Goal: Transaction & Acquisition: Purchase product/service

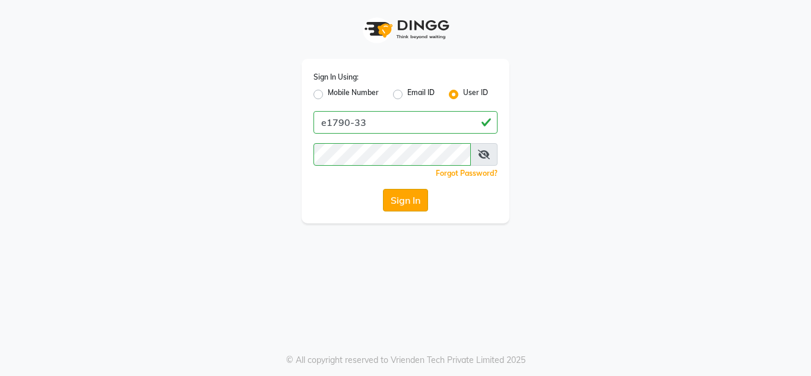
click at [404, 206] on button "Sign In" at bounding box center [405, 200] width 45 height 23
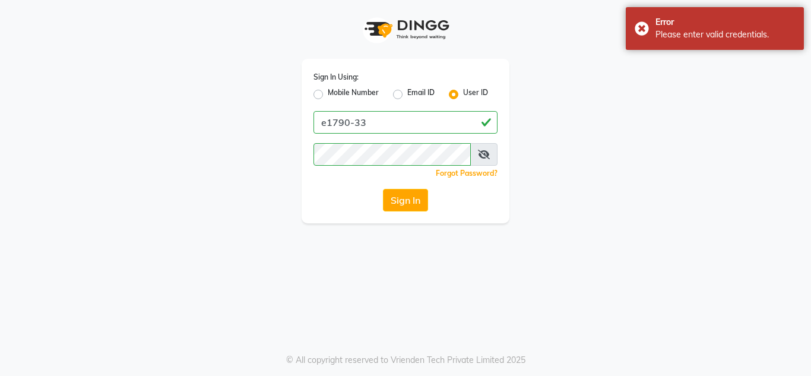
click at [483, 153] on icon at bounding box center [484, 154] width 12 height 9
click at [294, 174] on div "Sign In Using: Mobile Number Email ID User ID e1790-33 Remember me Forgot Passw…" at bounding box center [406, 111] width 226 height 223
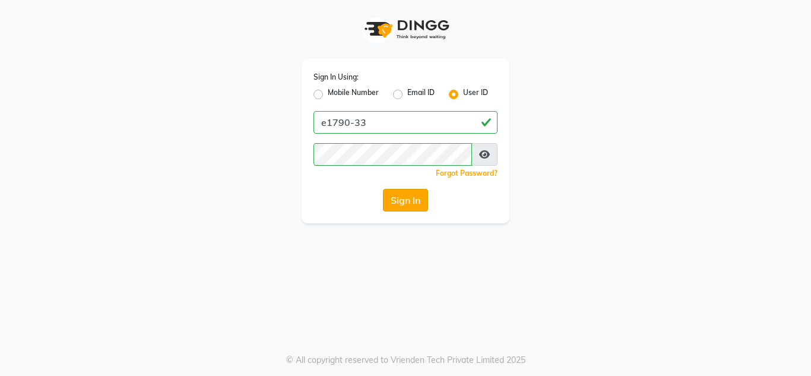
click at [401, 204] on button "Sign In" at bounding box center [405, 200] width 45 height 23
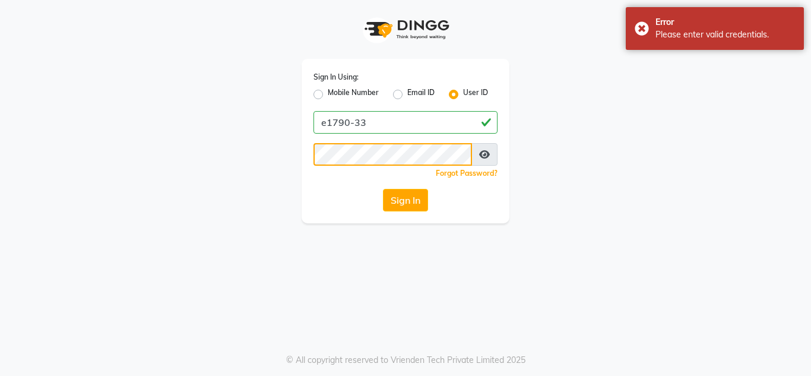
click at [302, 158] on div "Sign In Using: Mobile Number Email ID User ID e1790-33 Remember me Forgot Passw…" at bounding box center [406, 141] width 208 height 164
click at [420, 203] on button "Sign In" at bounding box center [405, 200] width 45 height 23
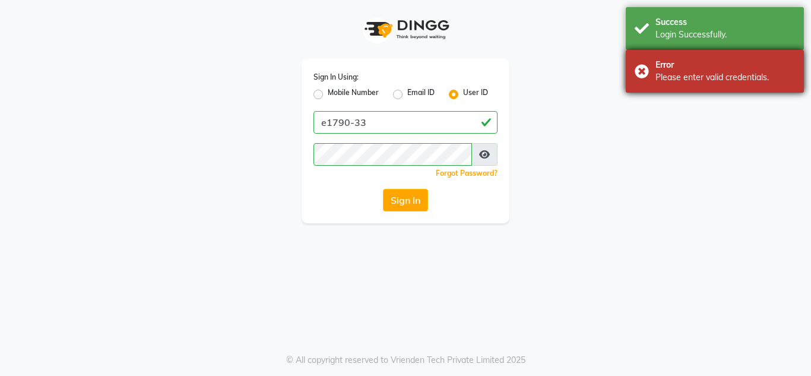
click at [642, 69] on div "Error Please enter valid credentials." at bounding box center [715, 71] width 178 height 43
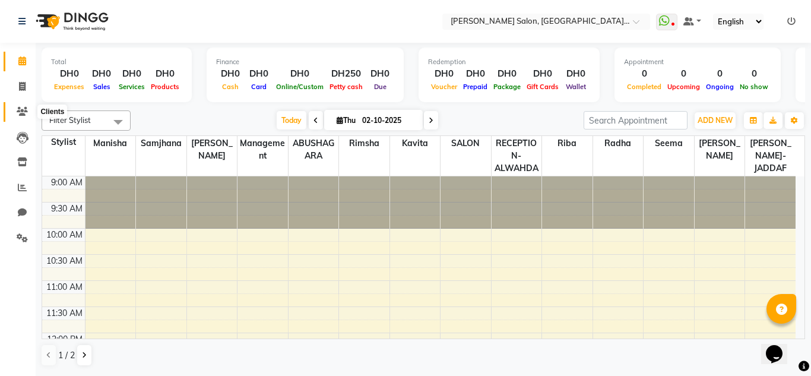
drag, startPoint x: 27, startPoint y: 113, endPoint x: 36, endPoint y: 110, distance: 10.1
click at [27, 113] on icon at bounding box center [22, 111] width 11 height 9
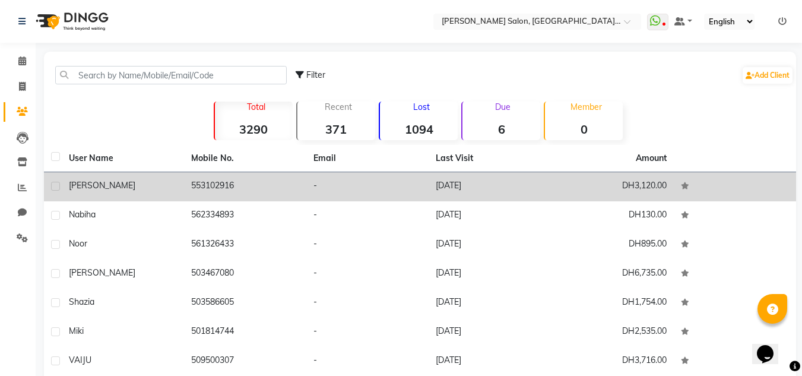
click at [281, 189] on td "553102916" at bounding box center [245, 186] width 122 height 29
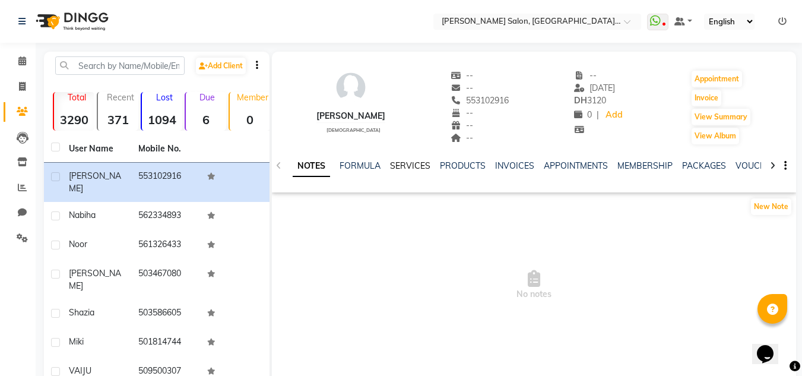
click at [413, 166] on link "SERVICES" at bounding box center [410, 165] width 40 height 11
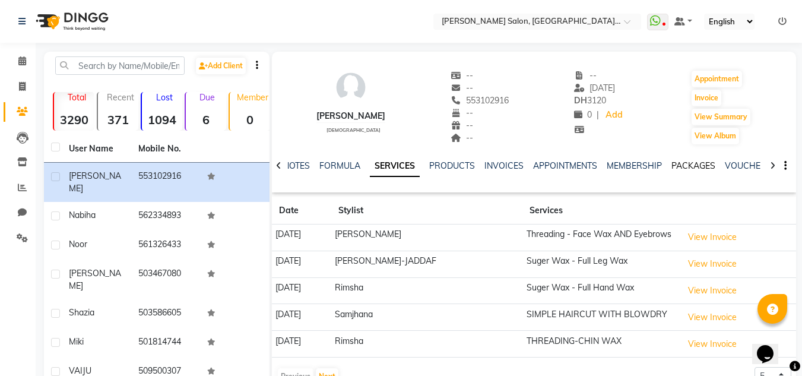
click at [694, 164] on link "PACKAGES" at bounding box center [693, 165] width 44 height 11
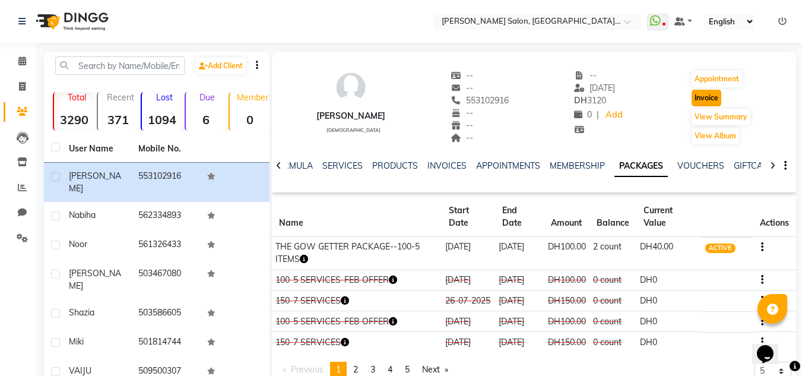
click at [695, 93] on button "Invoice" at bounding box center [706, 98] width 30 height 17
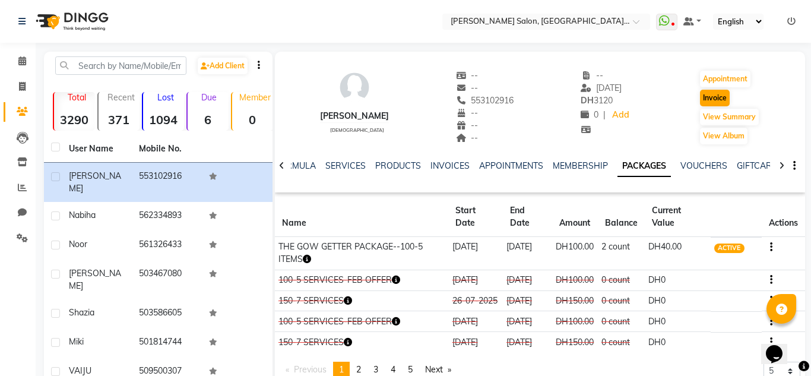
select select "service"
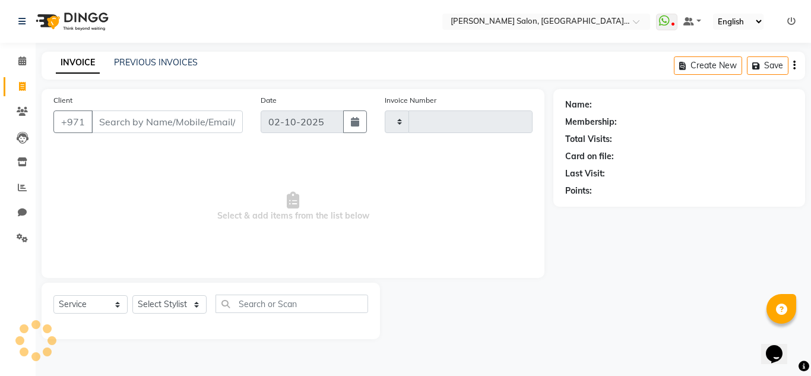
type input "2352"
select select "4333"
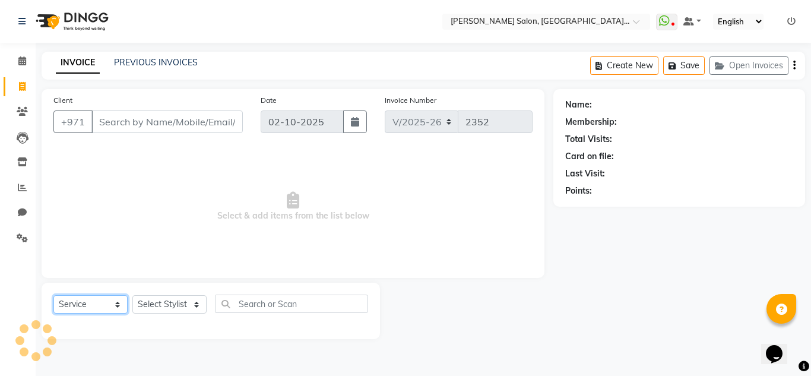
drag, startPoint x: 75, startPoint y: 307, endPoint x: 77, endPoint y: 297, distance: 9.7
click at [76, 306] on select "Select Service Product Membership Package Voucher Prepaid Gift Card" at bounding box center [90, 304] width 74 height 18
type input "553102916"
click at [53, 295] on select "Select Service Product Membership Package Voucher Prepaid Gift Card" at bounding box center [90, 304] width 74 height 18
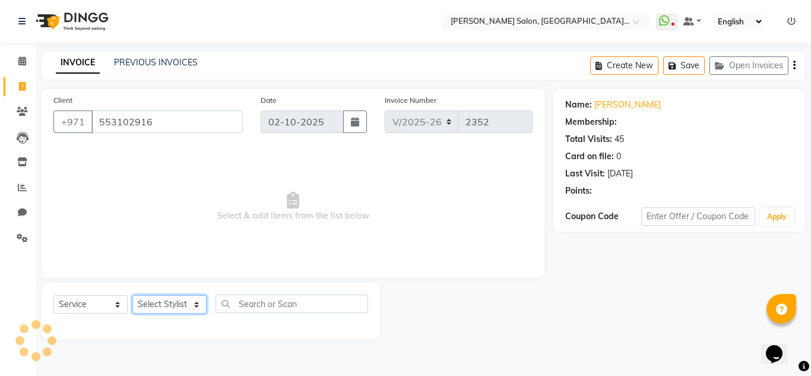
click at [153, 300] on select "Select Stylist ABUSHAGARA HOME SERVICE STAFF [PERSON_NAME]-[GEOGRAPHIC_DATA] Ka…" at bounding box center [169, 304] width 74 height 18
select select "1: Object"
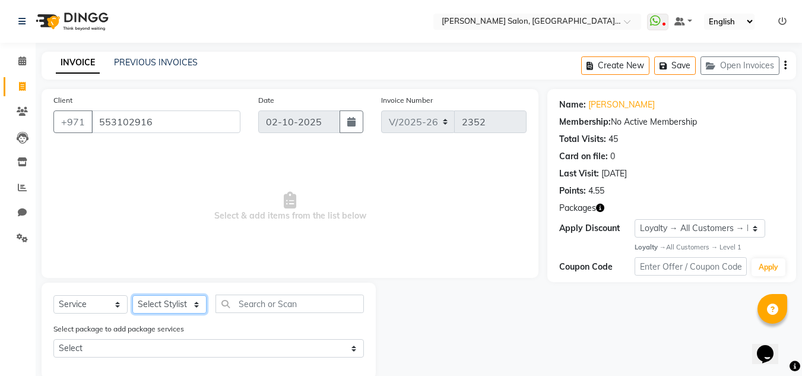
select select "70354"
click at [132, 295] on select "Select Stylist ABUSHAGARA HOME SERVICE STAFF [PERSON_NAME]-[GEOGRAPHIC_DATA] Ka…" at bounding box center [169, 304] width 74 height 18
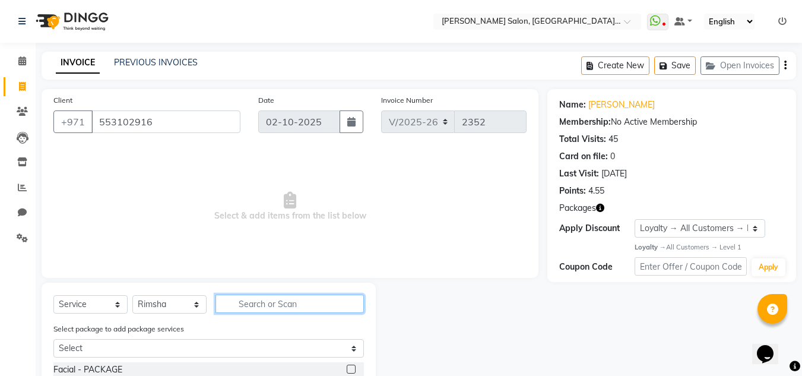
click at [244, 303] on input "text" at bounding box center [289, 303] width 148 height 18
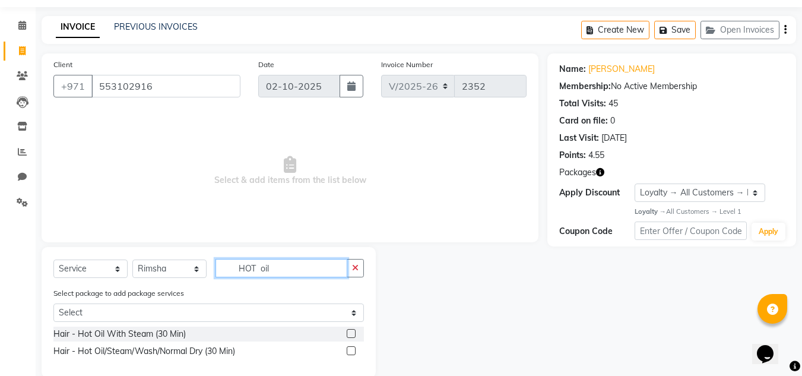
scroll to position [55, 0]
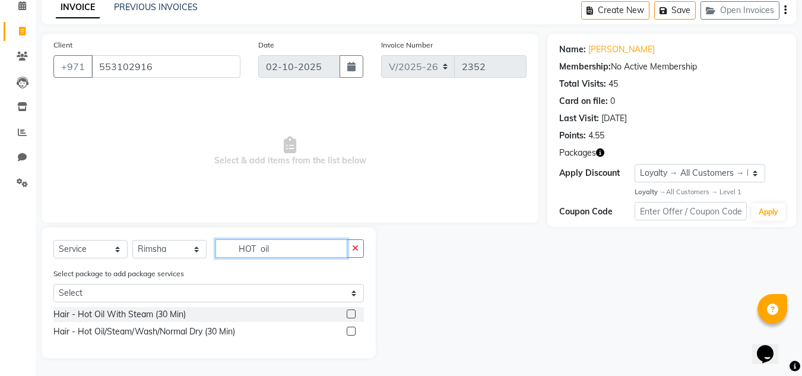
type input "HOT oil"
click at [351, 331] on label at bounding box center [351, 330] width 9 height 9
click at [351, 331] on input "checkbox" at bounding box center [351, 332] width 8 height 8
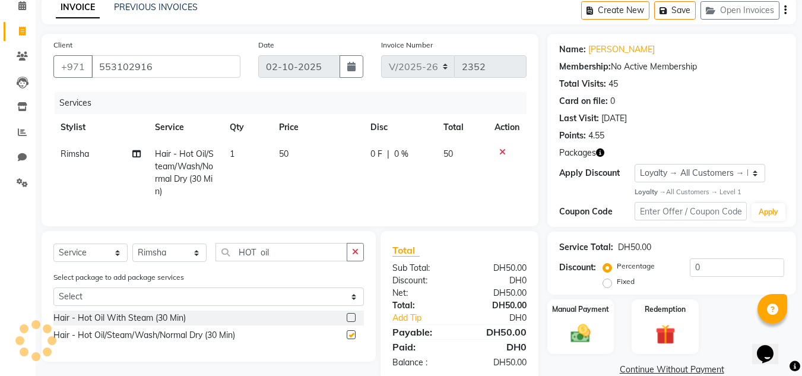
checkbox input "false"
click at [233, 154] on span "1" at bounding box center [232, 153] width 5 height 11
select select "70354"
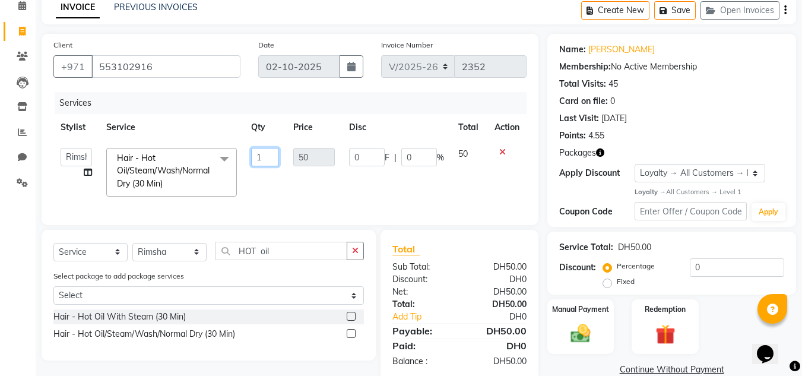
click at [259, 155] on input "1" at bounding box center [265, 157] width 28 height 18
type input "2"
click at [263, 174] on td "2" at bounding box center [265, 172] width 43 height 63
select select "70354"
click at [109, 261] on select "Select Service Product Membership Package Voucher Prepaid Gift Card" at bounding box center [90, 252] width 74 height 18
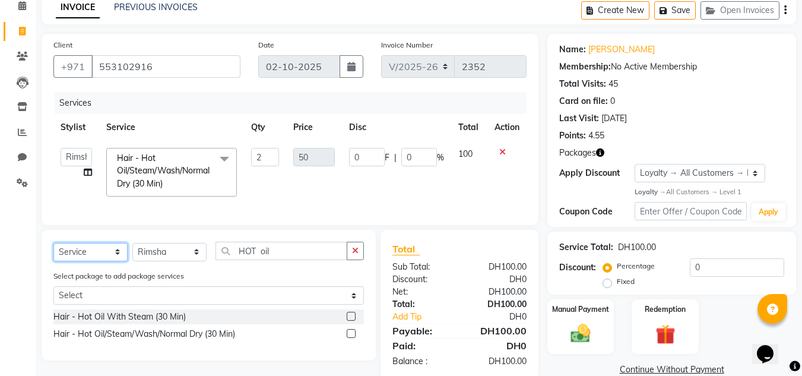
select select "product"
click at [53, 251] on select "Select Service Product Membership Package Voucher Prepaid Gift Card" at bounding box center [90, 252] width 74 height 18
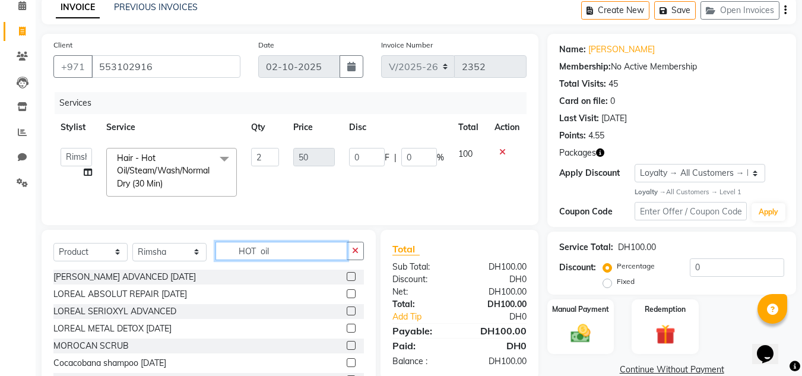
drag, startPoint x: 288, startPoint y: 262, endPoint x: 151, endPoint y: 253, distance: 137.9
click at [151, 253] on div "Select Service Product Membership Package Voucher Prepaid Gift Card Select Styl…" at bounding box center [208, 256] width 310 height 28
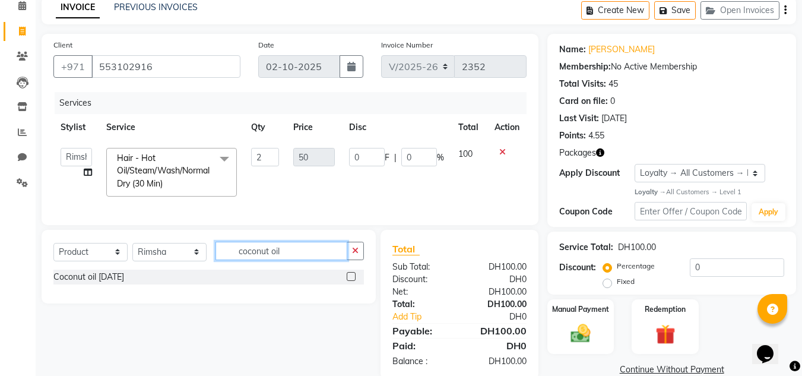
type input "coconut oil"
click at [350, 281] on label at bounding box center [351, 276] width 9 height 9
click at [350, 281] on input "checkbox" at bounding box center [351, 277] width 8 height 8
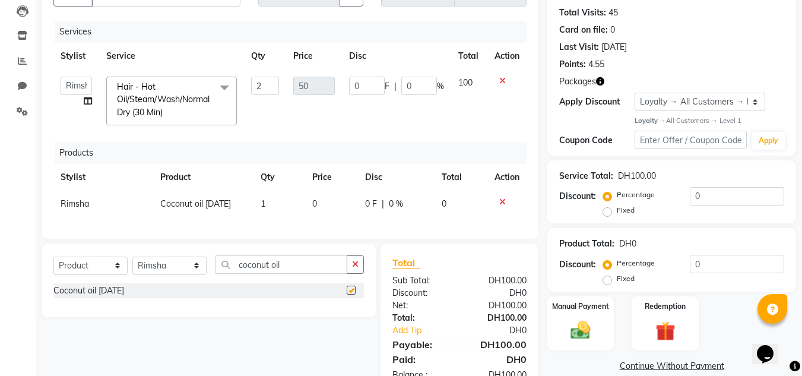
checkbox input "false"
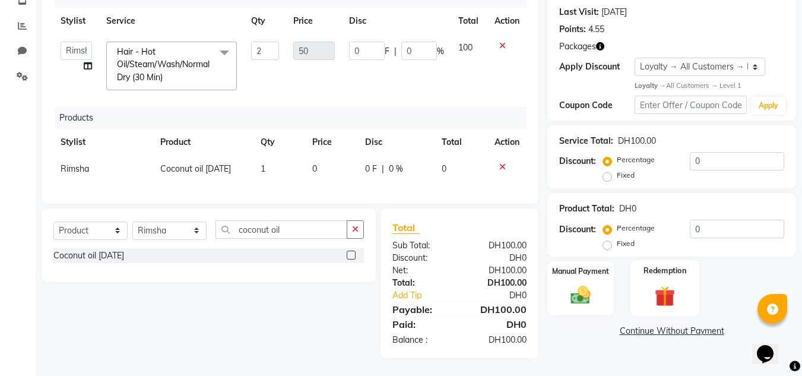
click at [670, 283] on img at bounding box center [664, 296] width 33 height 26
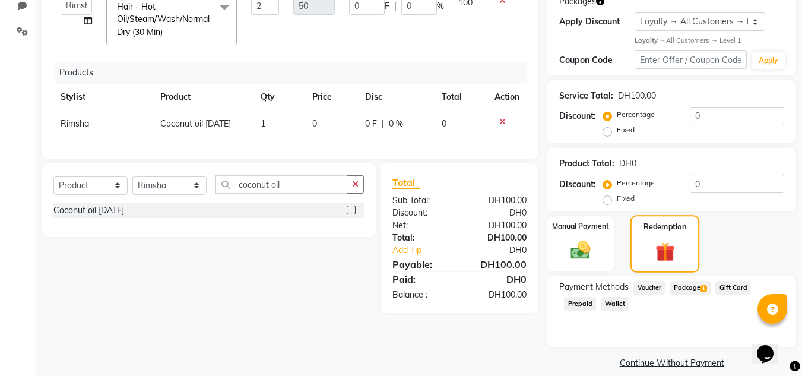
scroll to position [220, 0]
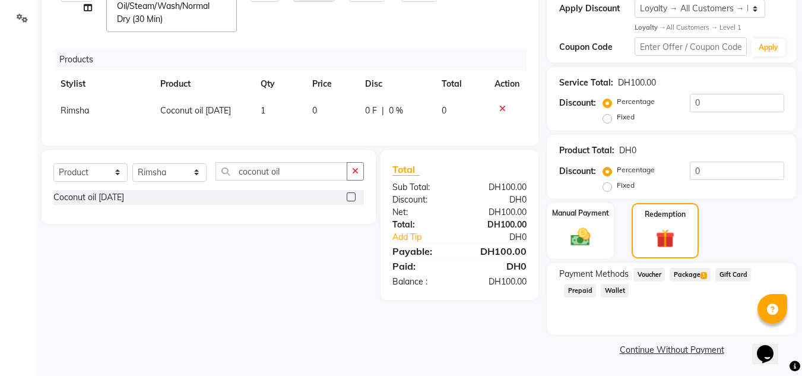
click at [689, 269] on span "Package 1" at bounding box center [689, 275] width 41 height 14
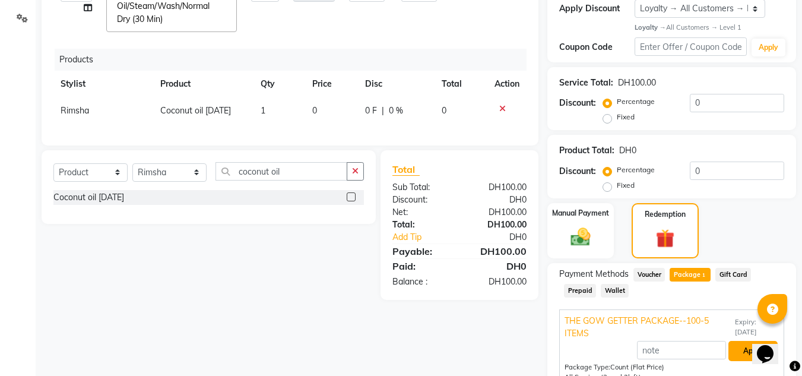
click at [744, 345] on button "Apply" at bounding box center [752, 351] width 49 height 20
type input "60"
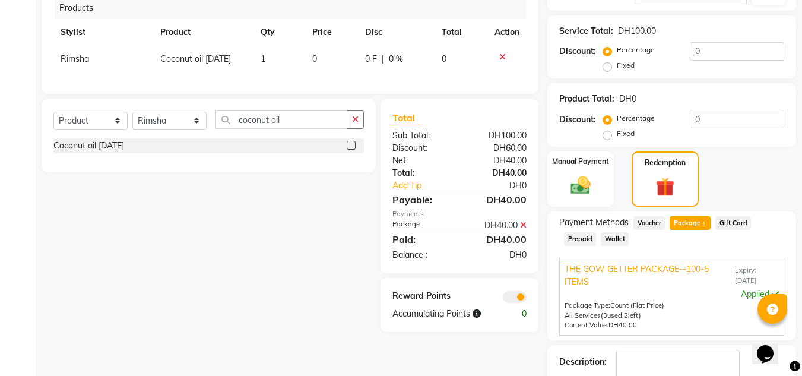
scroll to position [345, 0]
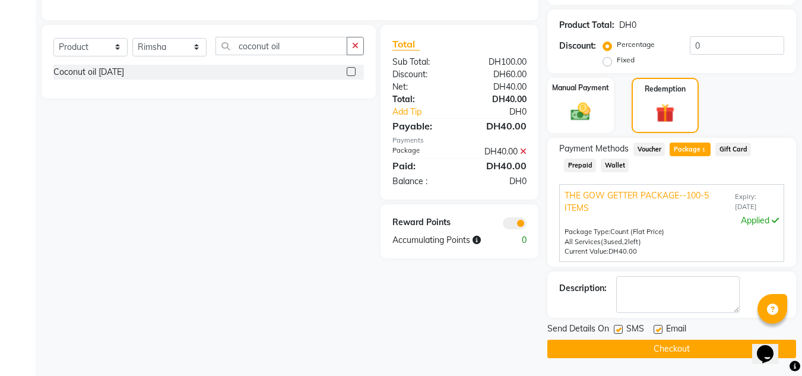
click at [680, 345] on button "Checkout" at bounding box center [671, 348] width 249 height 18
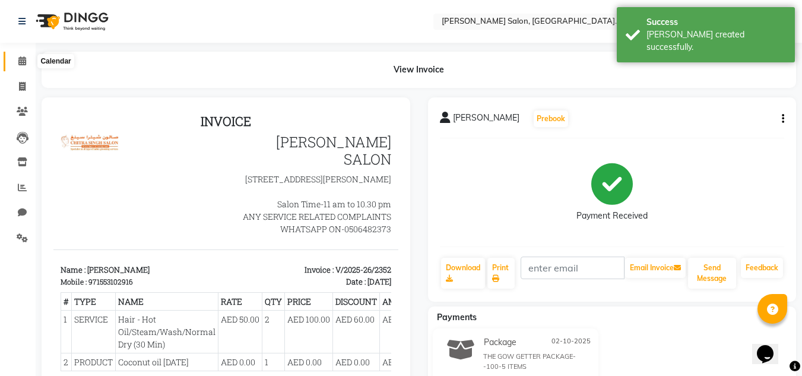
click at [23, 68] on span at bounding box center [22, 62] width 21 height 14
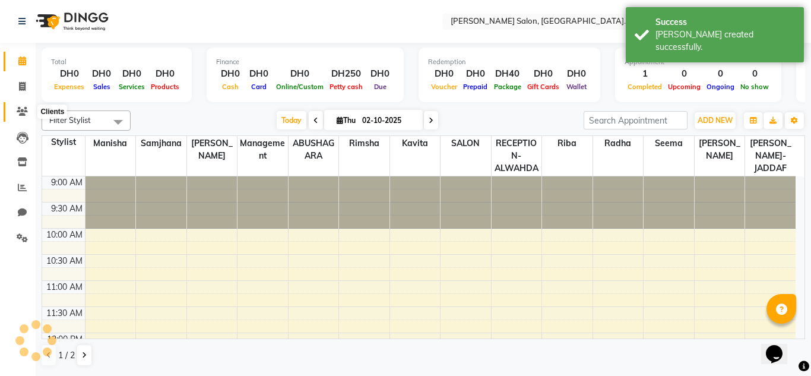
click at [23, 108] on icon at bounding box center [22, 111] width 11 height 9
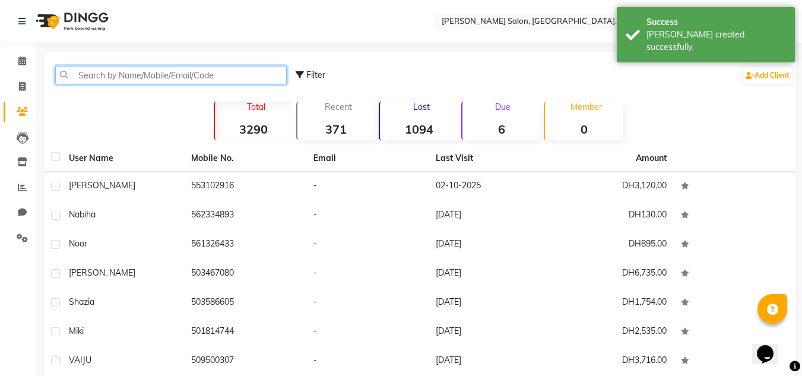
click at [87, 78] on input "text" at bounding box center [170, 75] width 231 height 18
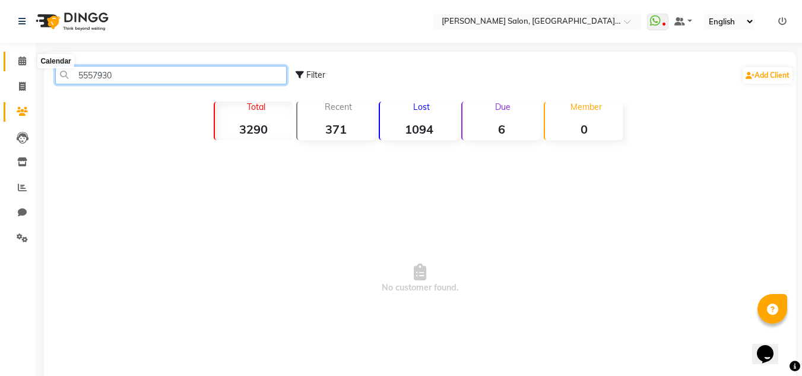
type input "5557930"
click at [23, 55] on span at bounding box center [22, 62] width 21 height 14
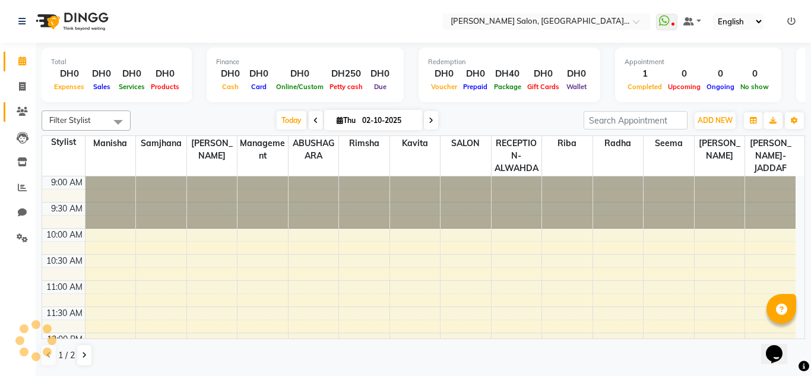
click at [21, 106] on span at bounding box center [22, 112] width 21 height 14
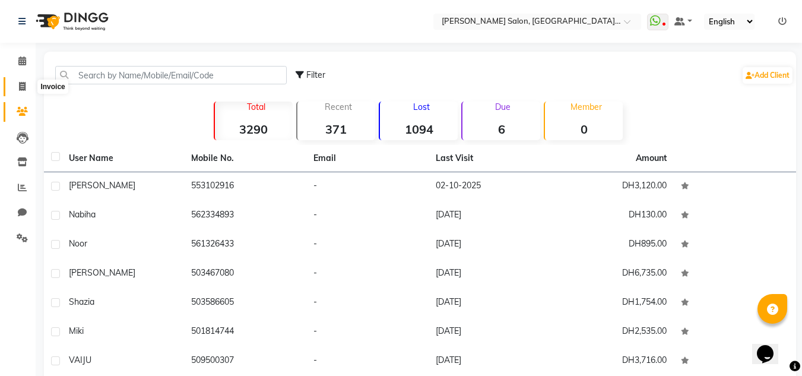
click at [17, 85] on span at bounding box center [22, 87] width 21 height 14
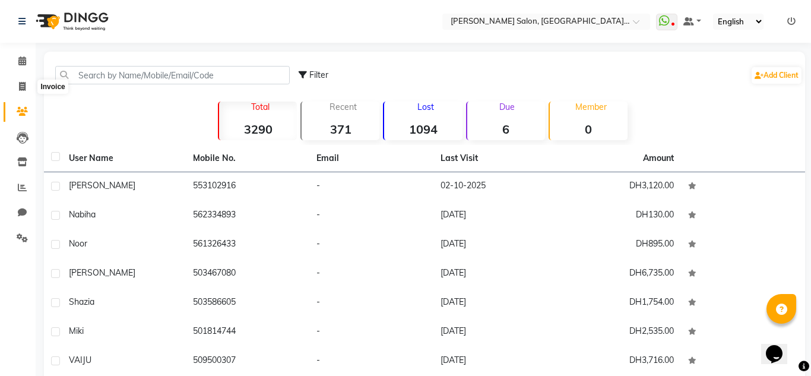
select select "4333"
select select "service"
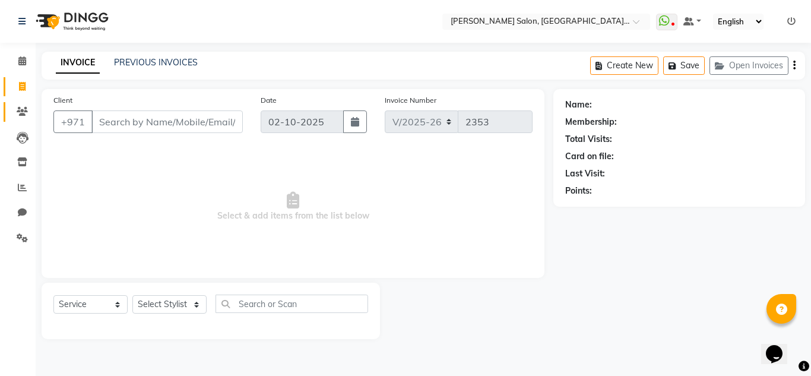
click at [22, 110] on icon at bounding box center [22, 111] width 11 height 9
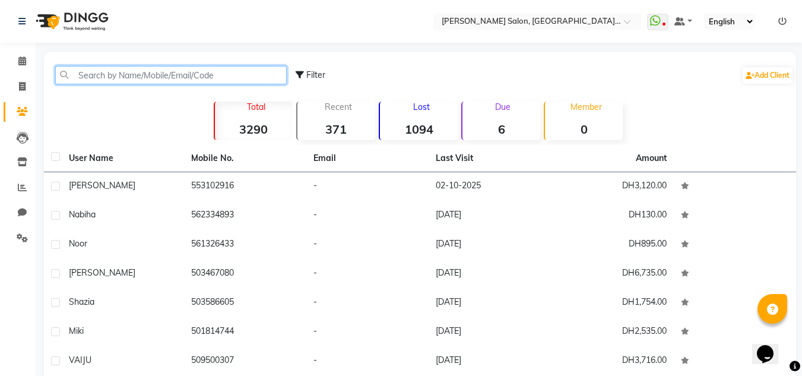
click at [112, 78] on input "text" at bounding box center [170, 75] width 231 height 18
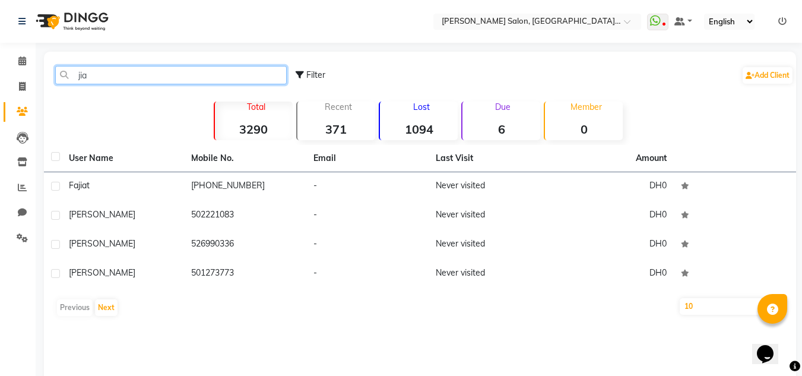
drag, startPoint x: 104, startPoint y: 76, endPoint x: 12, endPoint y: 71, distance: 92.7
click at [12, 71] on app-home "Select Location × [PERSON_NAME] Salon, Alwahda, Alwahda WhatsApp Status ✕ Statu…" at bounding box center [401, 213] width 802 height 426
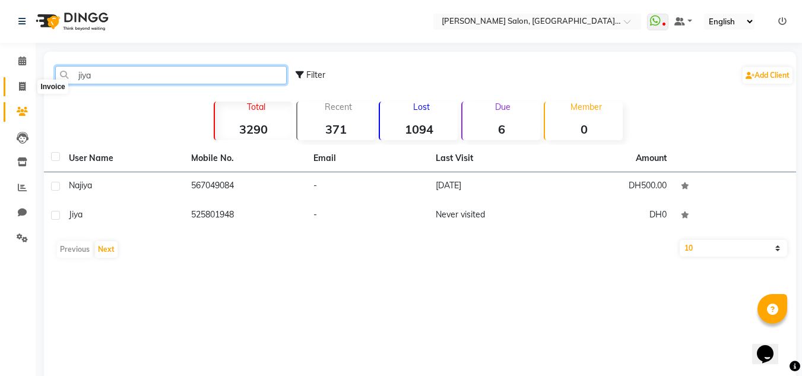
type input "jiya"
click at [21, 86] on icon at bounding box center [22, 86] width 7 height 9
select select "service"
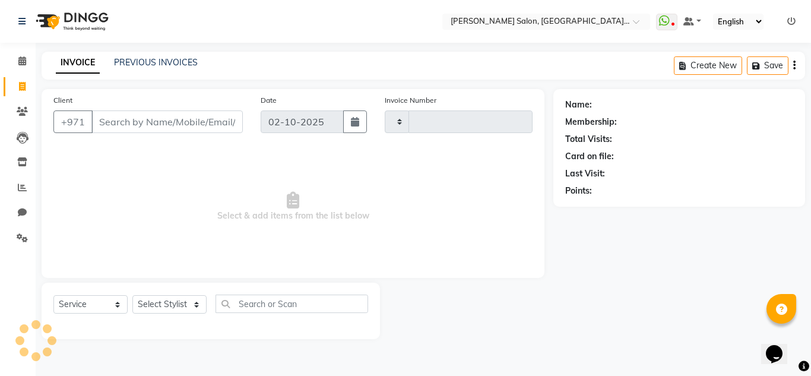
type input "2353"
select select "4333"
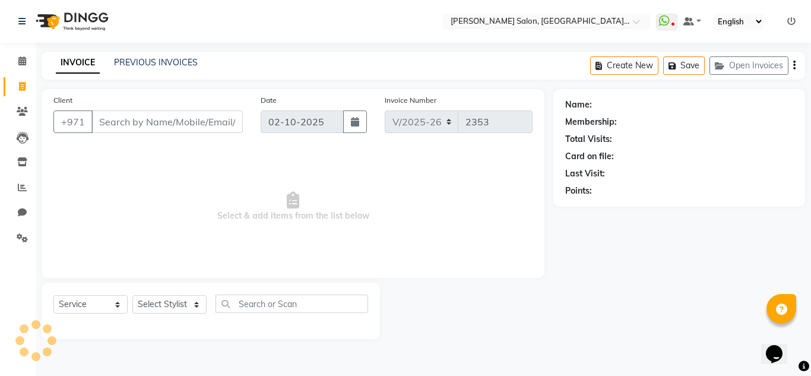
click at [154, 125] on input "Client" at bounding box center [166, 121] width 151 height 23
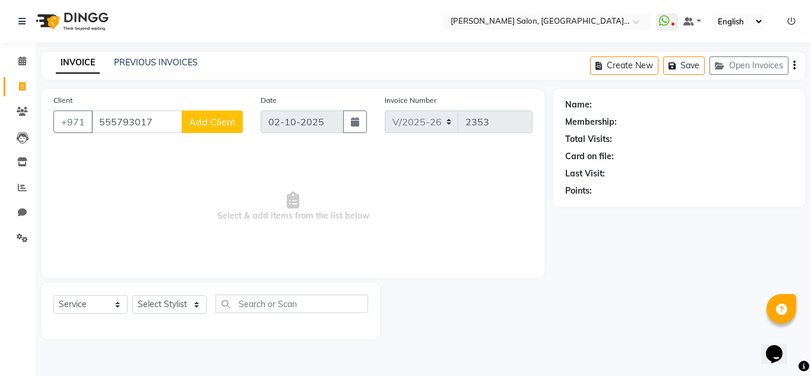
type input "555793017"
click at [221, 122] on span "Add Client" at bounding box center [212, 122] width 47 height 12
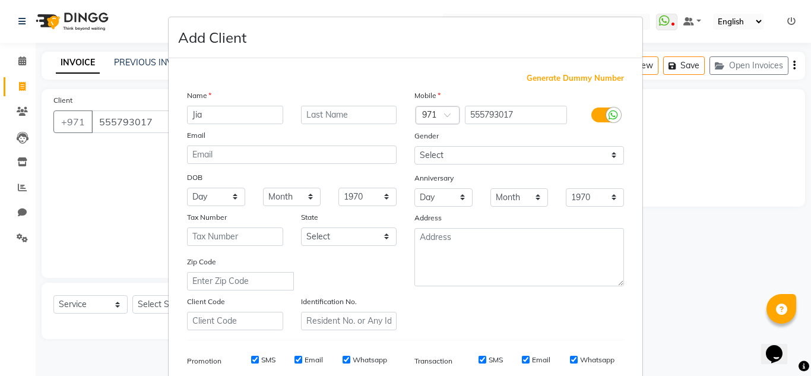
type input "Jia"
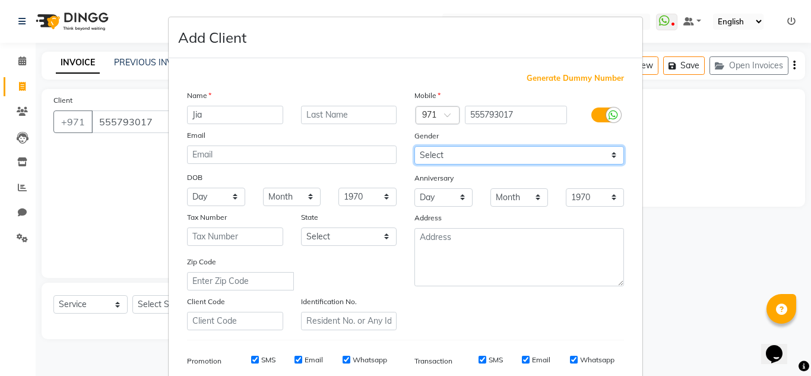
click at [439, 151] on select "Select [DEMOGRAPHIC_DATA] [DEMOGRAPHIC_DATA] Other Prefer Not To Say" at bounding box center [519, 155] width 210 height 18
select select "[DEMOGRAPHIC_DATA]"
click at [414, 146] on select "Select [DEMOGRAPHIC_DATA] [DEMOGRAPHIC_DATA] Other Prefer Not To Say" at bounding box center [519, 155] width 210 height 18
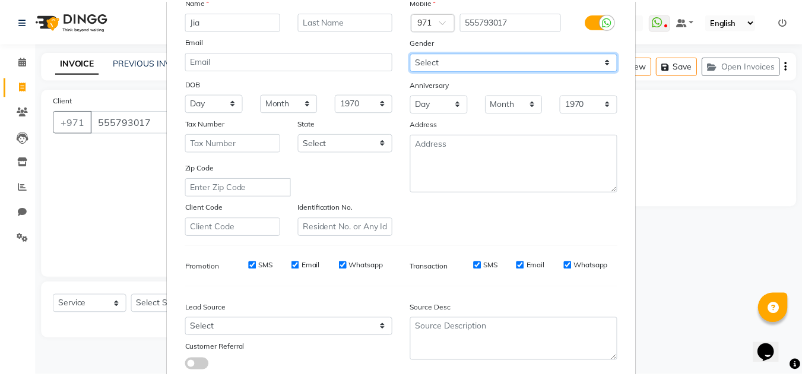
scroll to position [172, 0]
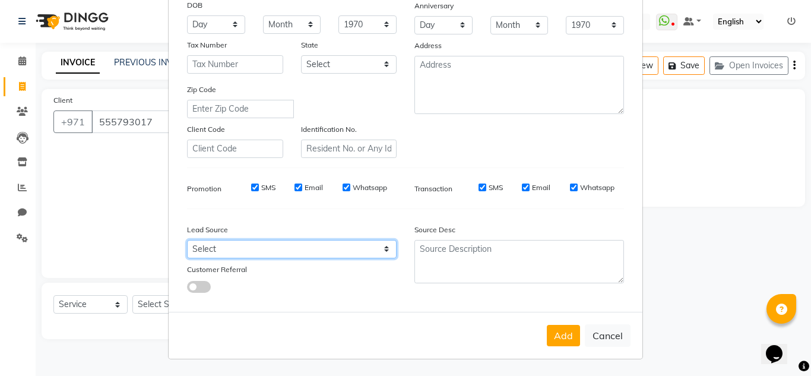
drag, startPoint x: 217, startPoint y: 248, endPoint x: 218, endPoint y: 240, distance: 7.9
click at [217, 248] on select "Select Walk-in Referral Internet Friend Word of Mouth Advertisement Facebook Ju…" at bounding box center [292, 249] width 210 height 18
select select "29916"
click at [187, 240] on select "Select Walk-in Referral Internet Friend Word of Mouth Advertisement Facebook Ju…" at bounding box center [292, 249] width 210 height 18
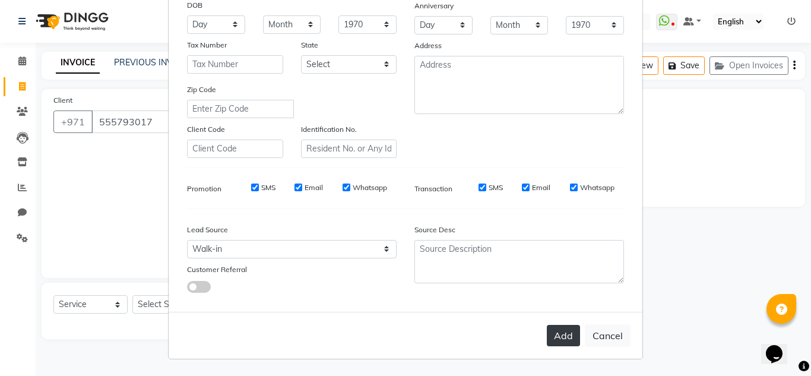
click at [563, 338] on button "Add" at bounding box center [563, 335] width 33 height 21
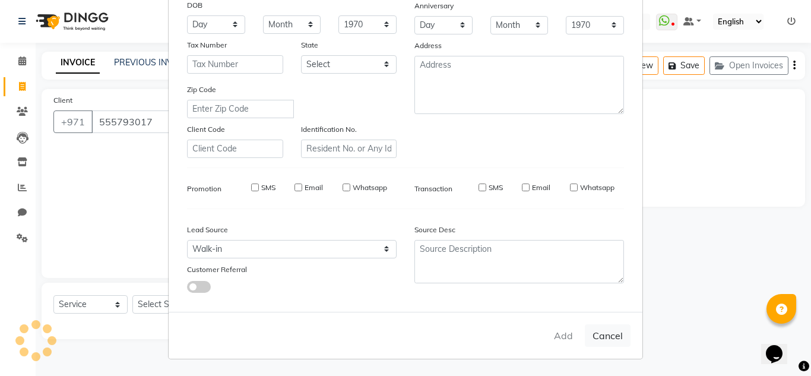
select select
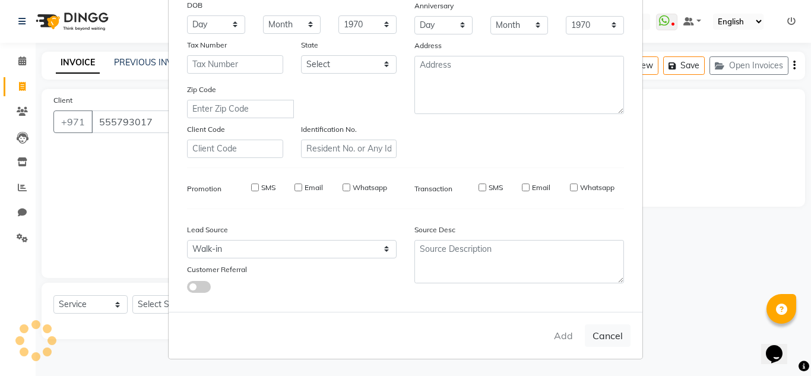
select select
checkbox input "false"
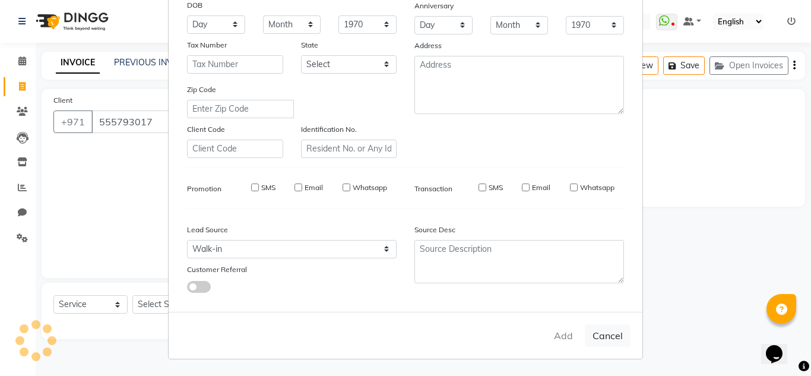
checkbox input "false"
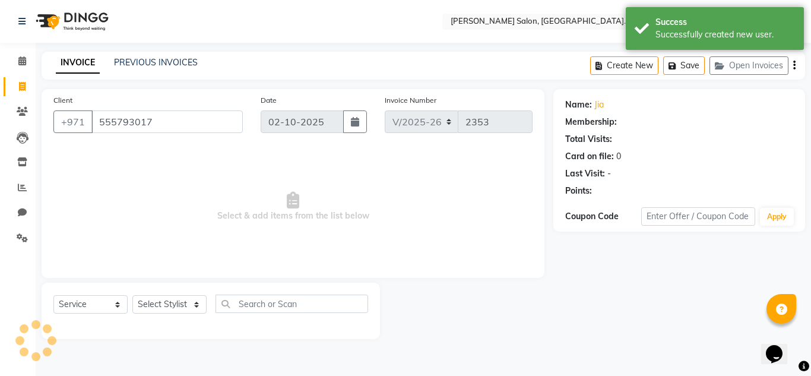
select select "1: Object"
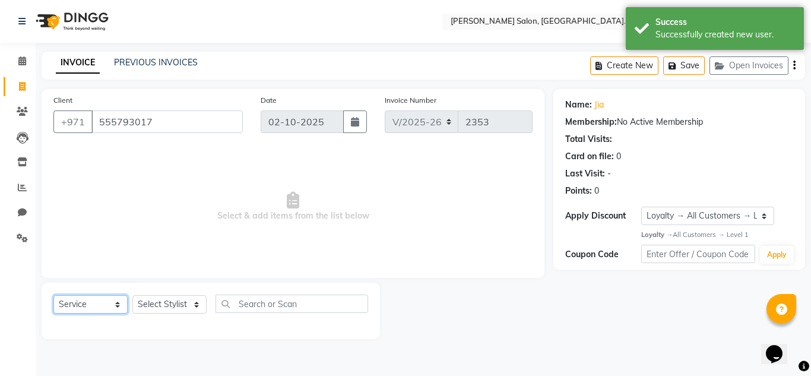
drag, startPoint x: 79, startPoint y: 312, endPoint x: 84, endPoint y: 296, distance: 16.9
click at [79, 312] on select "Select Service Product Membership Package Voucher Prepaid Gift Card" at bounding box center [90, 304] width 74 height 18
click at [53, 295] on select "Select Service Product Membership Package Voucher Prepaid Gift Card" at bounding box center [90, 304] width 74 height 18
drag, startPoint x: 176, startPoint y: 306, endPoint x: 176, endPoint y: 299, distance: 7.1
click at [176, 305] on select "Select Stylist ABUSHAGARA HOME SERVICE STAFF [PERSON_NAME]-[GEOGRAPHIC_DATA] Ka…" at bounding box center [169, 304] width 74 height 18
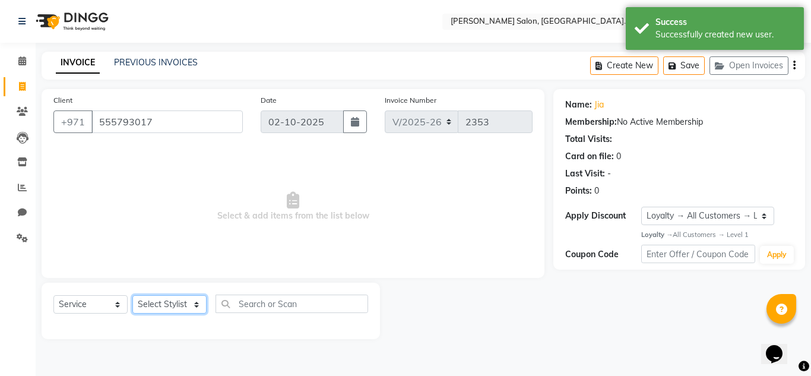
select select "91301"
click at [132, 295] on select "Select Stylist ABUSHAGARA HOME SERVICE STAFF [PERSON_NAME]-[GEOGRAPHIC_DATA] Ka…" at bounding box center [169, 304] width 74 height 18
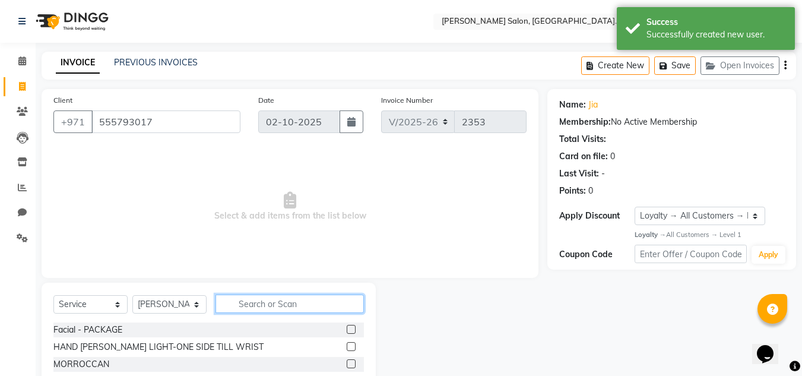
click at [277, 301] on input "text" at bounding box center [289, 303] width 148 height 18
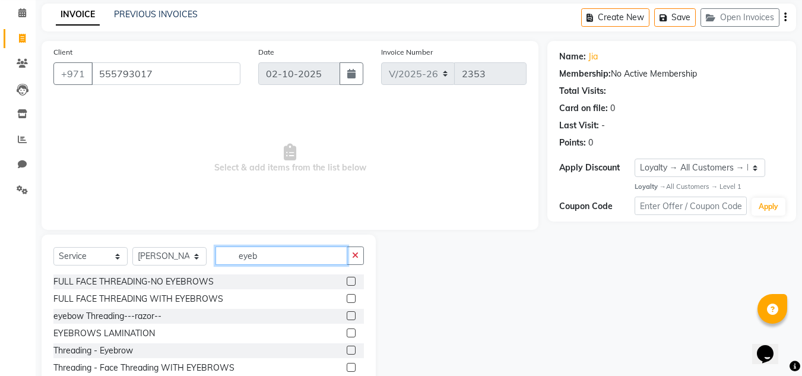
scroll to position [100, 0]
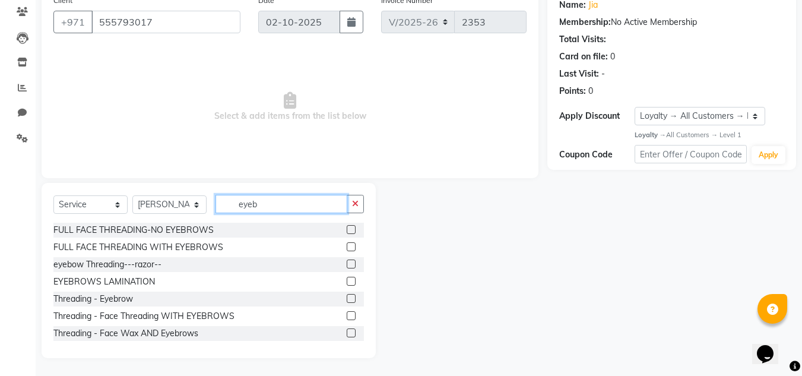
type input "eyeb"
drag, startPoint x: 342, startPoint y: 296, endPoint x: 333, endPoint y: 287, distance: 13.0
click at [347, 296] on label at bounding box center [351, 298] width 9 height 9
click at [347, 296] on input "checkbox" at bounding box center [351, 299] width 8 height 8
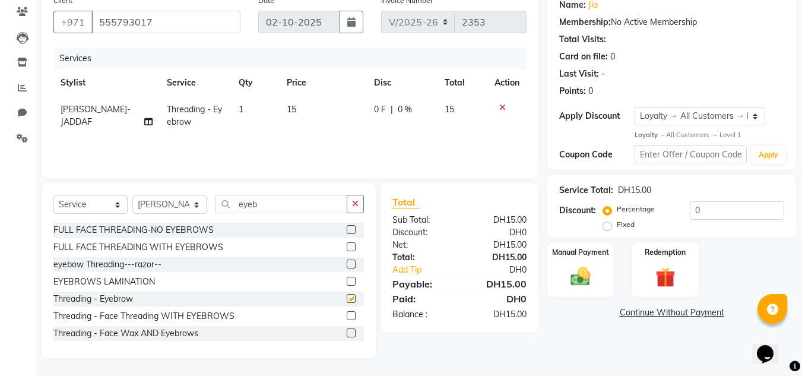
checkbox input "false"
drag, startPoint x: 220, startPoint y: 209, endPoint x: 201, endPoint y: 209, distance: 18.4
click at [201, 209] on div "Select Service Product Membership Package Voucher Prepaid Gift Card Select Styl…" at bounding box center [208, 209] width 310 height 28
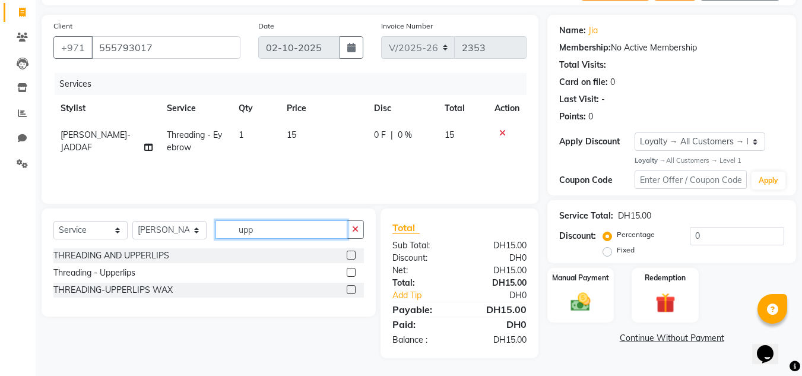
scroll to position [74, 0]
type input "upp"
click at [350, 288] on label at bounding box center [351, 289] width 9 height 9
click at [350, 288] on input "checkbox" at bounding box center [351, 290] width 8 height 8
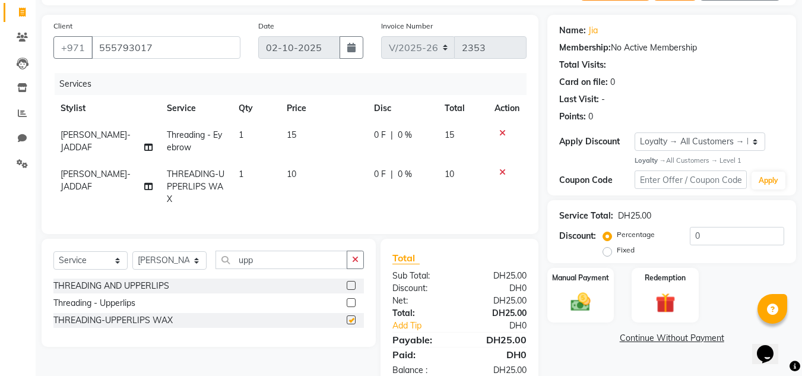
checkbox input "false"
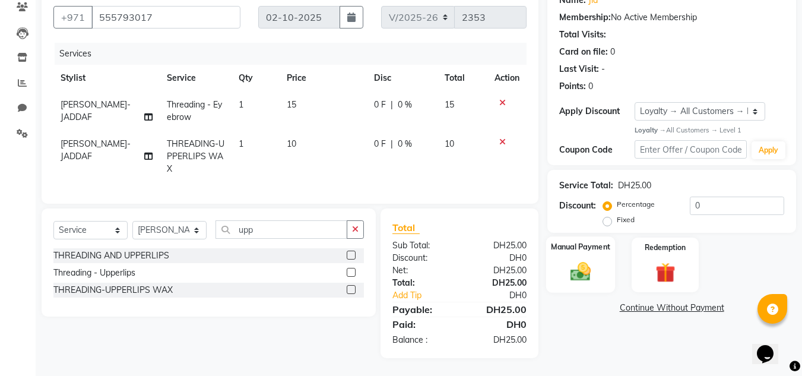
click at [579, 260] on img at bounding box center [580, 272] width 33 height 24
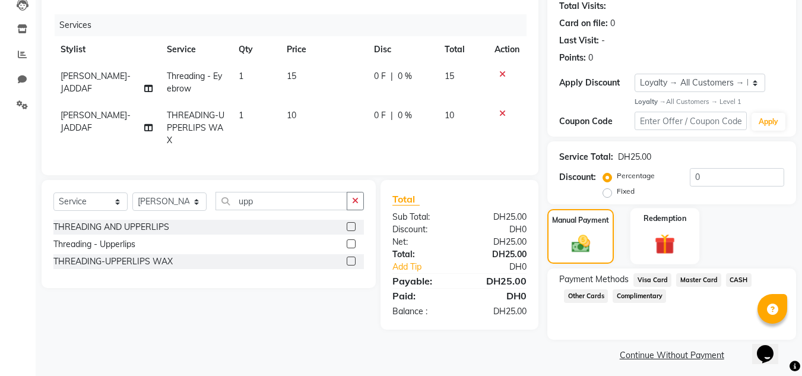
scroll to position [139, 0]
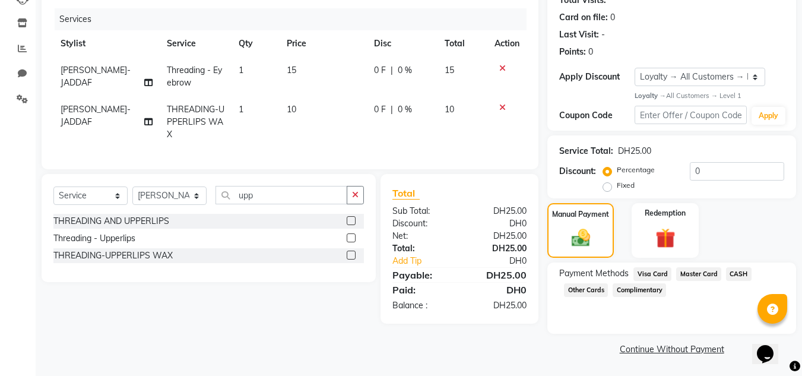
click at [657, 273] on span "Visa Card" at bounding box center [652, 274] width 38 height 14
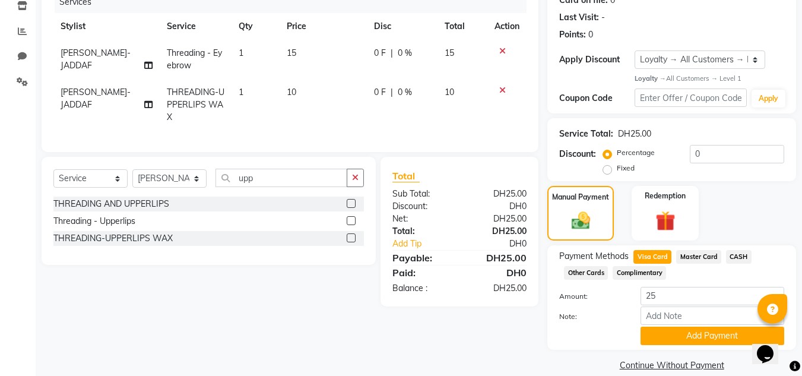
scroll to position [172, 0]
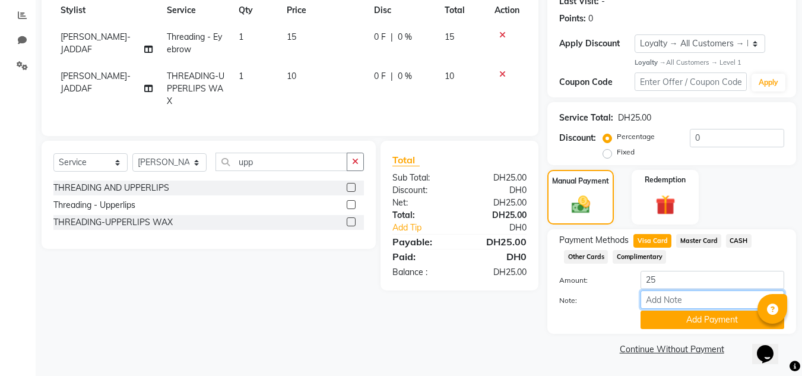
click at [656, 299] on input "Note:" at bounding box center [712, 299] width 144 height 18
type input "408565---9018"
click at [691, 321] on button "Add Payment" at bounding box center [712, 319] width 144 height 18
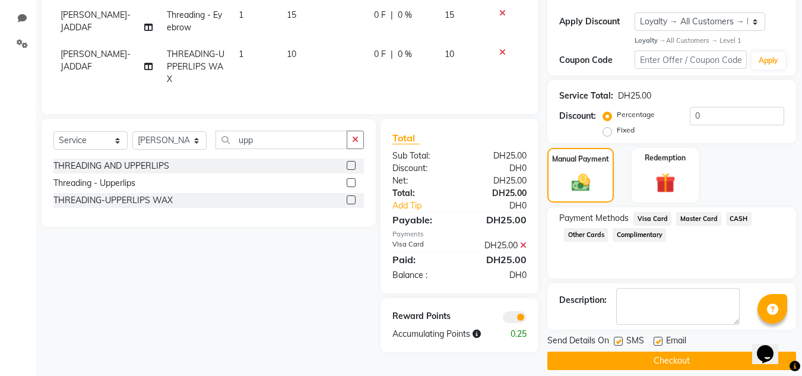
scroll to position [206, 0]
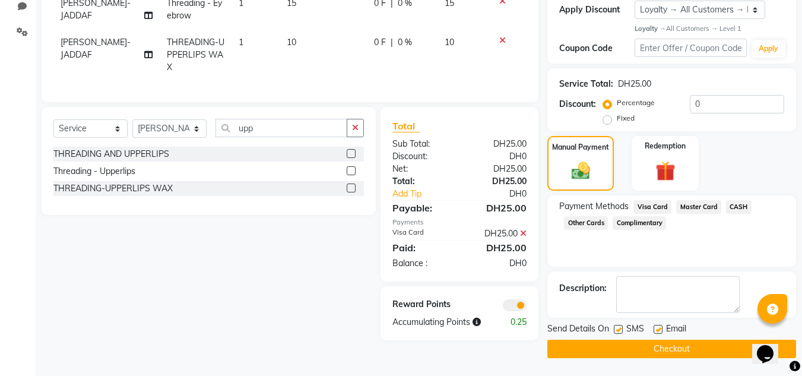
click at [680, 348] on button "Checkout" at bounding box center [671, 348] width 249 height 18
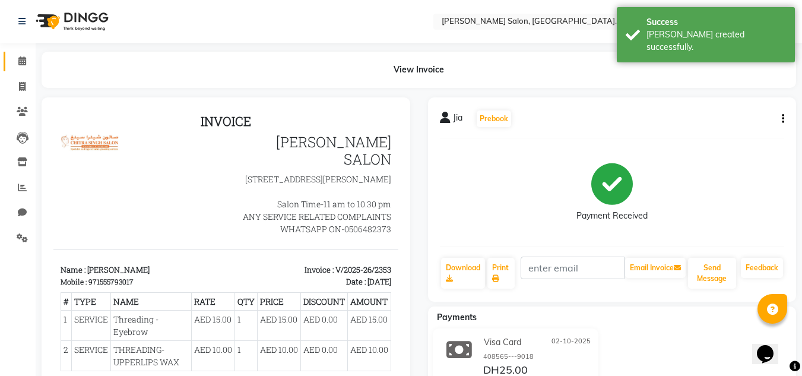
click at [22, 66] on span at bounding box center [22, 62] width 21 height 14
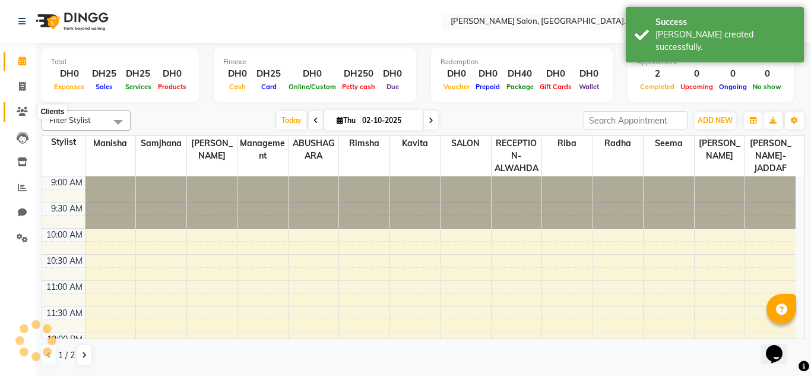
click at [18, 109] on icon at bounding box center [22, 111] width 11 height 9
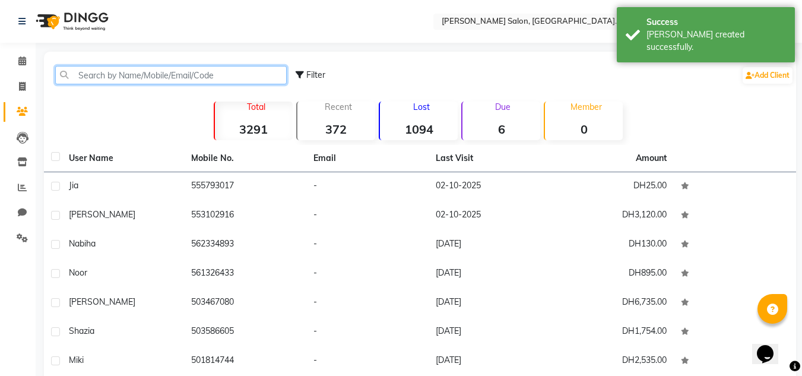
click at [98, 77] on input "text" at bounding box center [170, 75] width 231 height 18
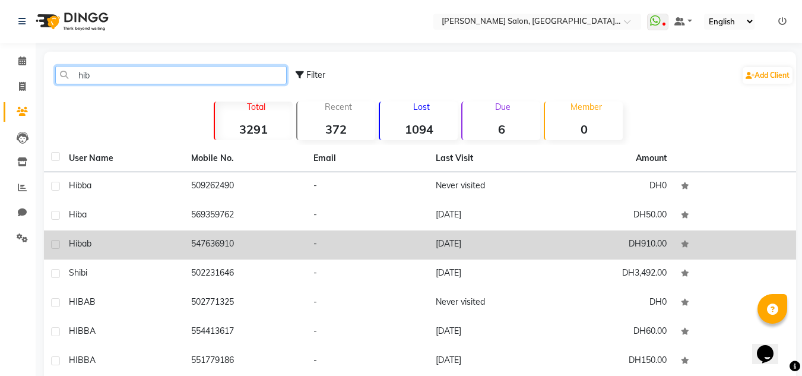
type input "hib"
click at [278, 250] on td "547636910" at bounding box center [245, 244] width 122 height 29
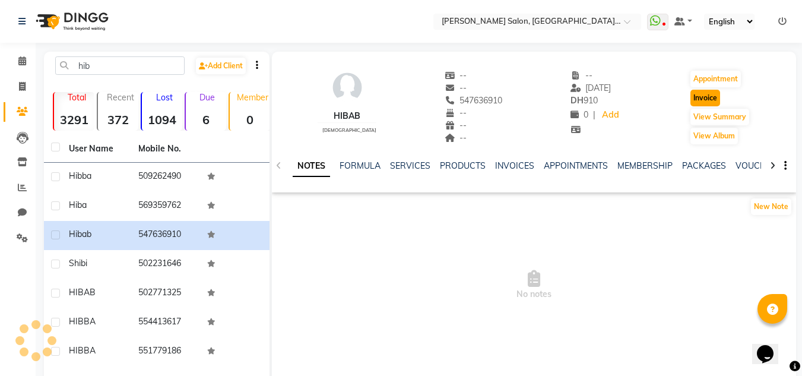
click at [710, 96] on button "Invoice" at bounding box center [705, 98] width 30 height 17
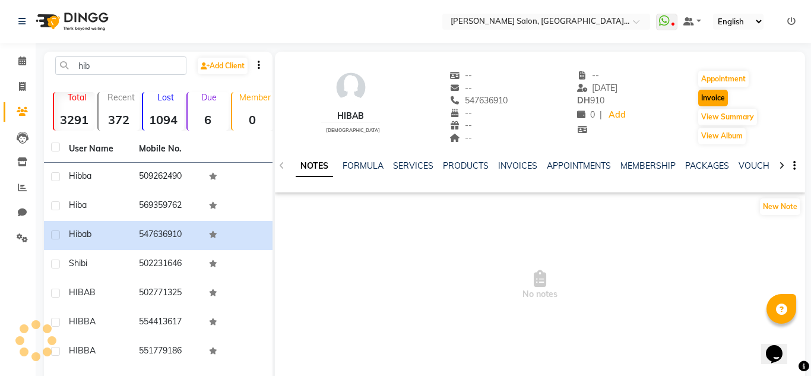
select select "service"
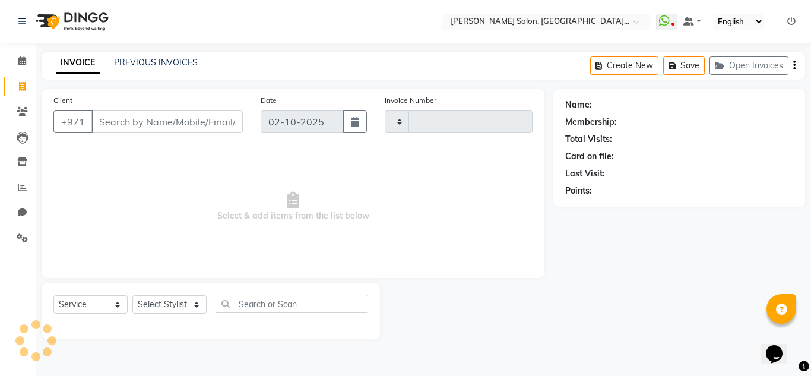
type input "2354"
select select "4333"
drag, startPoint x: 77, startPoint y: 302, endPoint x: 80, endPoint y: 294, distance: 8.1
click at [80, 294] on div "Select Service Product Membership Package Voucher Prepaid Gift Card Select Styl…" at bounding box center [211, 311] width 338 height 56
click at [53, 295] on select "Select Service Product Membership Package Voucher Prepaid Gift Card" at bounding box center [90, 304] width 74 height 18
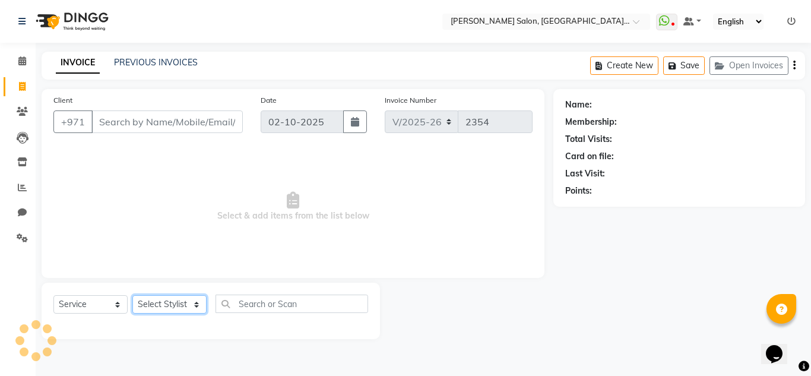
click at [161, 306] on select "Select Stylist" at bounding box center [169, 304] width 74 height 18
type input "547636910"
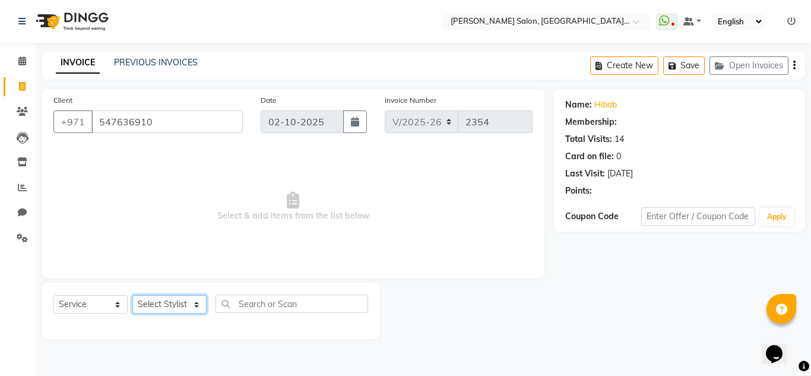
select select "1: Object"
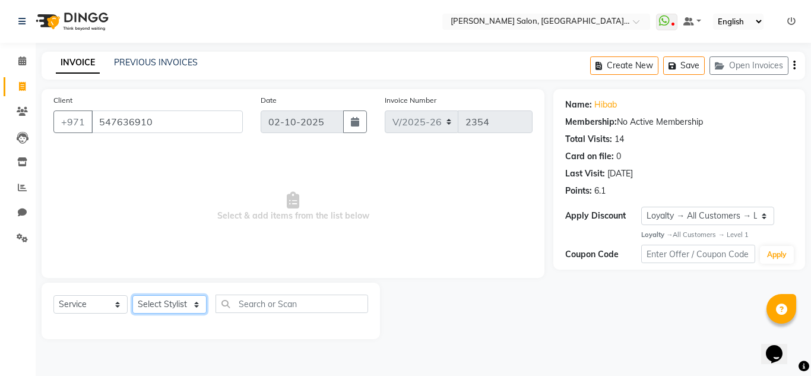
select select "91301"
click at [132, 295] on select "Select Stylist ABUSHAGARA HOME SERVICE STAFF [PERSON_NAME]-[GEOGRAPHIC_DATA] Ka…" at bounding box center [169, 304] width 74 height 18
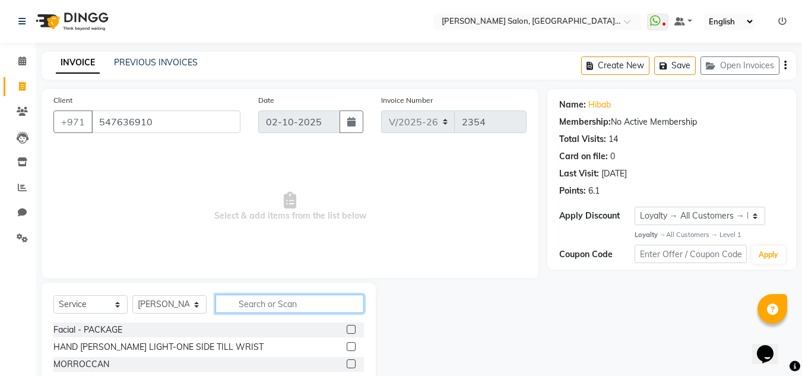
click at [285, 304] on input "text" at bounding box center [289, 303] width 148 height 18
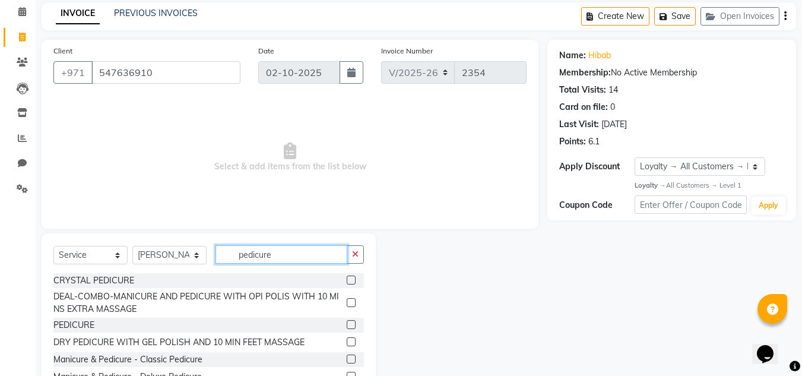
scroll to position [100, 0]
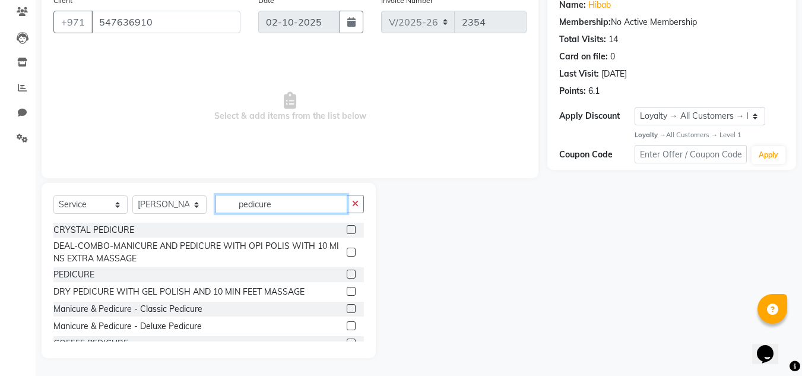
type input "pedicure"
click at [347, 273] on label at bounding box center [351, 273] width 9 height 9
click at [347, 273] on input "checkbox" at bounding box center [351, 275] width 8 height 8
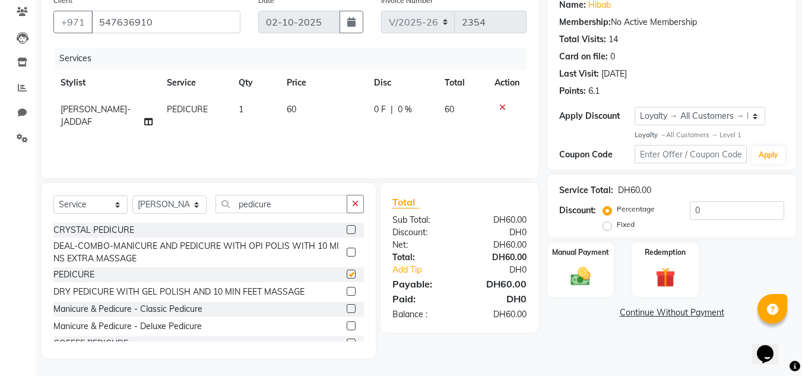
checkbox input "false"
click at [166, 201] on select "Select Stylist ABUSHAGARA HOME SERVICE STAFF [PERSON_NAME]-[GEOGRAPHIC_DATA] Ka…" at bounding box center [169, 204] width 74 height 18
select select "70354"
click at [132, 195] on select "Select Stylist ABUSHAGARA HOME SERVICE STAFF [PERSON_NAME]-[GEOGRAPHIC_DATA] Ka…" at bounding box center [169, 204] width 74 height 18
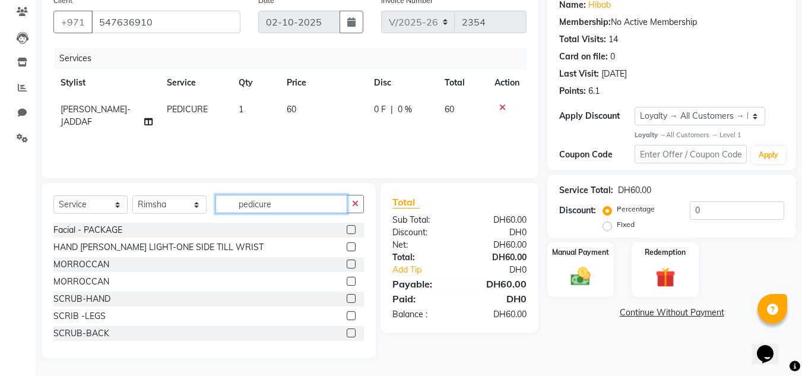
click at [160, 207] on div "Select Service Product Membership Package Voucher Prepaid Gift Card Select Styl…" at bounding box center [208, 209] width 310 height 28
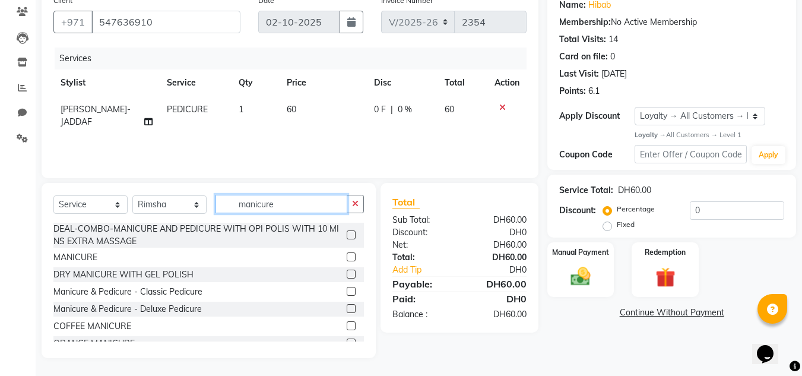
type input "manicure"
click at [347, 254] on label at bounding box center [351, 256] width 9 height 9
click at [347, 254] on input "checkbox" at bounding box center [351, 257] width 8 height 8
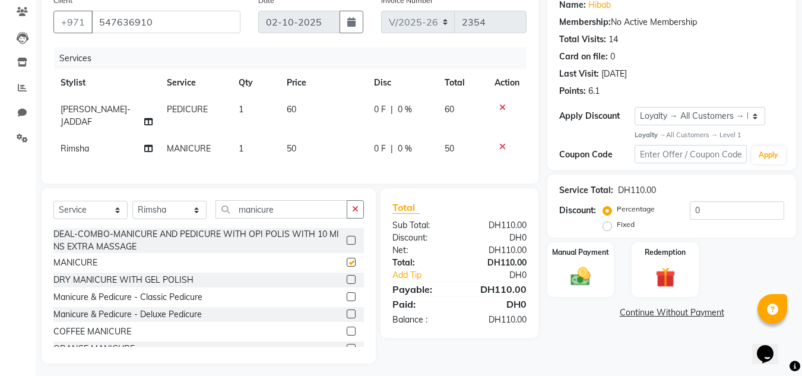
checkbox input "false"
click at [617, 225] on label "Fixed" at bounding box center [626, 224] width 18 height 11
click at [607, 225] on input "Fixed" at bounding box center [609, 224] width 8 height 8
radio input "true"
drag, startPoint x: 718, startPoint y: 212, endPoint x: 661, endPoint y: 211, distance: 57.0
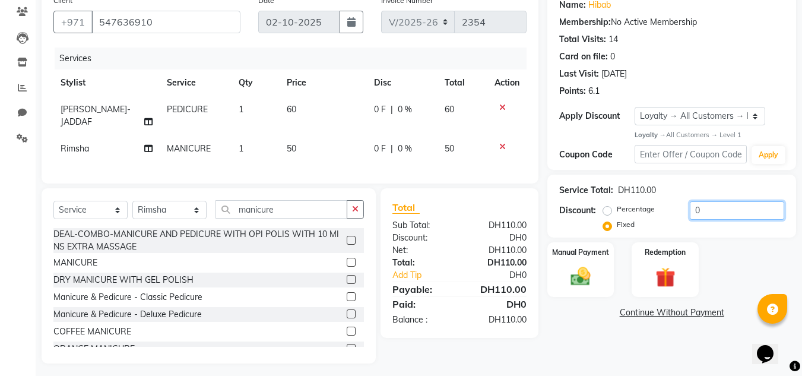
click at [666, 212] on div "Percentage Fixed 0" at bounding box center [694, 217] width 179 height 32
type input "10"
click at [772, 250] on div "Manual Payment Redemption" at bounding box center [671, 269] width 266 height 54
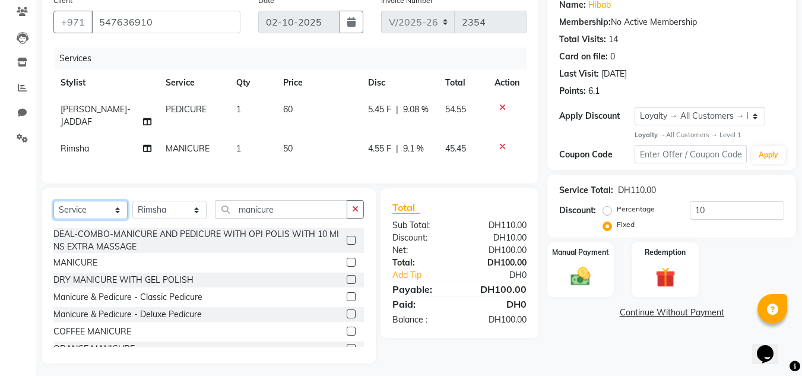
click at [85, 208] on select "Select Service Product Membership Package Voucher Prepaid Gift Card" at bounding box center [90, 210] width 74 height 18
select select "product"
click at [53, 201] on select "Select Service Product Membership Package Voucher Prepaid Gift Card" at bounding box center [90, 210] width 74 height 18
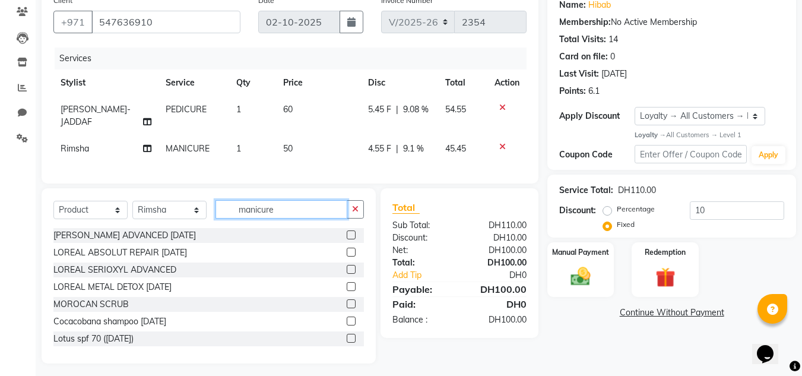
drag, startPoint x: 291, startPoint y: 212, endPoint x: 225, endPoint y: 212, distance: 66.5
click at [225, 212] on input "manicure" at bounding box center [281, 209] width 132 height 18
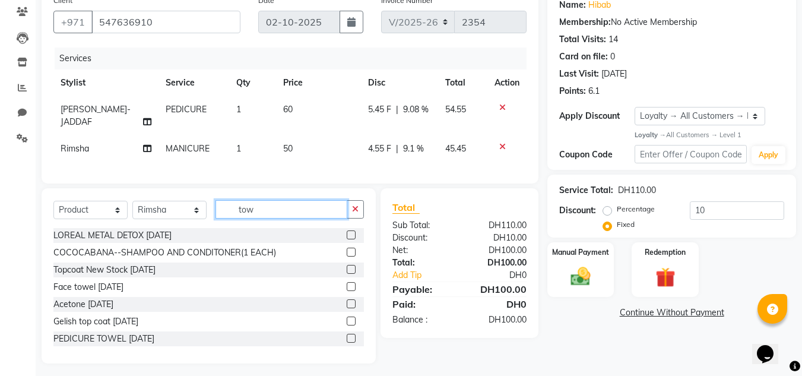
scroll to position [76, 0]
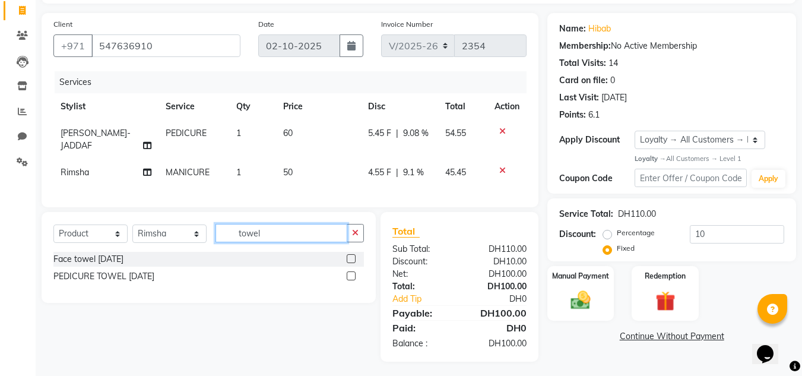
type input "towel"
click at [351, 271] on label at bounding box center [351, 275] width 9 height 9
click at [351, 272] on input "checkbox" at bounding box center [351, 276] width 8 height 8
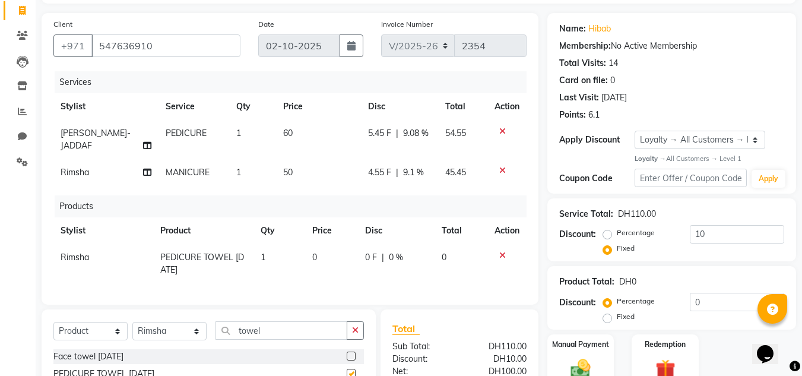
checkbox input "false"
click at [264, 252] on span "1" at bounding box center [263, 257] width 5 height 11
select select "70354"
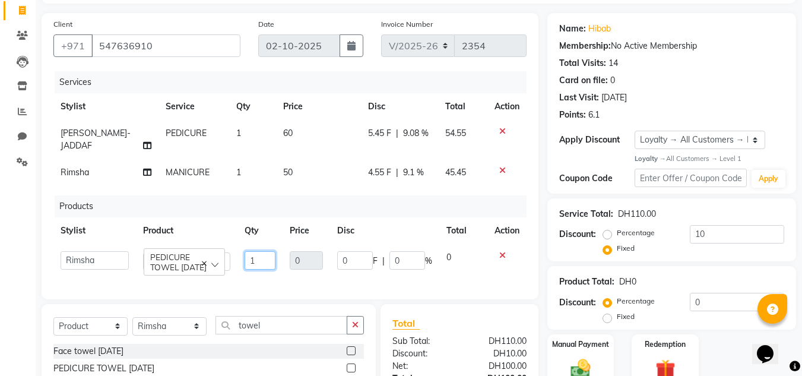
click at [261, 251] on input "1" at bounding box center [260, 260] width 31 height 18
type input "2"
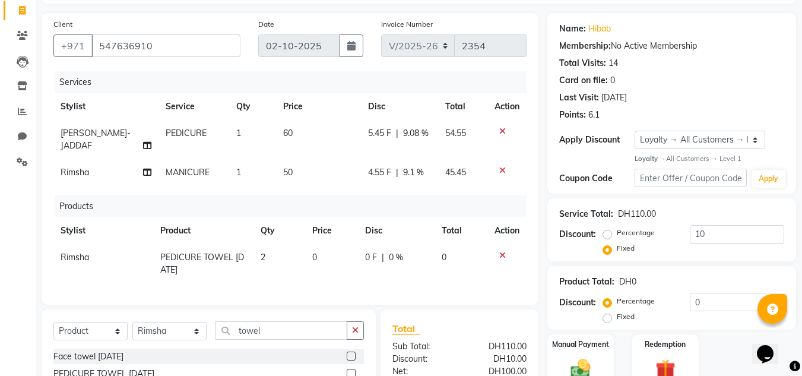
click at [272, 272] on div "Services Stylist Service Qty Price Disc Total Action [PERSON_NAME]-JADDAF PEDIC…" at bounding box center [289, 181] width 473 height 221
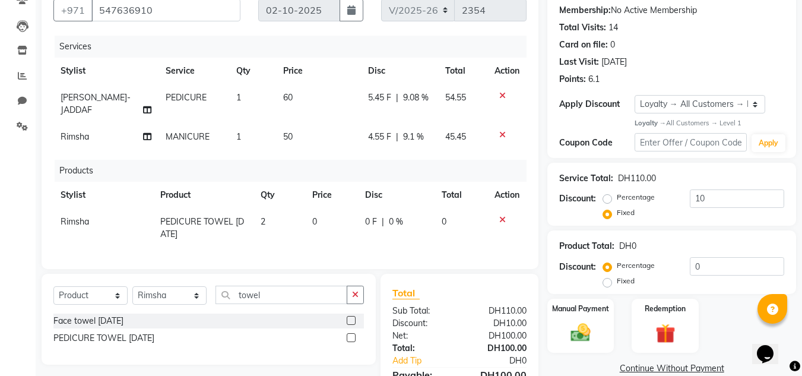
scroll to position [173, 0]
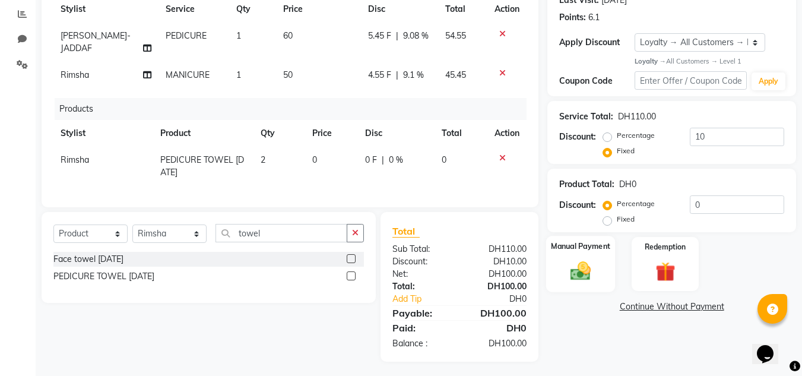
click at [588, 256] on div "Manual Payment" at bounding box center [580, 264] width 69 height 56
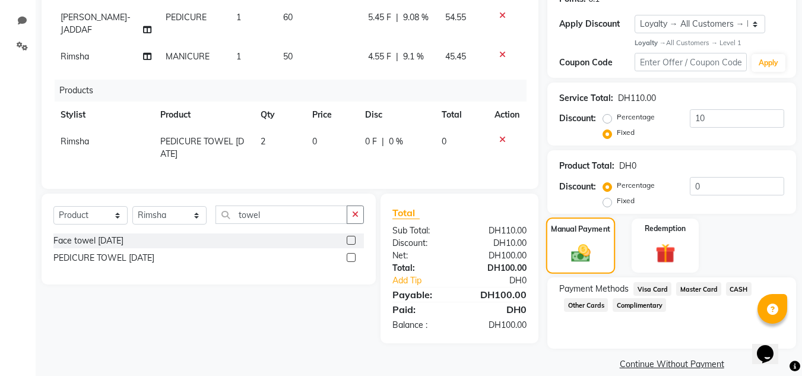
scroll to position [207, 0]
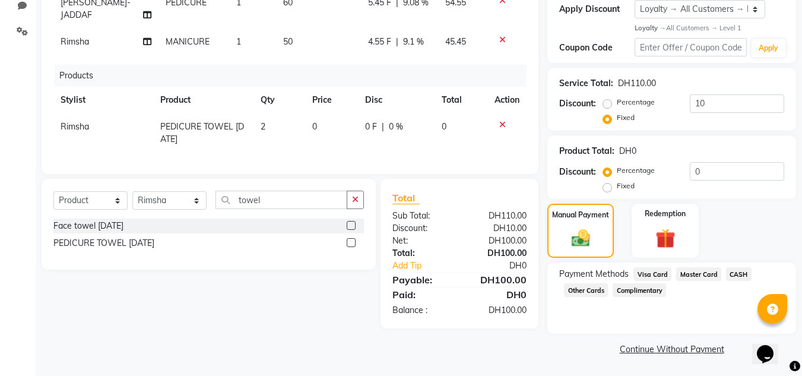
click at [710, 274] on span "Master Card" at bounding box center [698, 274] width 45 height 14
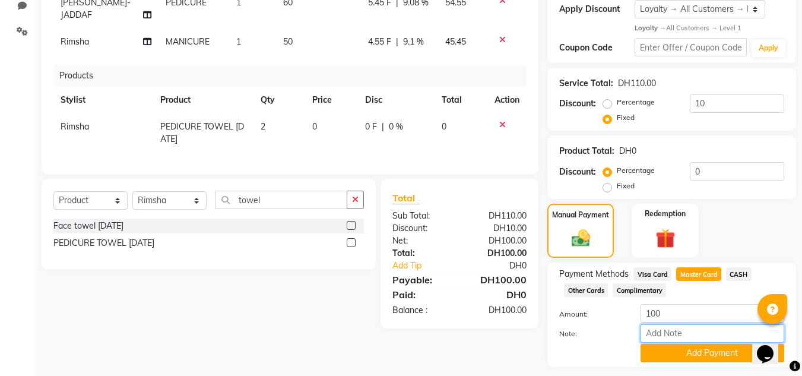
click at [681, 336] on input "Note:" at bounding box center [712, 333] width 144 height 18
type input "534794---7884"
click at [681, 350] on button "Add Payment" at bounding box center [712, 353] width 144 height 18
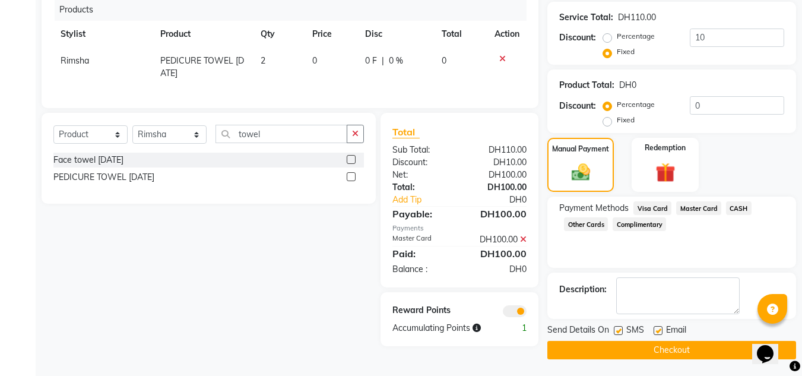
scroll to position [274, 0]
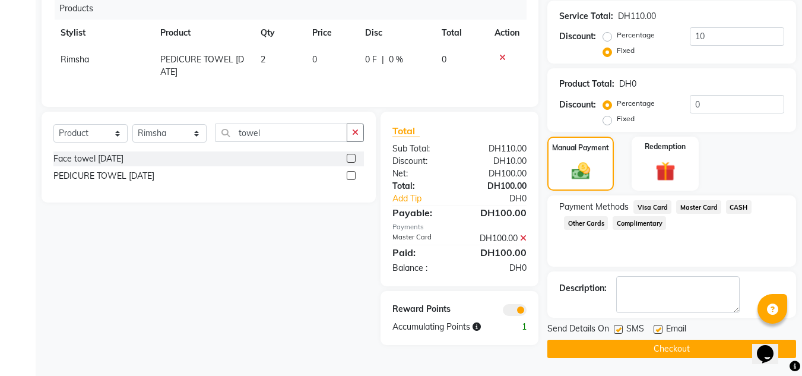
click at [676, 350] on button "Checkout" at bounding box center [671, 348] width 249 height 18
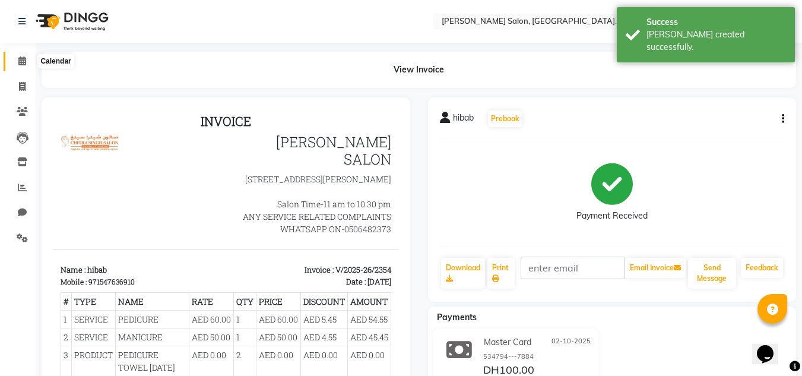
drag, startPoint x: 21, startPoint y: 58, endPoint x: 21, endPoint y: 66, distance: 8.3
click at [21, 58] on icon at bounding box center [22, 60] width 8 height 9
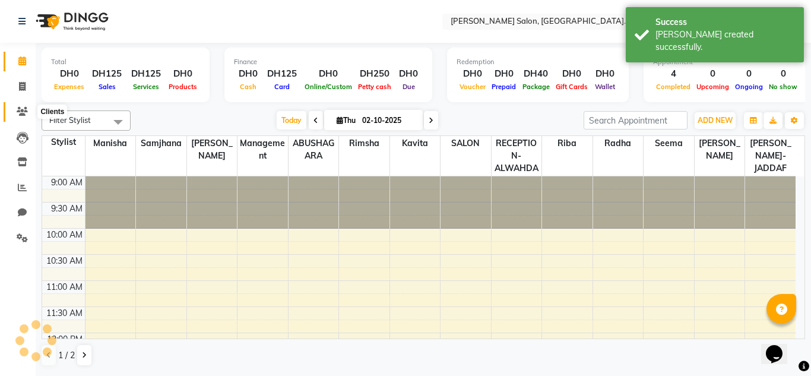
scroll to position [366, 0]
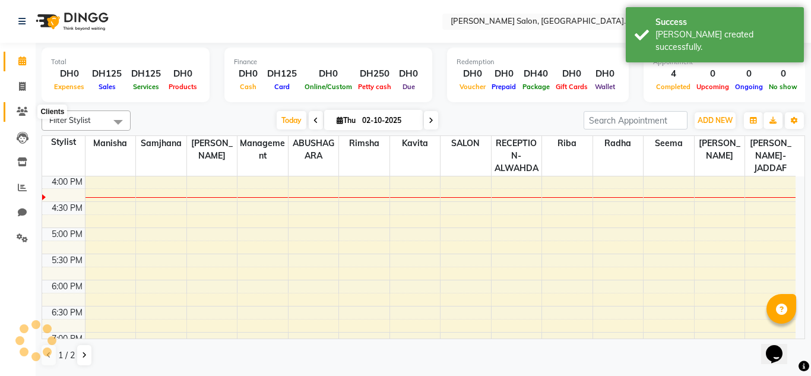
click at [21, 106] on span at bounding box center [22, 112] width 21 height 14
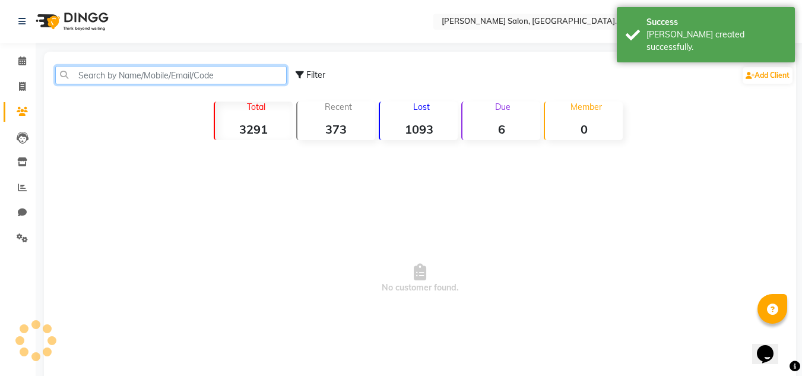
click at [127, 78] on input "text" at bounding box center [170, 75] width 231 height 18
type input "5272254"
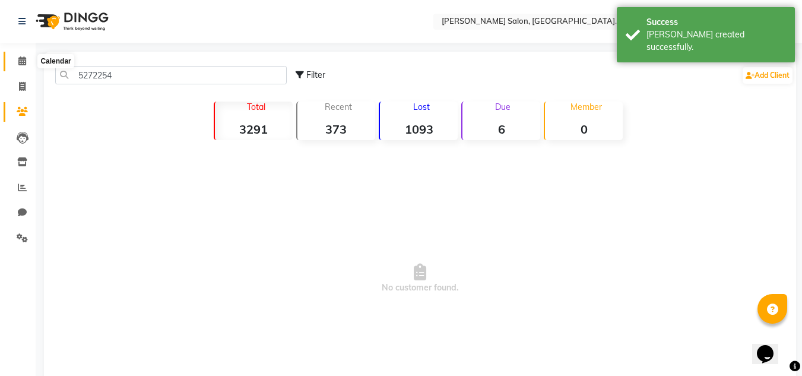
click at [20, 62] on icon at bounding box center [22, 60] width 8 height 9
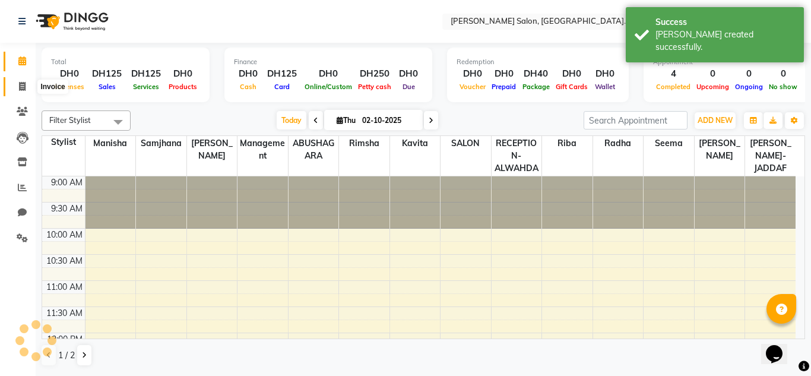
click at [23, 90] on icon at bounding box center [22, 86] width 7 height 9
select select "service"
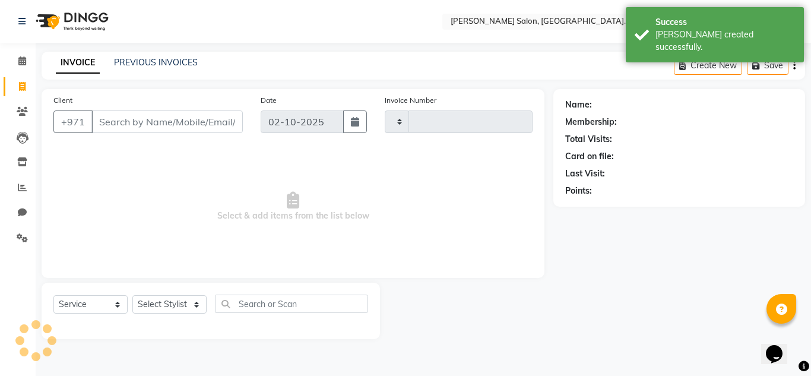
type input "2355"
select select "4333"
click at [119, 123] on input "Client" at bounding box center [166, 121] width 151 height 23
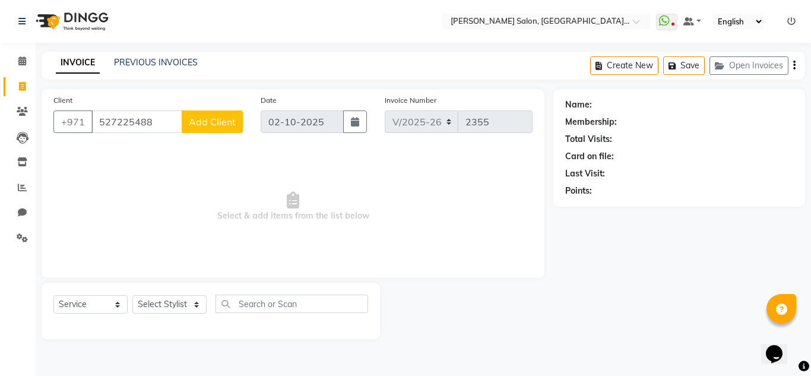
type input "527225488"
click at [214, 123] on span "Add Client" at bounding box center [212, 122] width 47 height 12
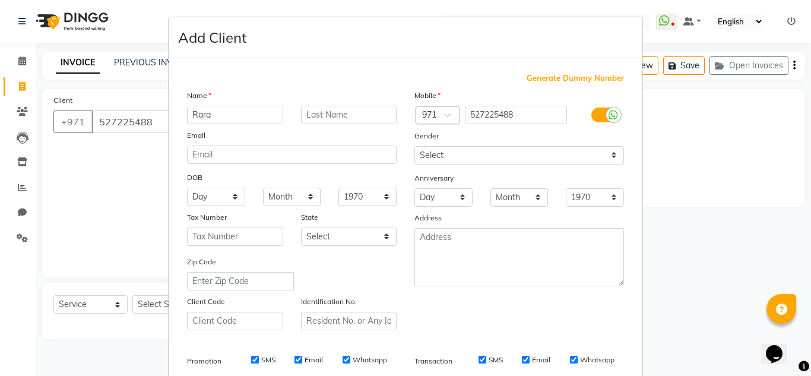
type input "Rara"
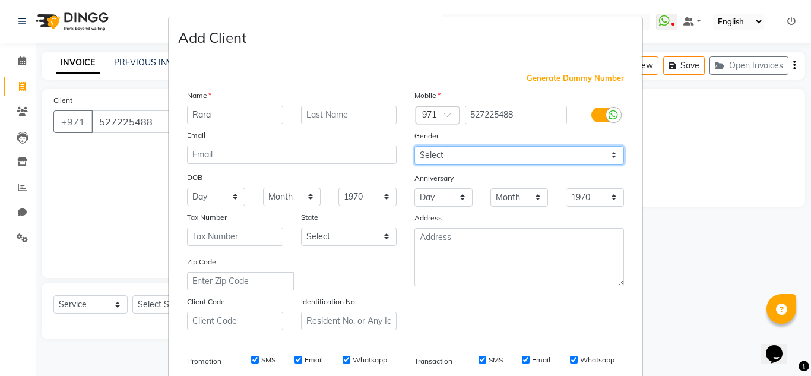
click at [437, 159] on select "Select [DEMOGRAPHIC_DATA] [DEMOGRAPHIC_DATA] Other Prefer Not To Say" at bounding box center [519, 155] width 210 height 18
select select "[DEMOGRAPHIC_DATA]"
click at [414, 146] on select "Select [DEMOGRAPHIC_DATA] [DEMOGRAPHIC_DATA] Other Prefer Not To Say" at bounding box center [519, 155] width 210 height 18
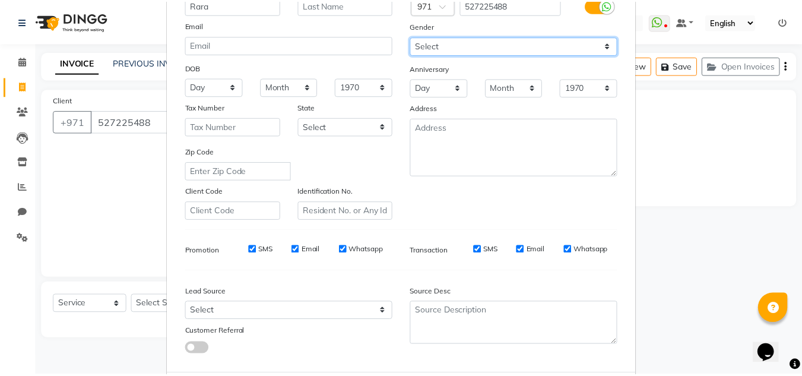
scroll to position [172, 0]
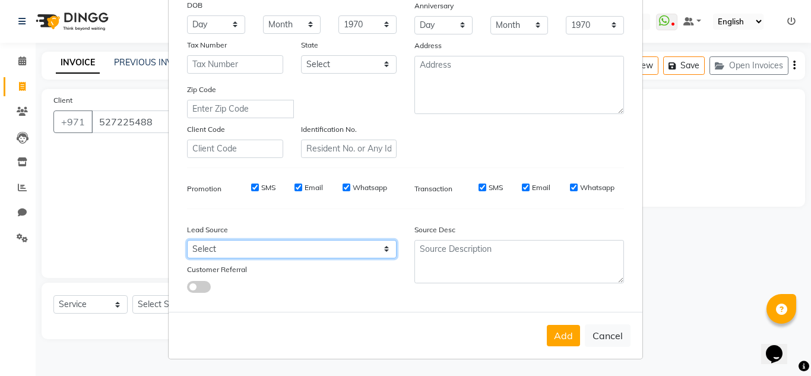
click at [211, 250] on select "Select Walk-in Referral Internet Friend Word of Mouth Advertisement Facebook Ju…" at bounding box center [292, 249] width 210 height 18
select select "29916"
click at [187, 240] on select "Select Walk-in Referral Internet Friend Word of Mouth Advertisement Facebook Ju…" at bounding box center [292, 249] width 210 height 18
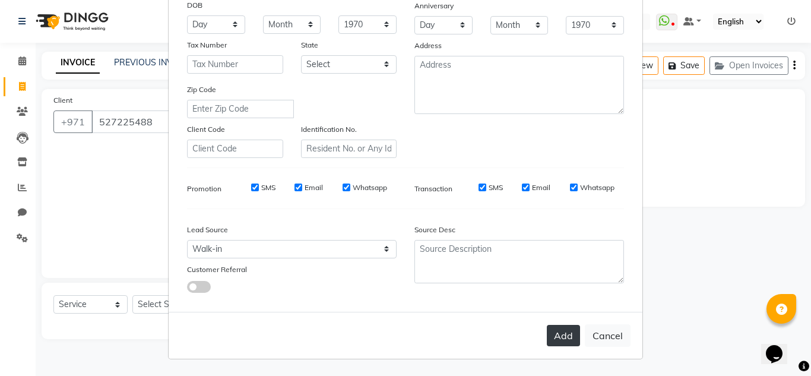
click at [556, 333] on button "Add" at bounding box center [563, 335] width 33 height 21
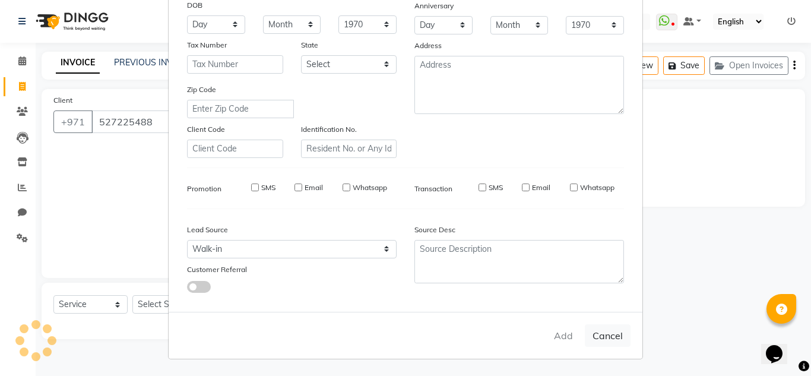
select select
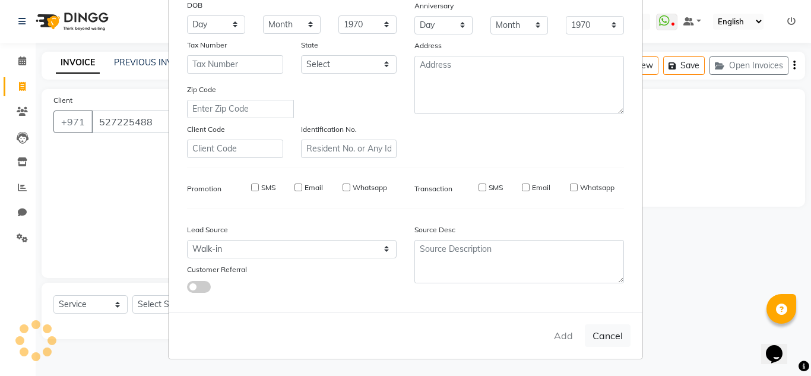
select select
checkbox input "false"
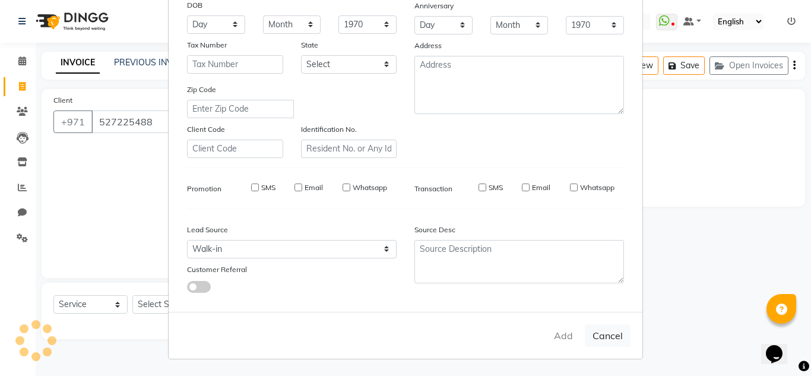
checkbox input "false"
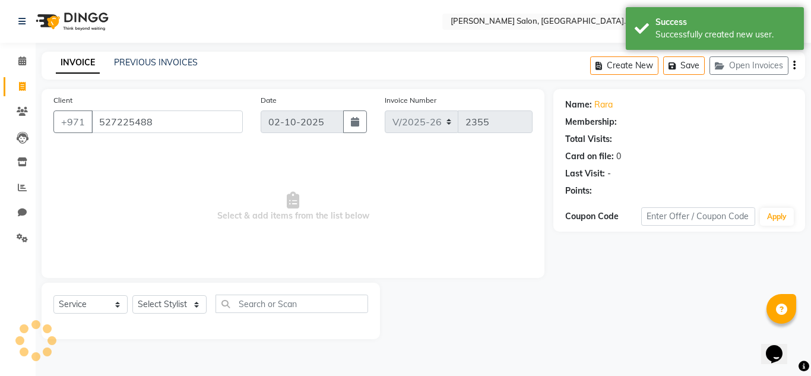
select select "1: Object"
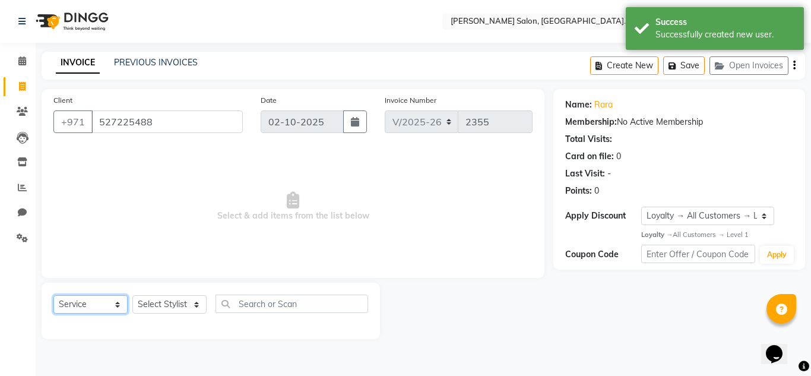
drag, startPoint x: 81, startPoint y: 306, endPoint x: 79, endPoint y: 295, distance: 10.8
click at [81, 306] on select "Select Service Product Membership Package Voucher Prepaid Gift Card" at bounding box center [90, 304] width 74 height 18
select select "package"
click at [53, 295] on select "Select Service Product Membership Package Voucher Prepaid Gift Card" at bounding box center [90, 304] width 74 height 18
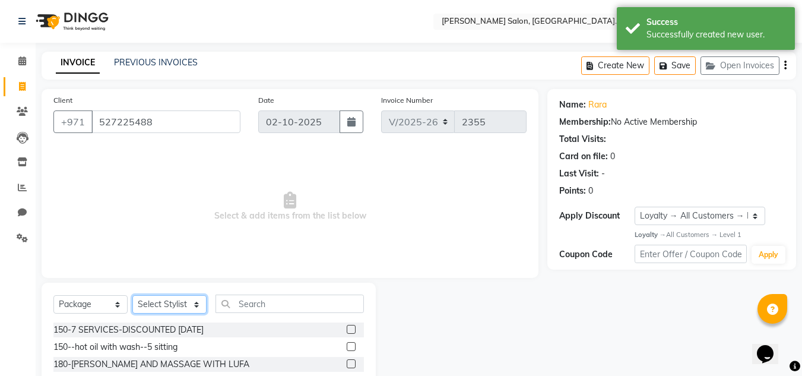
drag, startPoint x: 144, startPoint y: 297, endPoint x: 147, endPoint y: 291, distance: 6.9
click at [147, 291] on div "Select Service Product Membership Package Voucher Prepaid Gift Card Select Styl…" at bounding box center [209, 370] width 334 height 175
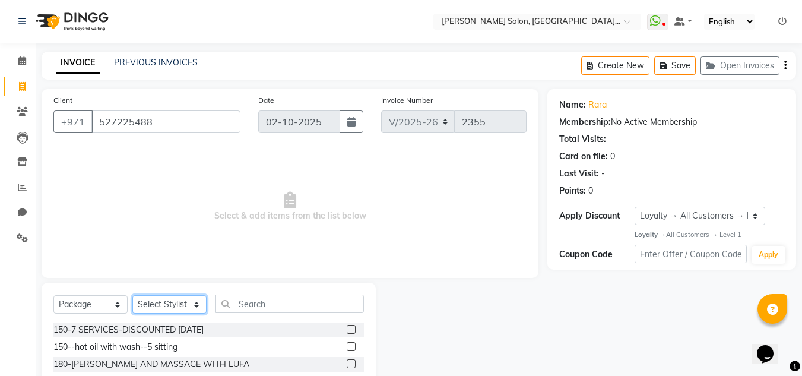
select select "76471"
click at [132, 295] on select "Select Stylist ABUSHAGARA HOME SERVICE STAFF [PERSON_NAME]-[GEOGRAPHIC_DATA] Ka…" at bounding box center [169, 304] width 74 height 18
click at [264, 300] on input "text" at bounding box center [289, 303] width 148 height 18
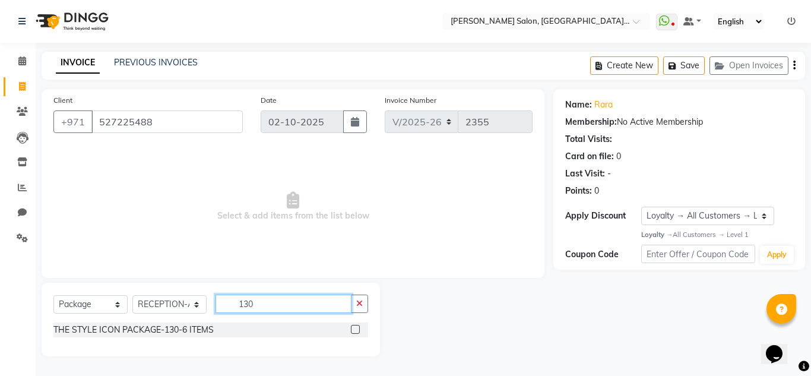
type input "130"
click at [358, 328] on label at bounding box center [355, 329] width 9 height 9
click at [358, 328] on input "checkbox" at bounding box center [355, 330] width 8 height 8
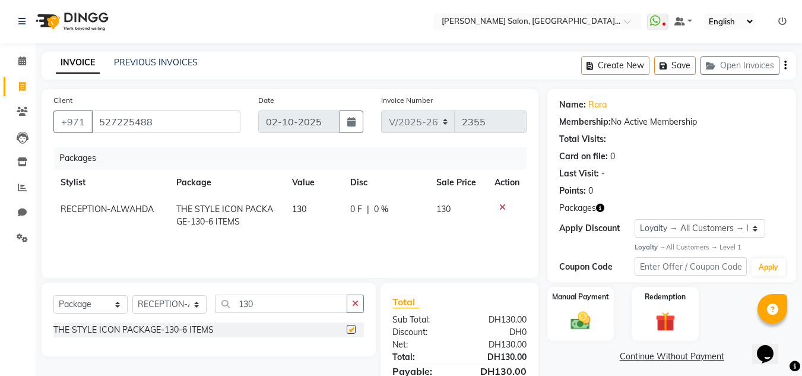
checkbox input "false"
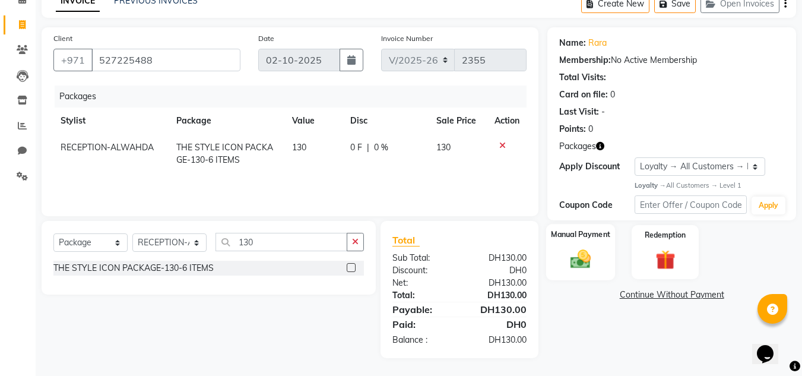
click at [593, 253] on img at bounding box center [580, 259] width 33 height 24
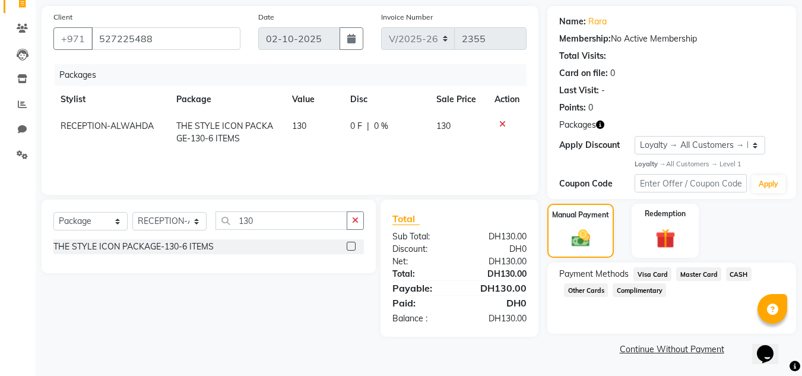
click at [736, 275] on span "CASH" at bounding box center [739, 274] width 26 height 14
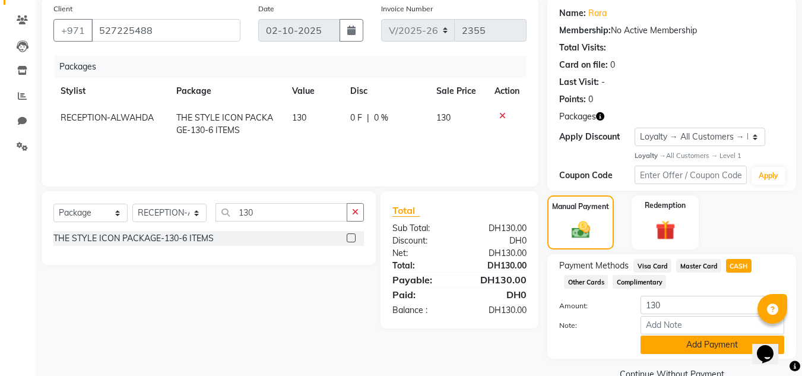
scroll to position [116, 0]
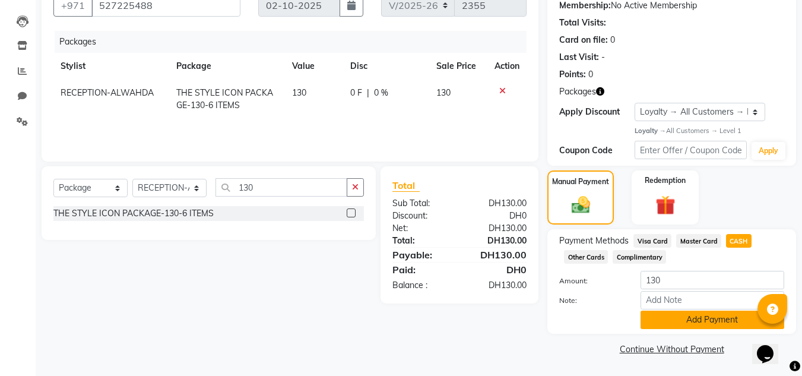
click at [693, 316] on button "Add Payment" at bounding box center [712, 319] width 144 height 18
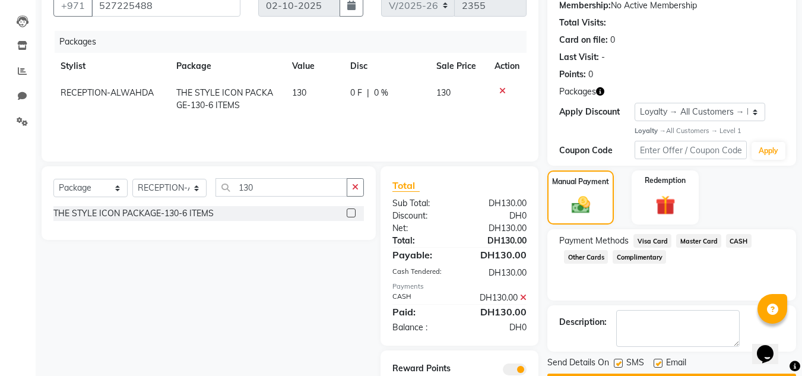
scroll to position [163, 0]
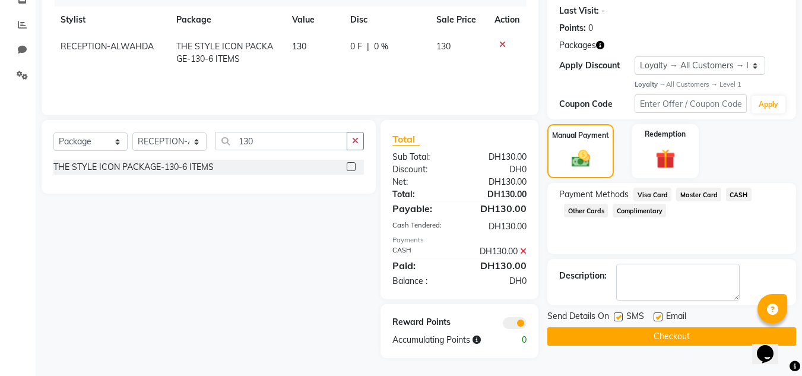
click at [661, 332] on button "Checkout" at bounding box center [671, 336] width 249 height 18
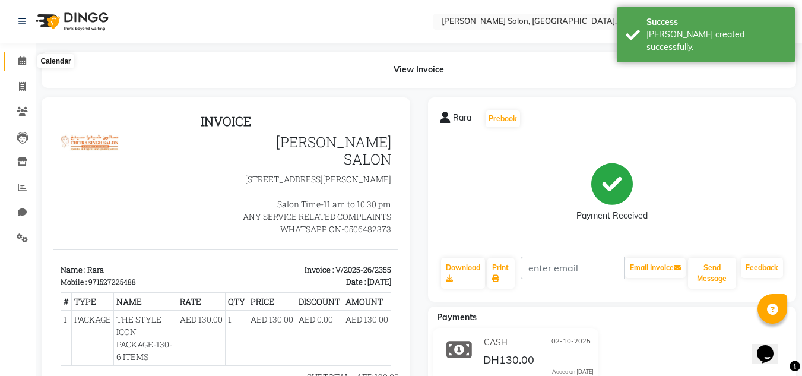
click at [20, 59] on icon at bounding box center [22, 60] width 8 height 9
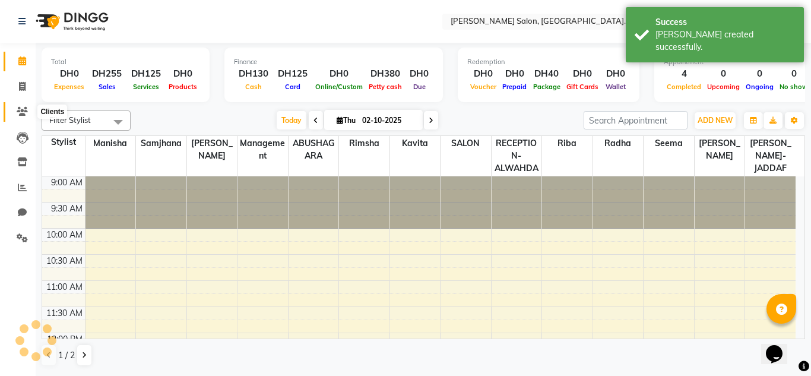
click at [17, 115] on icon at bounding box center [22, 111] width 11 height 9
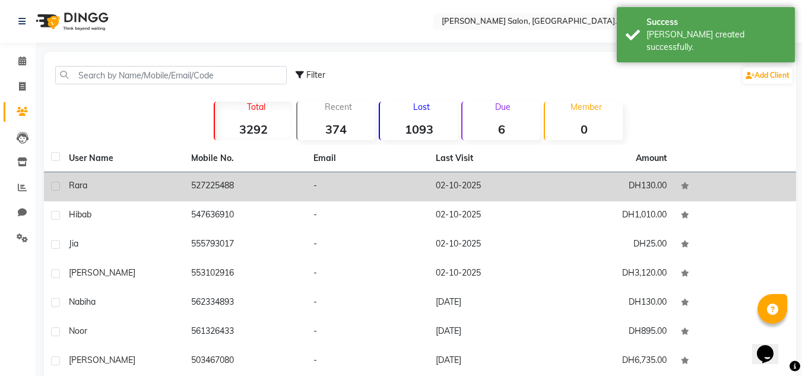
click at [155, 175] on td "Rara" at bounding box center [123, 186] width 122 height 29
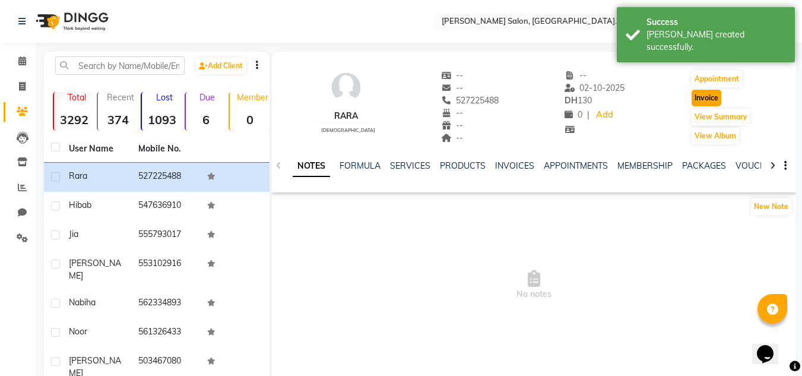
click at [702, 97] on button "Invoice" at bounding box center [706, 98] width 30 height 17
select select "service"
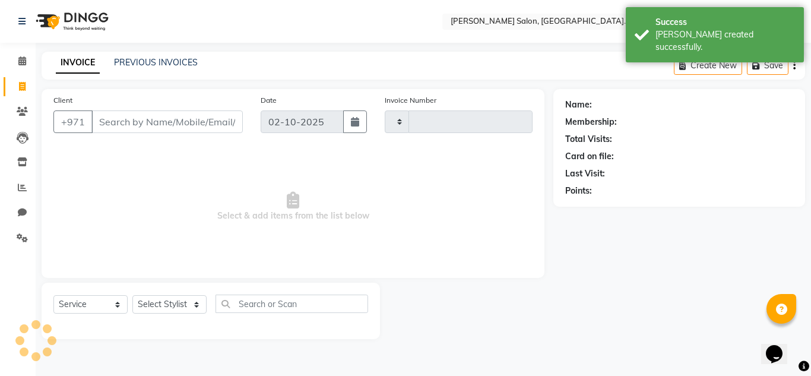
type input "2356"
select select "4333"
type input "527225488"
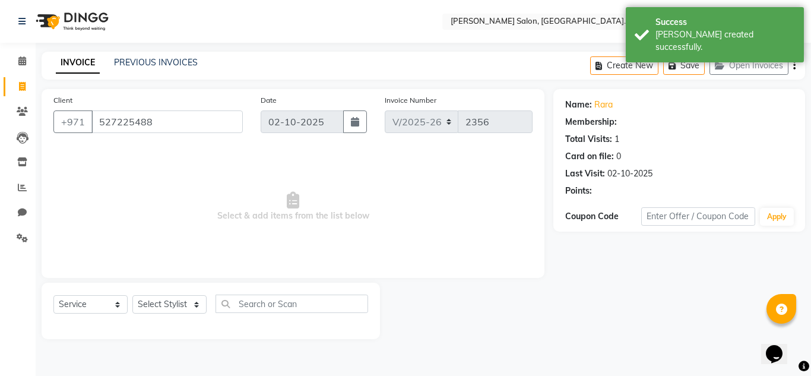
select select "1: Object"
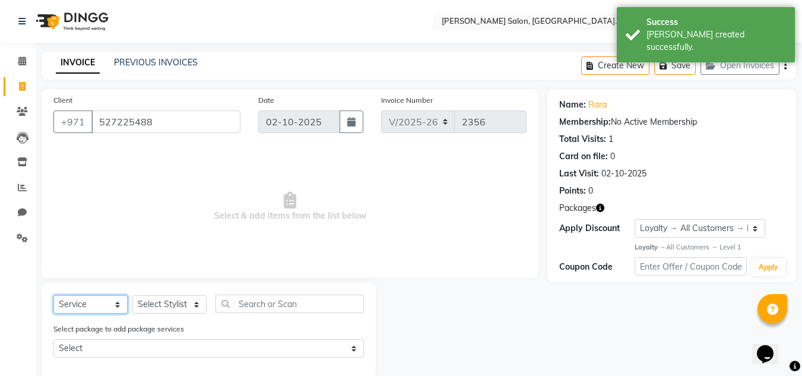
click at [82, 306] on select "Select Service Product Membership Package Voucher Prepaid Gift Card" at bounding box center [90, 304] width 74 height 18
click at [53, 295] on select "Select Service Product Membership Package Voucher Prepaid Gift Card" at bounding box center [90, 304] width 74 height 18
click at [168, 303] on select "Select Stylist ABUSHAGARA HOME SERVICE STAFF [PERSON_NAME]-[GEOGRAPHIC_DATA] Ka…" at bounding box center [169, 304] width 74 height 18
select select "36338"
click at [132, 295] on select "Select Stylist ABUSHAGARA HOME SERVICE STAFF [PERSON_NAME]-[GEOGRAPHIC_DATA] Ka…" at bounding box center [169, 304] width 74 height 18
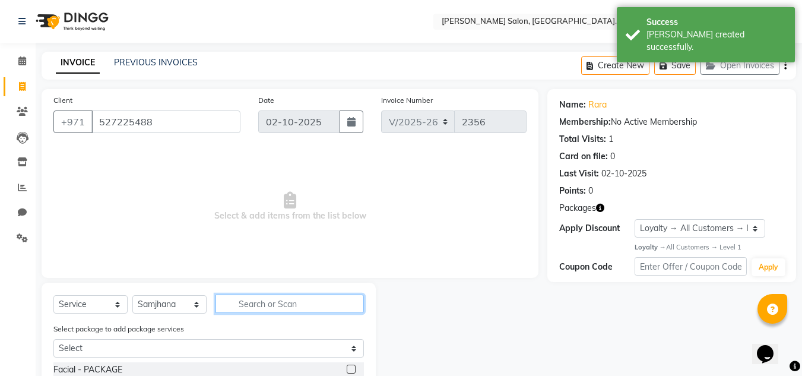
click at [283, 308] on input "text" at bounding box center [289, 303] width 148 height 18
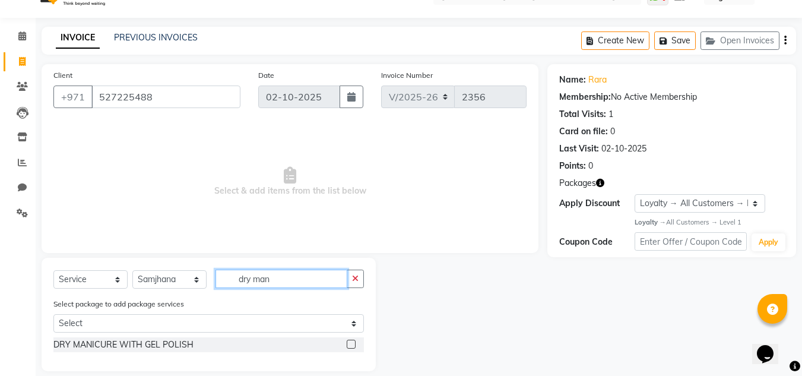
scroll to position [38, 0]
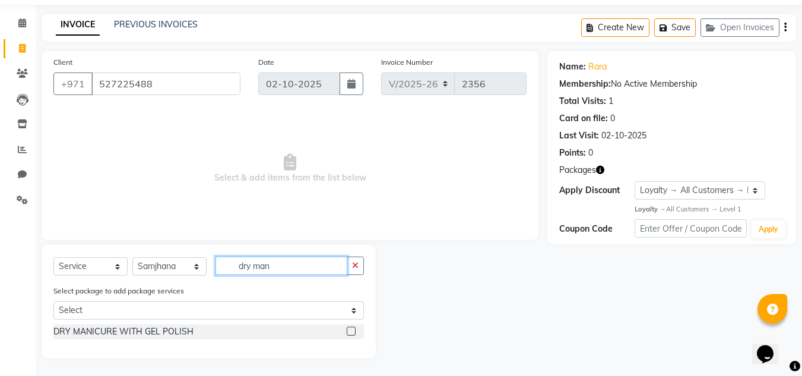
type input "dry man"
click at [347, 333] on label at bounding box center [351, 330] width 9 height 9
click at [347, 333] on input "checkbox" at bounding box center [351, 332] width 8 height 8
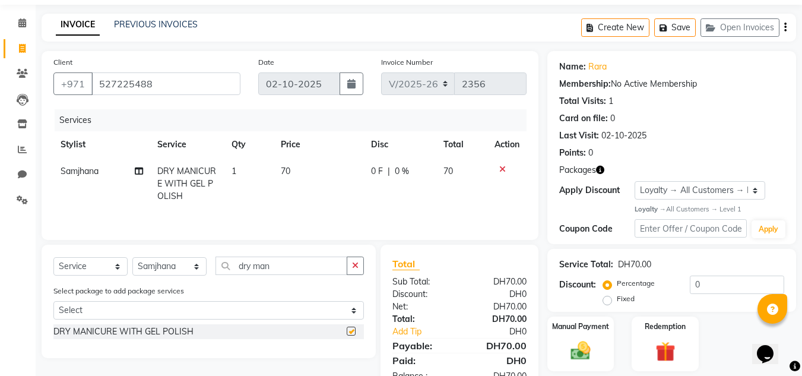
checkbox input "false"
drag, startPoint x: 288, startPoint y: 271, endPoint x: 211, endPoint y: 269, distance: 77.8
click at [211, 269] on div "Select Service Product Membership Package Voucher Prepaid Gift Card Select Styl…" at bounding box center [208, 270] width 310 height 28
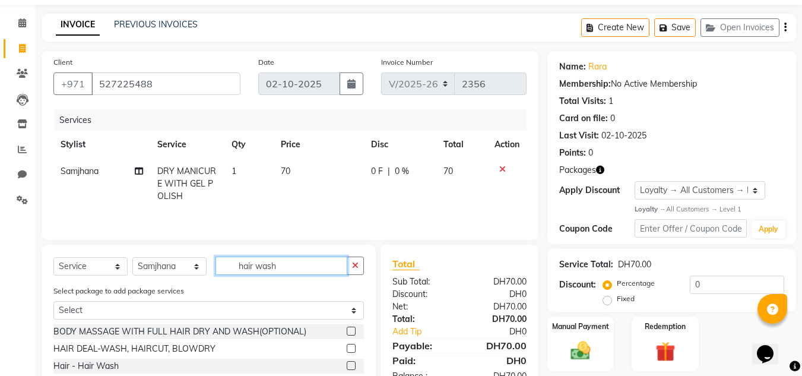
scroll to position [97, 0]
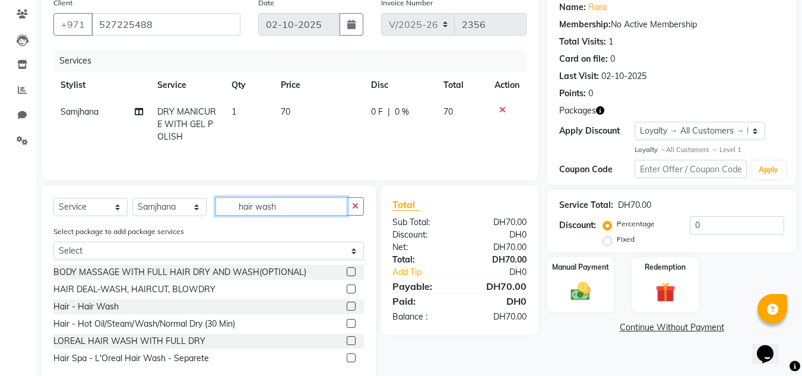
type input "hair wash"
click at [350, 307] on label at bounding box center [351, 306] width 9 height 9
click at [350, 307] on input "checkbox" at bounding box center [351, 307] width 8 height 8
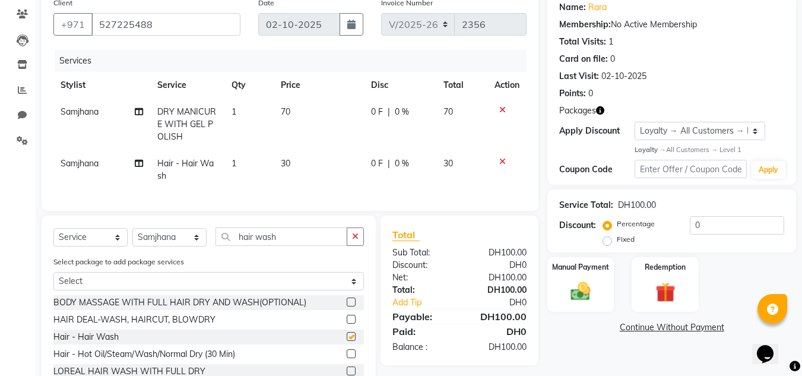
checkbox input "false"
drag, startPoint x: 147, startPoint y: 247, endPoint x: 145, endPoint y: 239, distance: 8.5
click at [147, 244] on select "Select Stylist ABUSHAGARA HOME SERVICE STAFF [PERSON_NAME]-[GEOGRAPHIC_DATA] Ka…" at bounding box center [169, 237] width 74 height 18
select select "74659"
click at [132, 237] on select "Select Stylist ABUSHAGARA HOME SERVICE STAFF [PERSON_NAME]-[GEOGRAPHIC_DATA] Ka…" at bounding box center [169, 237] width 74 height 18
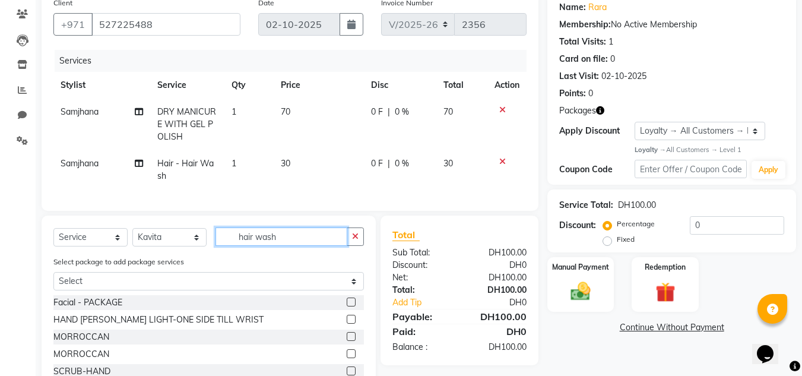
drag, startPoint x: 304, startPoint y: 246, endPoint x: 167, endPoint y: 247, distance: 137.1
click at [172, 247] on div "Select Service Product Membership Package Voucher Prepaid Gift Card Select Styl…" at bounding box center [208, 241] width 310 height 28
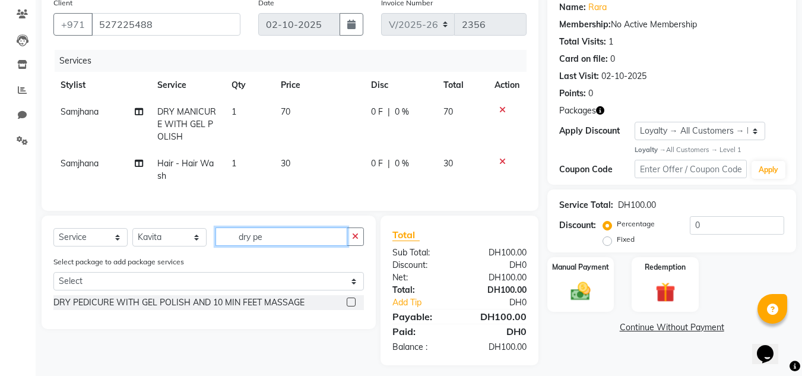
type input "dry pe"
click at [351, 306] on label at bounding box center [351, 301] width 9 height 9
click at [351, 306] on input "checkbox" at bounding box center [351, 303] width 8 height 8
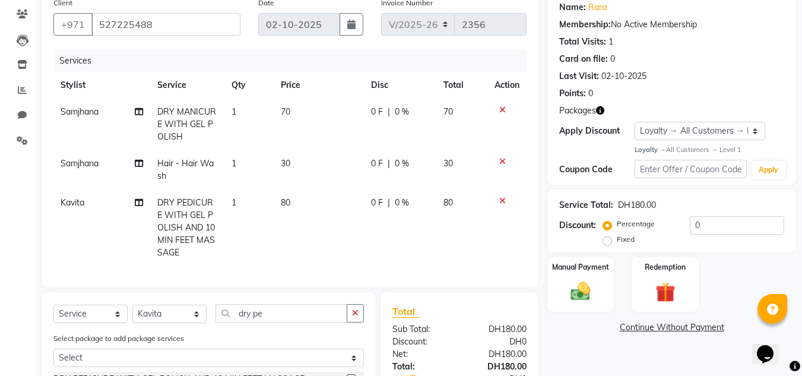
checkbox input "false"
click at [242, 107] on td "1" at bounding box center [248, 125] width 49 height 52
select select "36338"
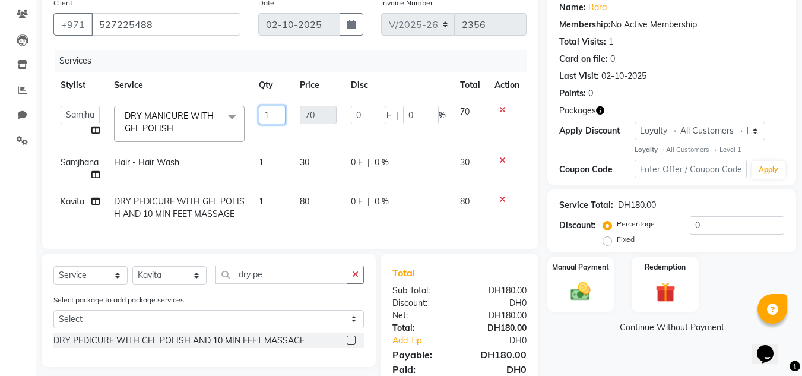
click at [275, 116] on input "1" at bounding box center [272, 115] width 27 height 18
type input "2"
click at [273, 144] on tr "ABUSHAGARA HOME SERVICE STAFF [PERSON_NAME]-JADDAF Kavita Laxmi Management [PER…" at bounding box center [289, 124] width 473 height 50
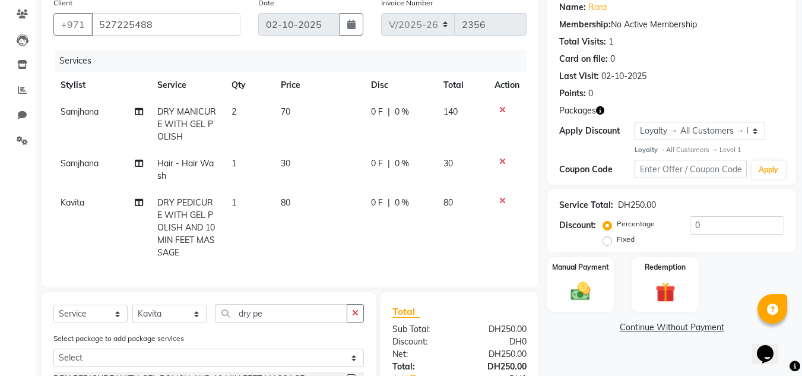
click at [254, 204] on td "1" at bounding box center [248, 227] width 49 height 77
select select "74659"
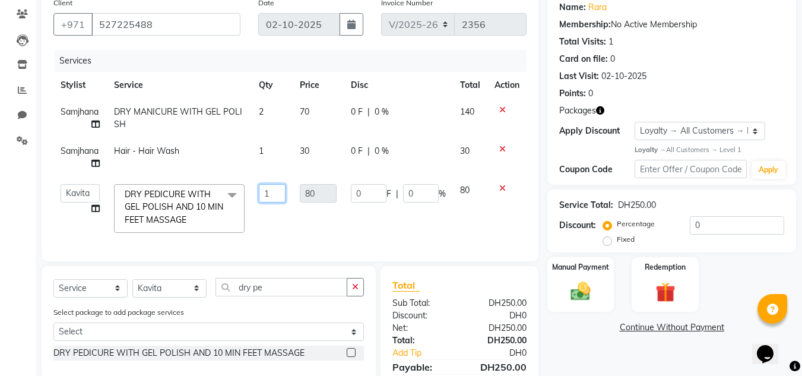
click at [275, 193] on input "1" at bounding box center [272, 193] width 27 height 18
type input "3"
click at [283, 223] on tr "ABUSHAGARA HOME SERVICE STAFF [PERSON_NAME]-JADDAF Kavita Laxmi Management [PER…" at bounding box center [289, 208] width 473 height 63
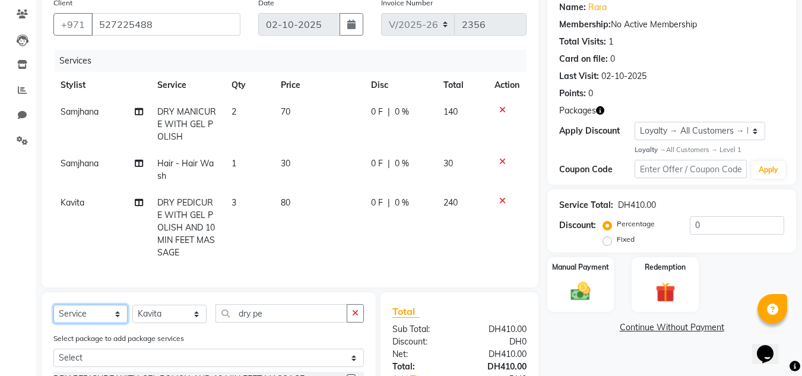
click at [96, 323] on select "Select Service Product Membership Package Voucher Prepaid Gift Card" at bounding box center [90, 313] width 74 height 18
select select "product"
click at [53, 313] on select "Select Service Product Membership Package Voucher Prepaid Gift Card" at bounding box center [90, 313] width 74 height 18
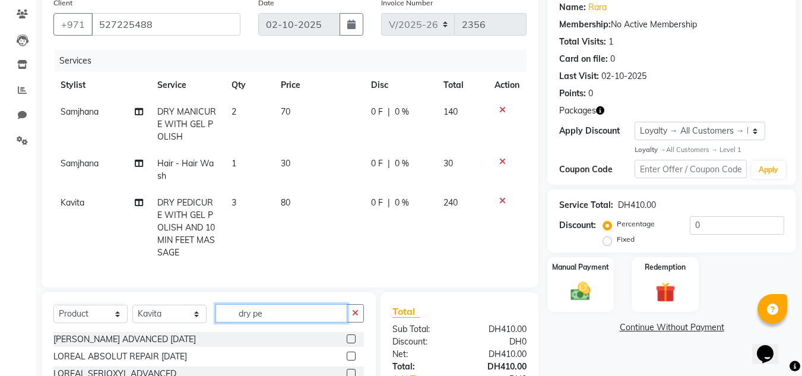
drag, startPoint x: 291, startPoint y: 323, endPoint x: 172, endPoint y: 321, distance: 119.9
click at [172, 321] on div "Select Service Product Membership Package Voucher Prepaid Gift Card Select Styl…" at bounding box center [208, 318] width 310 height 28
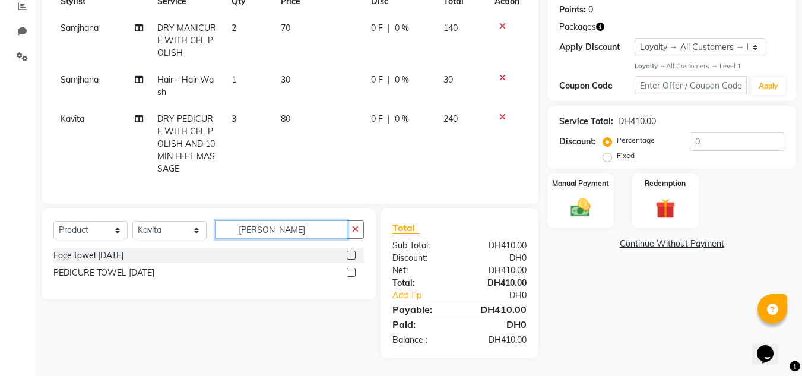
scroll to position [190, 0]
type input "[PERSON_NAME]"
click at [350, 271] on label at bounding box center [351, 272] width 9 height 9
click at [350, 271] on input "checkbox" at bounding box center [351, 273] width 8 height 8
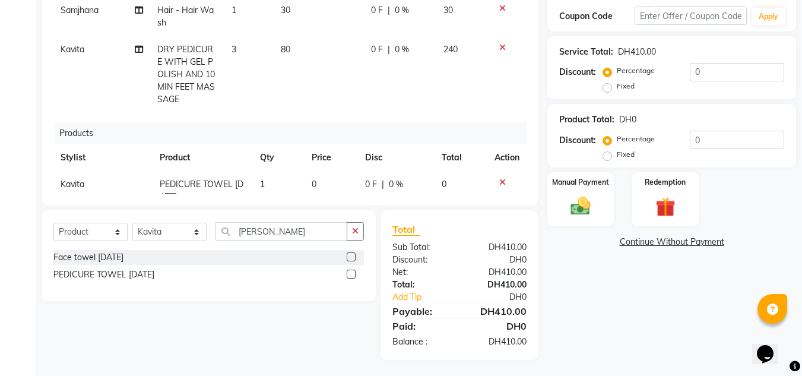
scroll to position [252, 0]
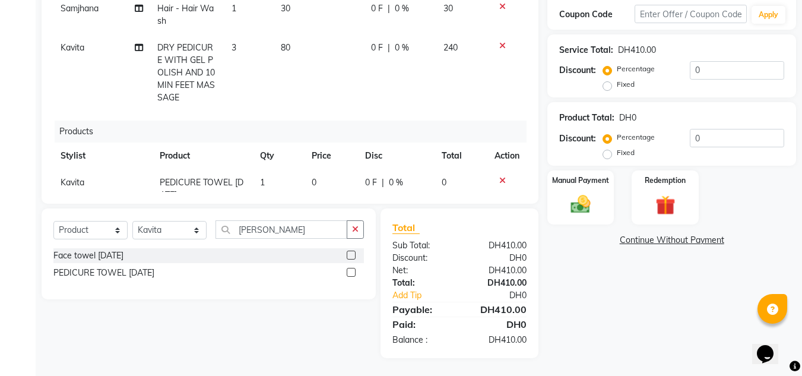
click at [351, 272] on label at bounding box center [351, 272] width 9 height 9
click at [351, 272] on input "checkbox" at bounding box center [351, 273] width 8 height 8
checkbox input "false"
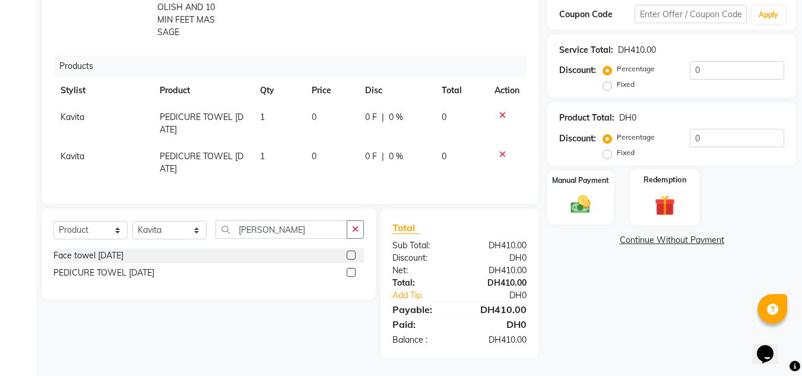
click at [678, 203] on img at bounding box center [664, 205] width 33 height 26
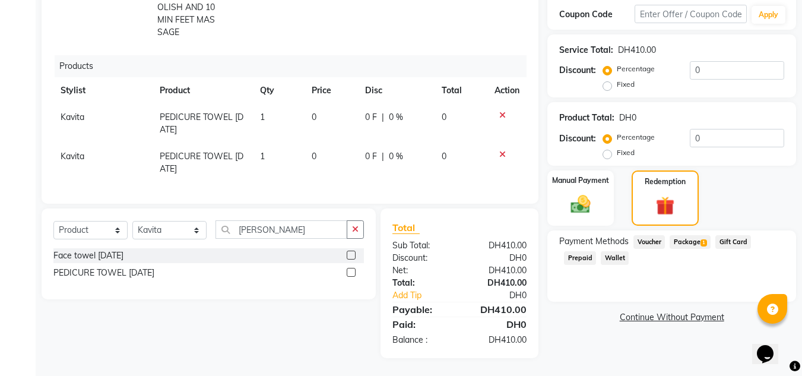
click at [694, 240] on span "Package 1" at bounding box center [689, 242] width 41 height 14
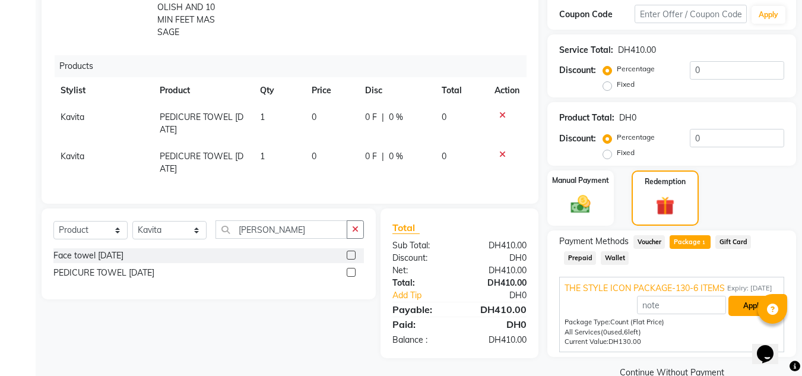
click at [735, 313] on button "Apply" at bounding box center [752, 306] width 49 height 20
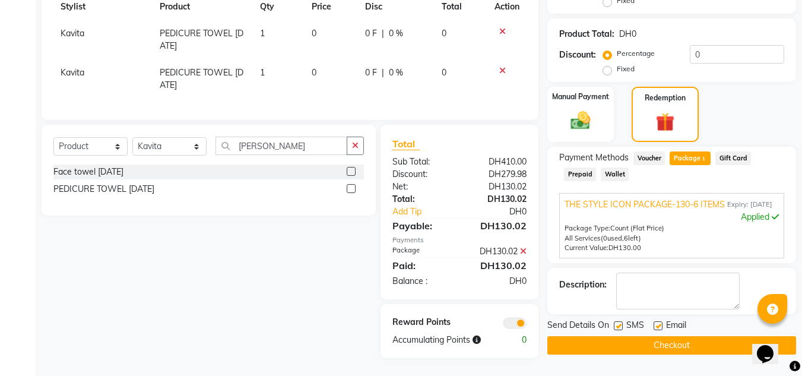
scroll to position [345, 0]
click at [665, 347] on button "Checkout" at bounding box center [671, 345] width 249 height 18
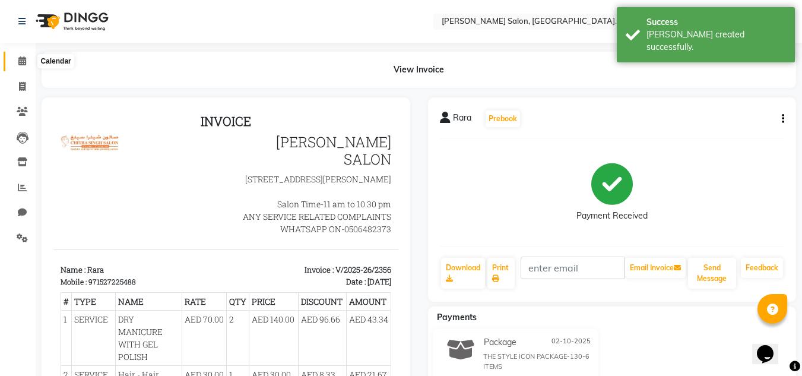
click at [21, 58] on icon at bounding box center [22, 60] width 8 height 9
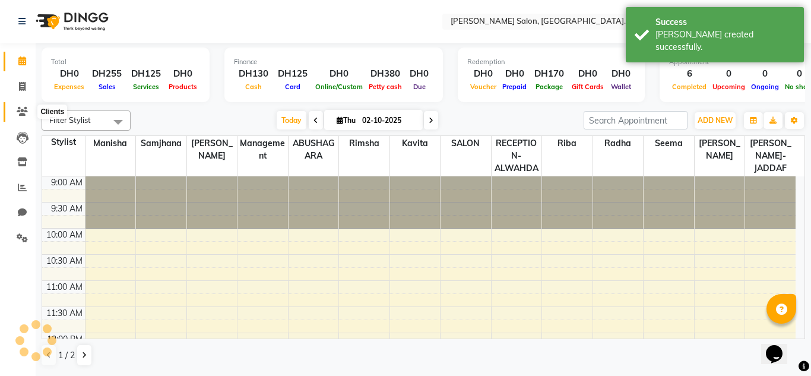
click at [23, 115] on icon at bounding box center [22, 111] width 11 height 9
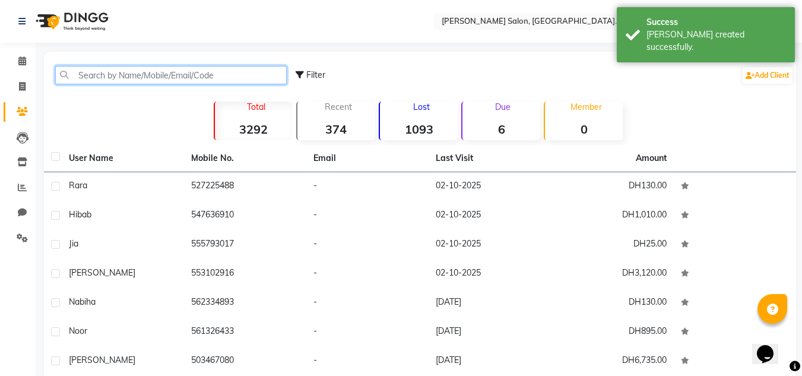
click at [108, 71] on input "text" at bounding box center [170, 75] width 231 height 18
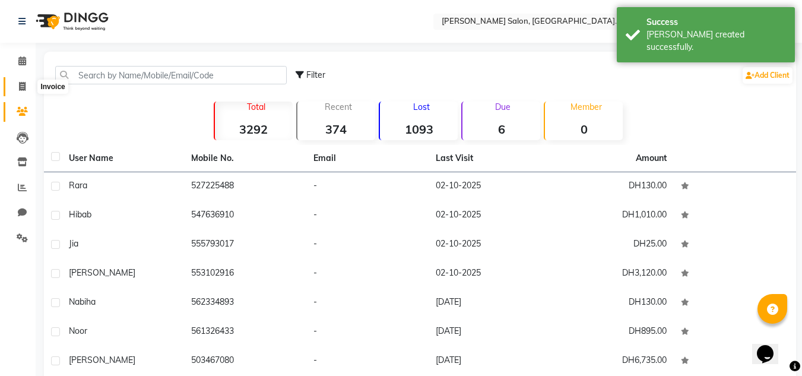
click at [15, 86] on span at bounding box center [22, 87] width 21 height 14
select select "service"
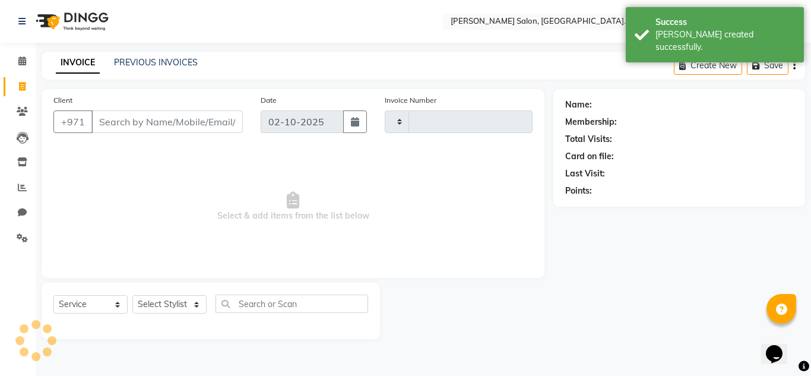
type input "2357"
select select "4333"
click at [118, 124] on input "Client" at bounding box center [166, 121] width 151 height 23
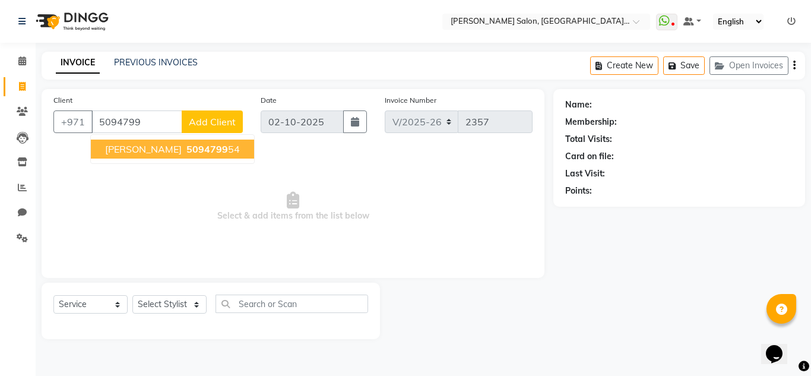
click at [184, 148] on ngb-highlight "5094799 54" at bounding box center [212, 149] width 56 height 12
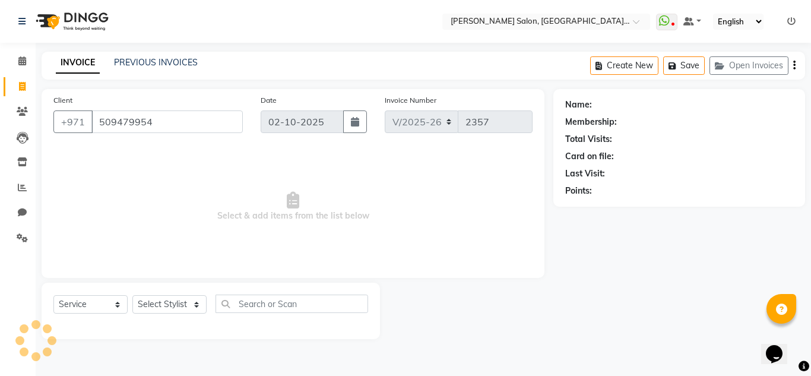
type input "509479954"
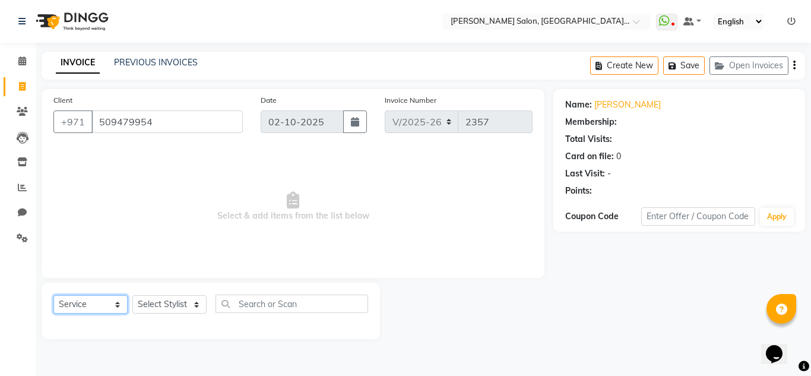
drag, startPoint x: 84, startPoint y: 302, endPoint x: 85, endPoint y: 295, distance: 6.6
click at [84, 302] on select "Select Service Product Membership Package Voucher Prepaid Gift Card" at bounding box center [90, 304] width 74 height 18
click at [53, 295] on select "Select Service Product Membership Package Voucher Prepaid Gift Card" at bounding box center [90, 304] width 74 height 18
select select "1: Object"
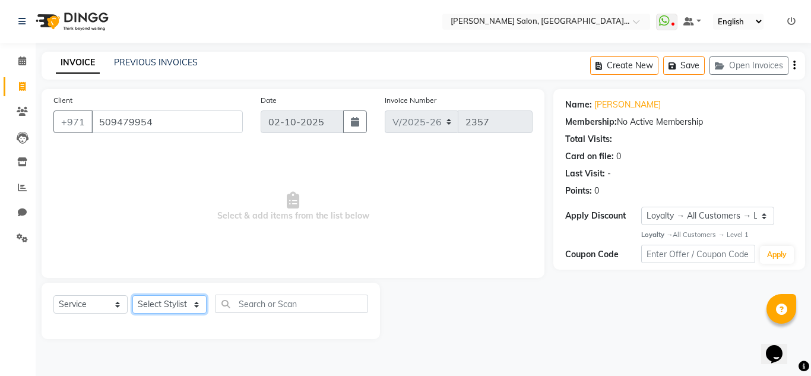
drag, startPoint x: 153, startPoint y: 303, endPoint x: 154, endPoint y: 296, distance: 7.2
click at [154, 304] on select "Select Stylist ABUSHAGARA HOME SERVICE STAFF [PERSON_NAME]-[GEOGRAPHIC_DATA] Ka…" at bounding box center [169, 304] width 74 height 18
select select "70354"
click at [132, 295] on select "Select Stylist ABUSHAGARA HOME SERVICE STAFF [PERSON_NAME]-[GEOGRAPHIC_DATA] Ka…" at bounding box center [169, 304] width 74 height 18
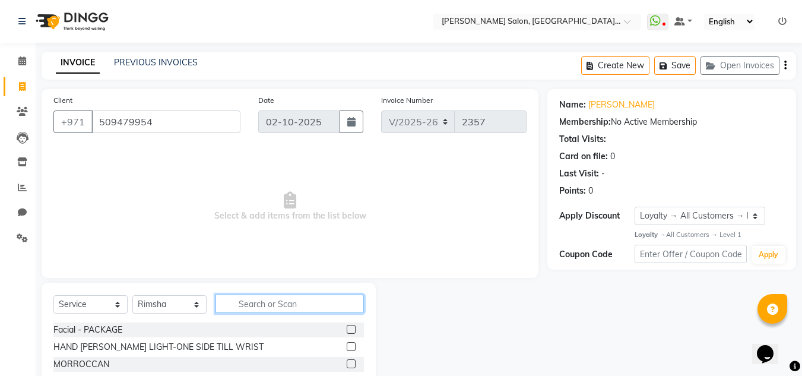
click at [271, 301] on input "text" at bounding box center [289, 303] width 148 height 18
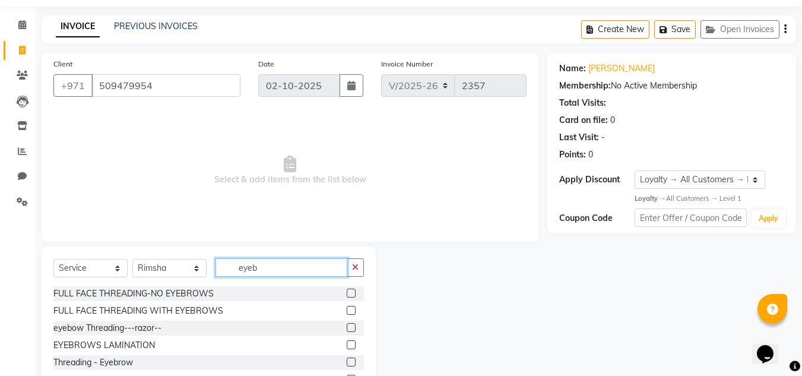
scroll to position [100, 0]
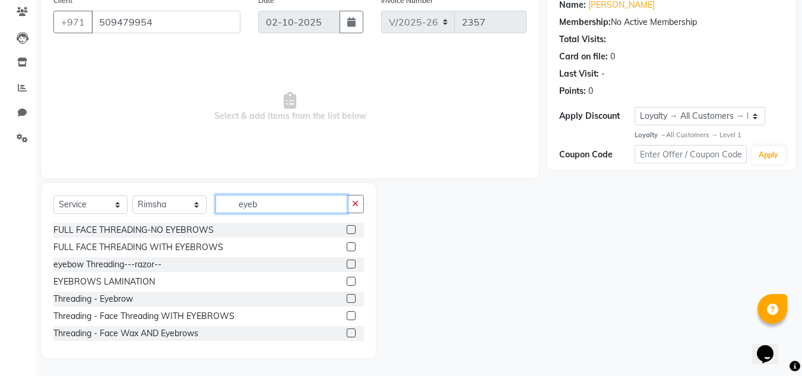
type input "eyeb"
click at [347, 300] on label at bounding box center [351, 298] width 9 height 9
click at [347, 300] on input "checkbox" at bounding box center [351, 299] width 8 height 8
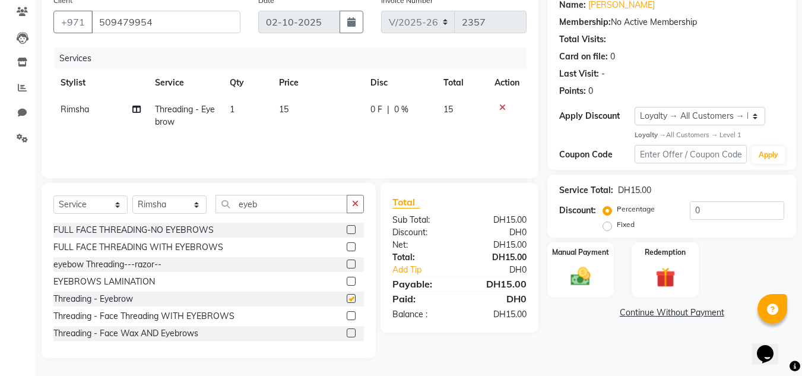
checkbox input "false"
click at [586, 274] on img at bounding box center [580, 277] width 33 height 24
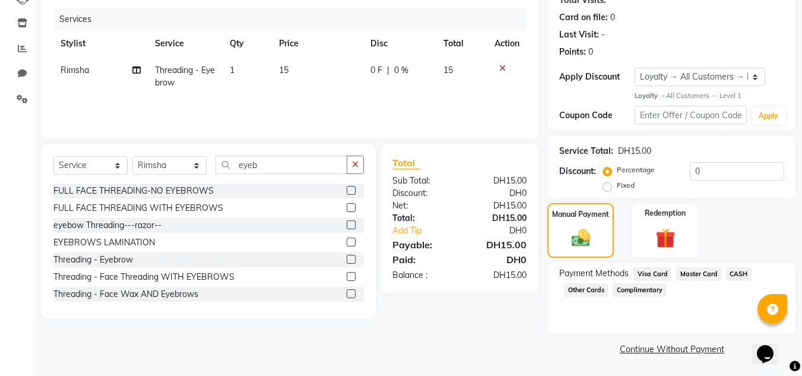
click at [735, 271] on span "CASH" at bounding box center [739, 274] width 26 height 14
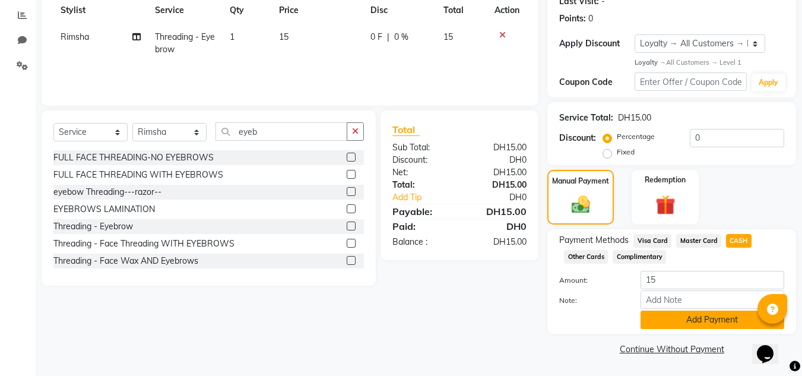
click at [698, 321] on button "Add Payment" at bounding box center [712, 319] width 144 height 18
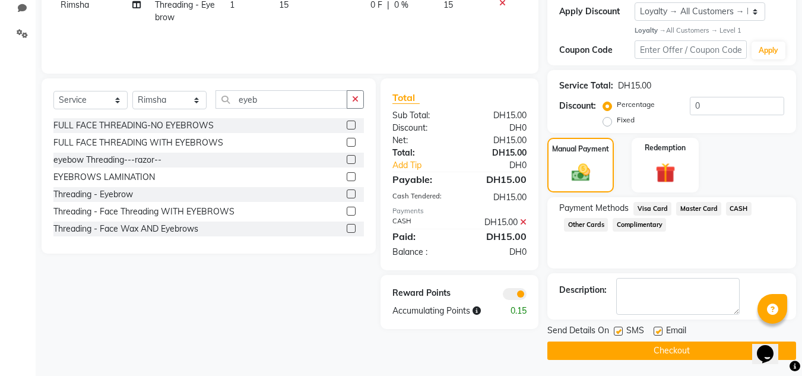
scroll to position [206, 0]
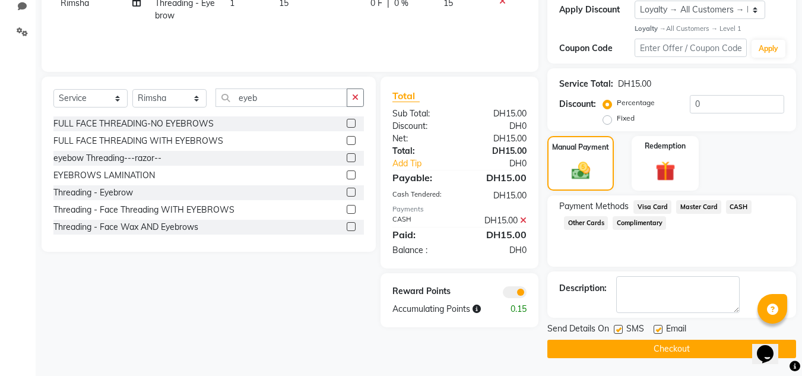
click at [682, 349] on button "Checkout" at bounding box center [671, 348] width 249 height 18
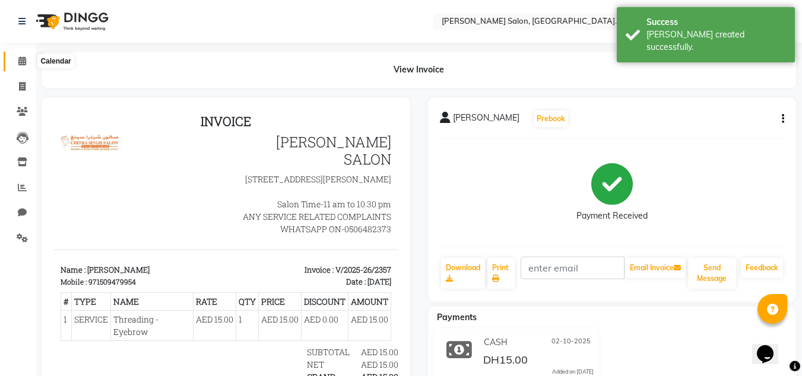
click at [24, 62] on icon at bounding box center [22, 60] width 8 height 9
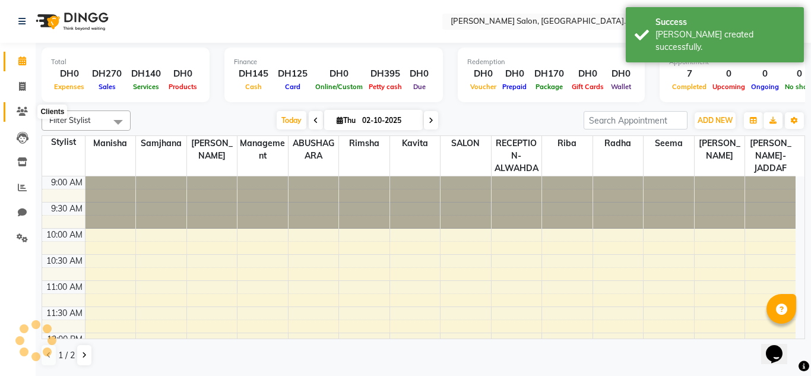
drag, startPoint x: 24, startPoint y: 114, endPoint x: 32, endPoint y: 106, distance: 11.3
click at [24, 115] on icon at bounding box center [22, 111] width 11 height 9
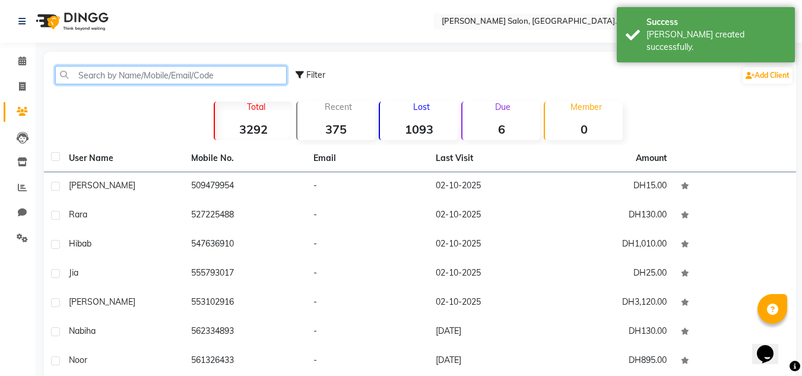
click at [90, 74] on input "text" at bounding box center [170, 75] width 231 height 18
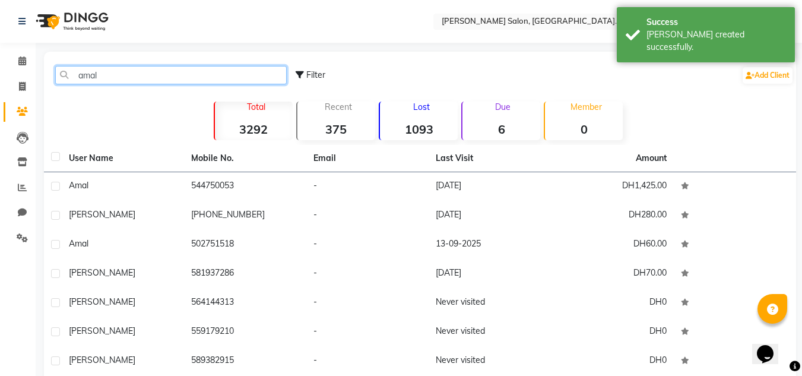
type input "amal"
click at [360, 179] on td "-" at bounding box center [367, 186] width 122 height 29
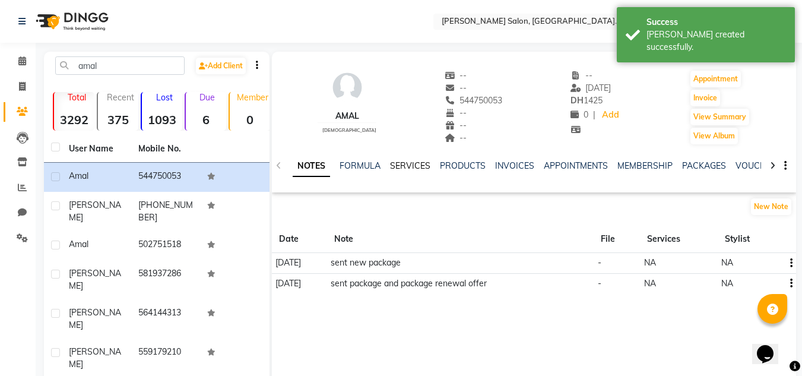
click at [415, 164] on link "SERVICES" at bounding box center [410, 165] width 40 height 11
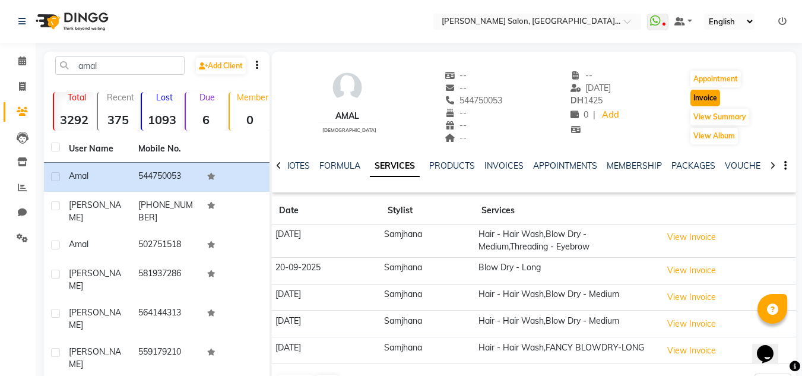
click at [699, 100] on button "Invoice" at bounding box center [705, 98] width 30 height 17
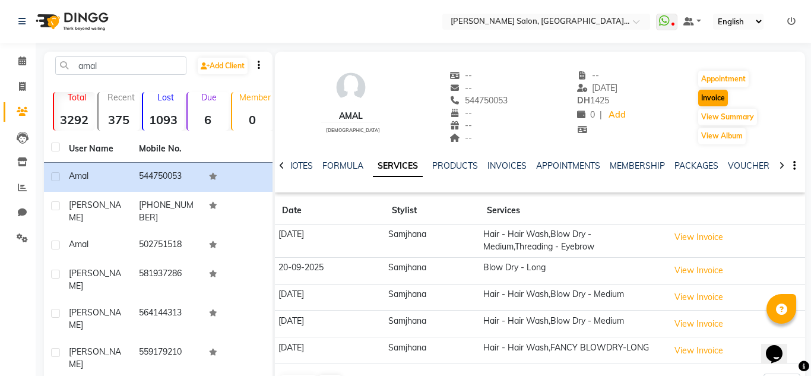
select select "4333"
select select "service"
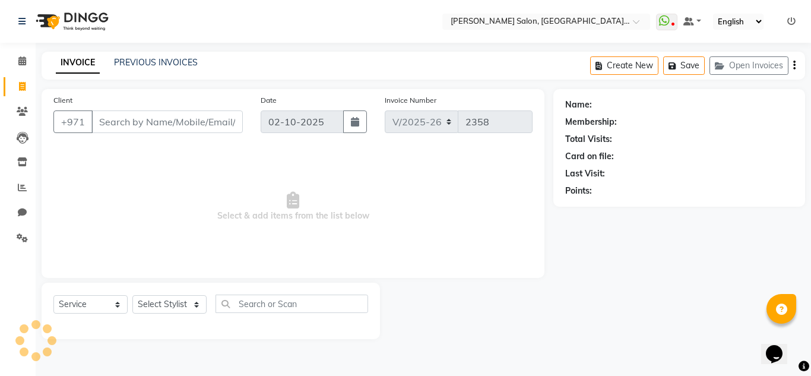
type input "544750053"
select select "1: Object"
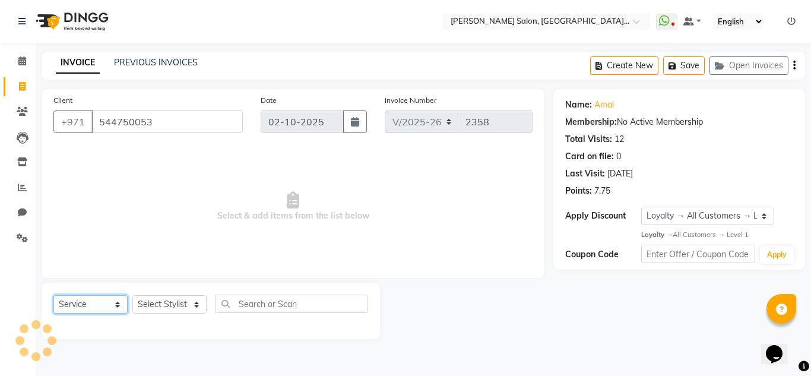
click at [77, 307] on select "Select Service Product Membership Package Voucher Prepaid Gift Card" at bounding box center [90, 304] width 74 height 18
click at [53, 295] on select "Select Service Product Membership Package Voucher Prepaid Gift Card" at bounding box center [90, 304] width 74 height 18
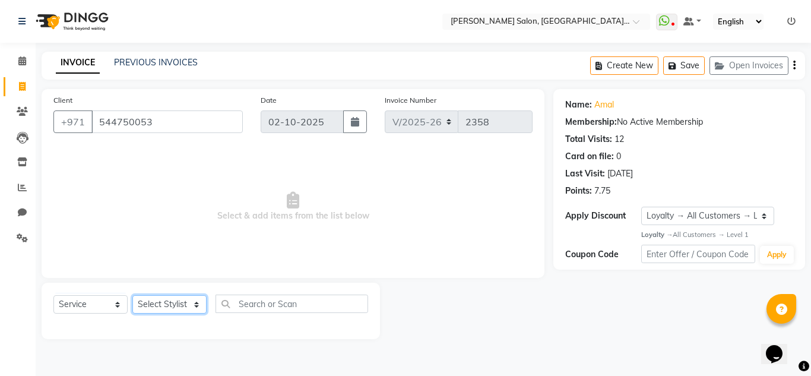
drag, startPoint x: 174, startPoint y: 302, endPoint x: 172, endPoint y: 296, distance: 6.2
click at [174, 302] on select "Select Stylist ABUSHAGARA HOME SERVICE STAFF [PERSON_NAME]-[GEOGRAPHIC_DATA] Ka…" at bounding box center [169, 304] width 74 height 18
select select "36338"
click at [132, 295] on select "Select Stylist ABUSHAGARA HOME SERVICE STAFF [PERSON_NAME]-[GEOGRAPHIC_DATA] Ka…" at bounding box center [169, 304] width 74 height 18
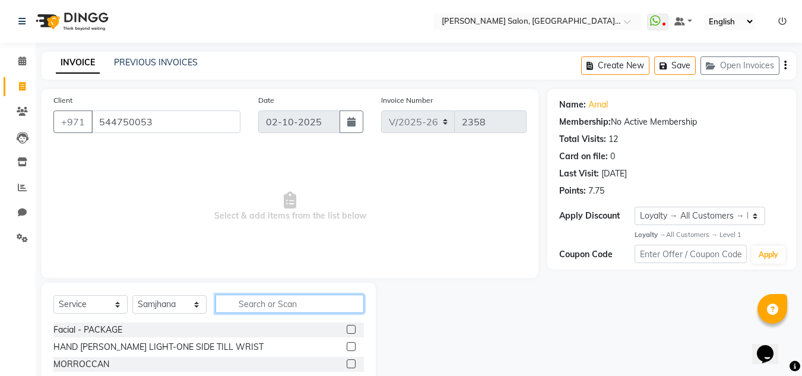
click at [252, 300] on input "text" at bounding box center [289, 303] width 148 height 18
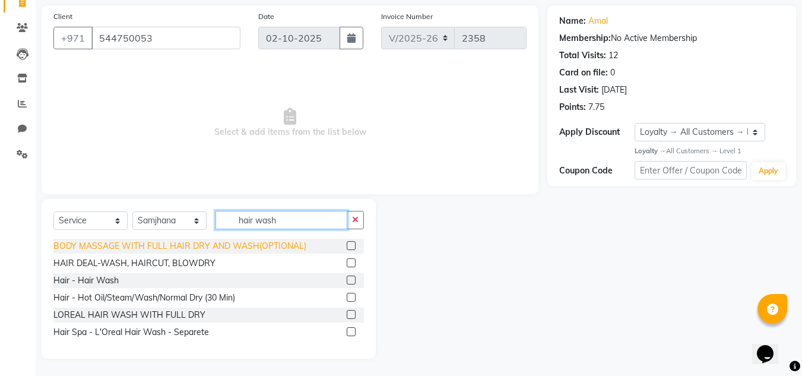
scroll to position [84, 0]
type input "hair wash"
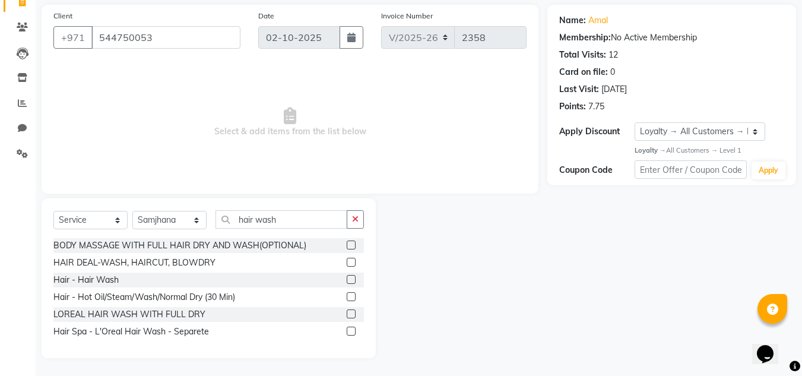
click at [353, 277] on label at bounding box center [351, 279] width 9 height 9
click at [353, 277] on input "checkbox" at bounding box center [351, 280] width 8 height 8
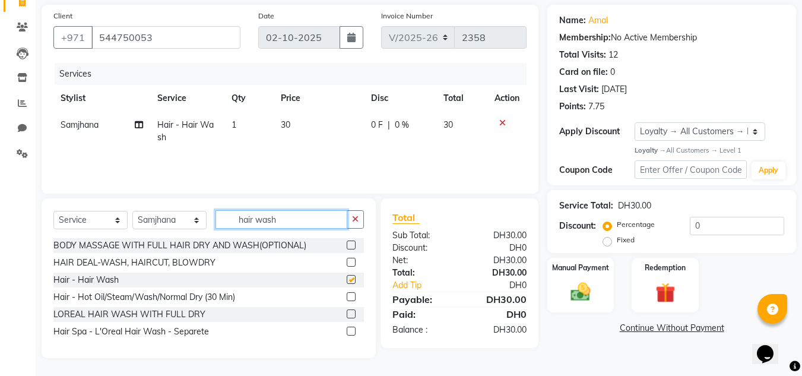
checkbox input "false"
drag, startPoint x: 297, startPoint y: 227, endPoint x: 174, endPoint y: 233, distance: 123.0
click at [174, 233] on div "Select Service Product Membership Package Voucher Prepaid Gift Card Select Styl…" at bounding box center [208, 224] width 310 height 28
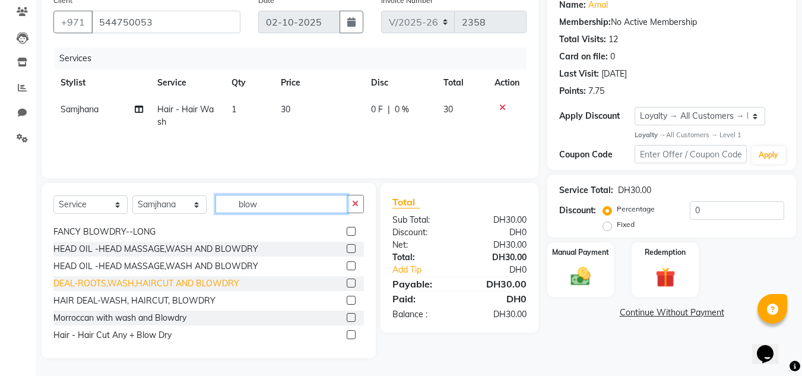
scroll to position [237, 0]
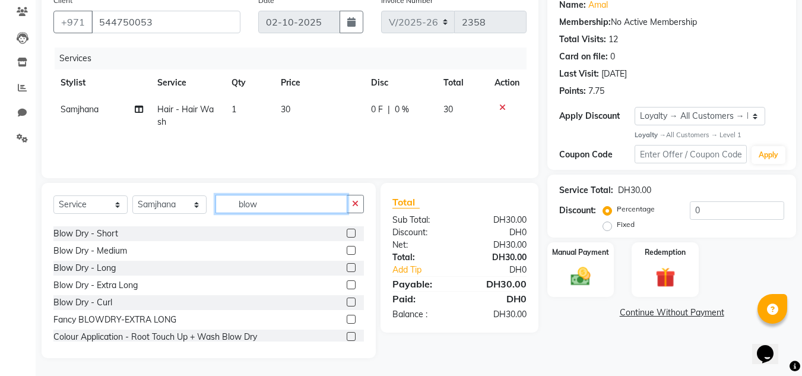
type input "blow"
click at [347, 249] on label at bounding box center [351, 250] width 9 height 9
click at [347, 249] on input "checkbox" at bounding box center [351, 251] width 8 height 8
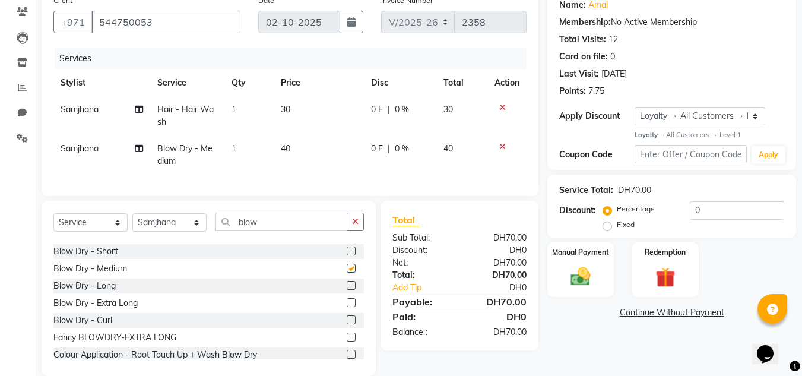
checkbox input "false"
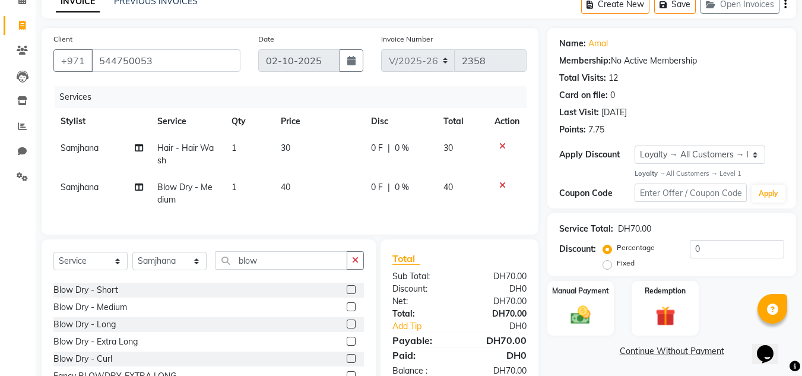
scroll to position [40, 0]
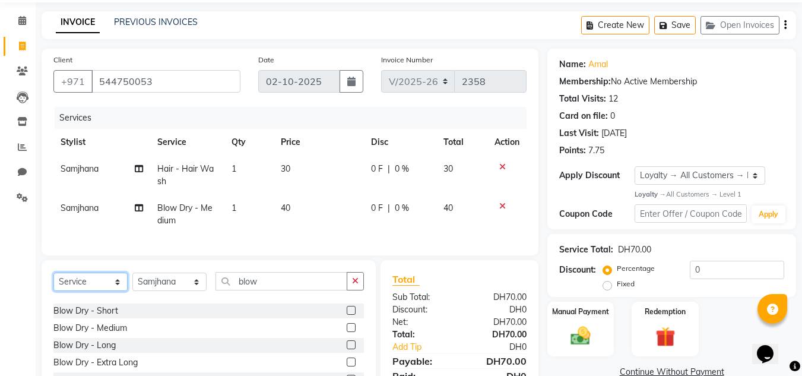
click at [93, 287] on select "Select Service Product Membership Package Voucher Prepaid Gift Card" at bounding box center [90, 281] width 74 height 18
select select "V"
click at [53, 281] on select "Select Service Product Membership Package Voucher Prepaid Gift Card" at bounding box center [90, 281] width 74 height 18
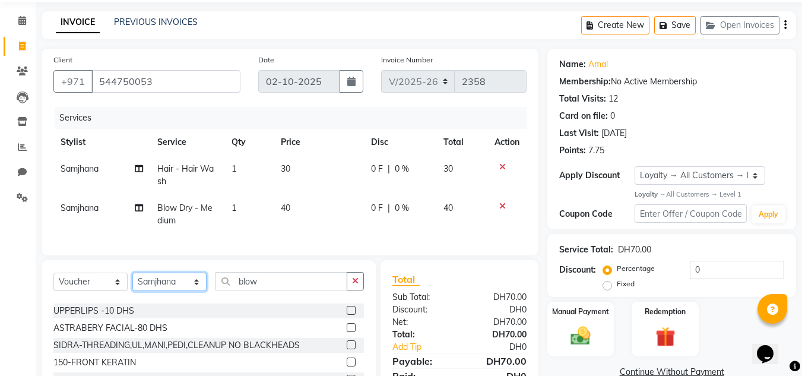
drag, startPoint x: 188, startPoint y: 290, endPoint x: 186, endPoint y: 281, distance: 8.5
click at [188, 290] on select "Select Stylist ABUSHAGARA HOME SERVICE STAFF [PERSON_NAME]-[GEOGRAPHIC_DATA] Ka…" at bounding box center [169, 281] width 74 height 18
select select "76471"
click at [132, 281] on select "Select Stylist ABUSHAGARA HOME SERVICE STAFF [PERSON_NAME]-[GEOGRAPHIC_DATA] Ka…" at bounding box center [169, 281] width 74 height 18
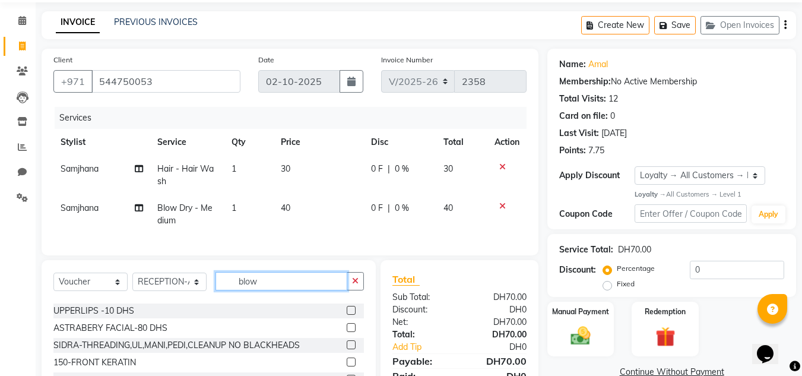
drag, startPoint x: 235, startPoint y: 293, endPoint x: 201, endPoint y: 293, distance: 33.8
click at [201, 293] on div "Select Service Product Membership Package Voucher Prepaid Gift Card Select Styl…" at bounding box center [208, 286] width 310 height 28
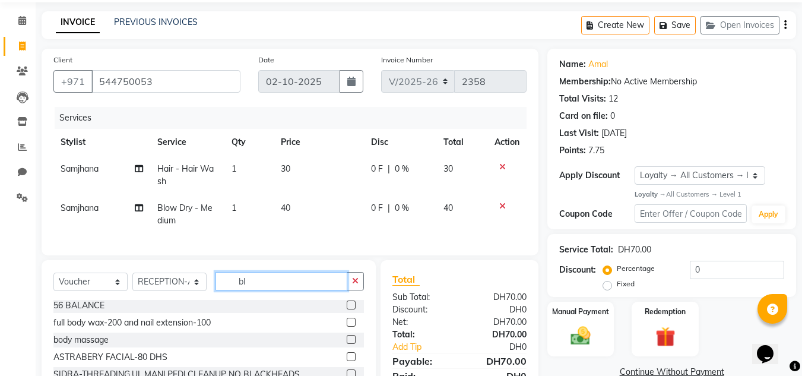
scroll to position [0, 0]
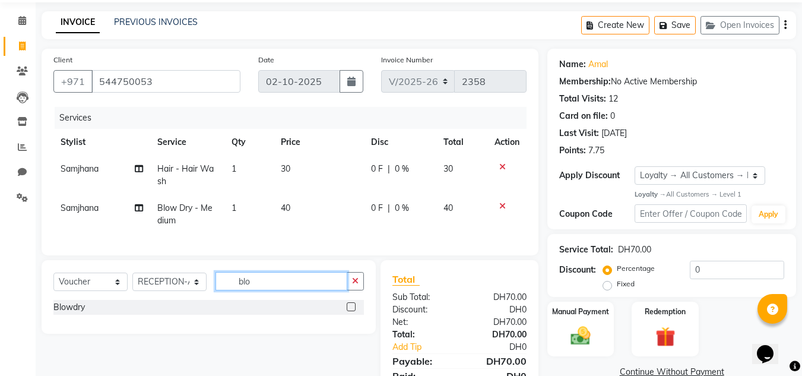
type input "blo"
click at [351, 311] on label at bounding box center [351, 306] width 9 height 9
click at [351, 311] on input "checkbox" at bounding box center [351, 307] width 8 height 8
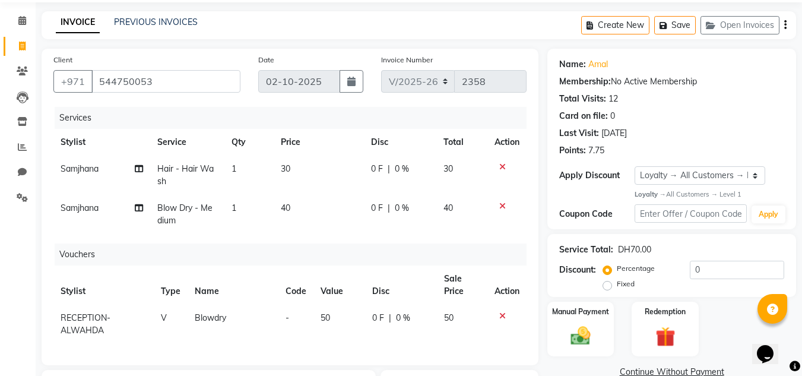
checkbox input "false"
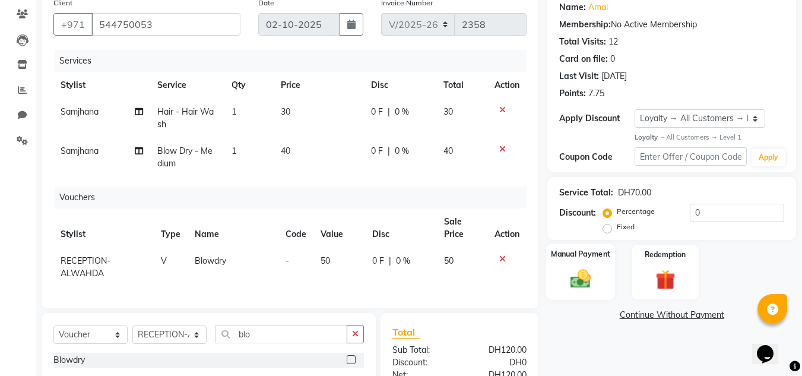
scroll to position [211, 0]
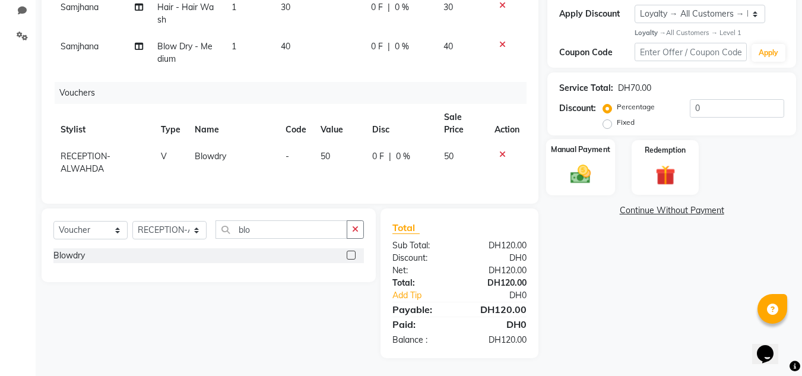
click at [580, 174] on img at bounding box center [580, 175] width 33 height 24
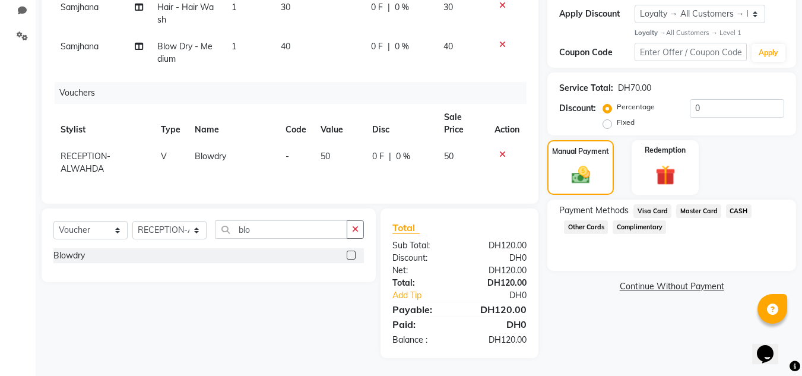
click at [697, 204] on span "Master Card" at bounding box center [698, 211] width 45 height 14
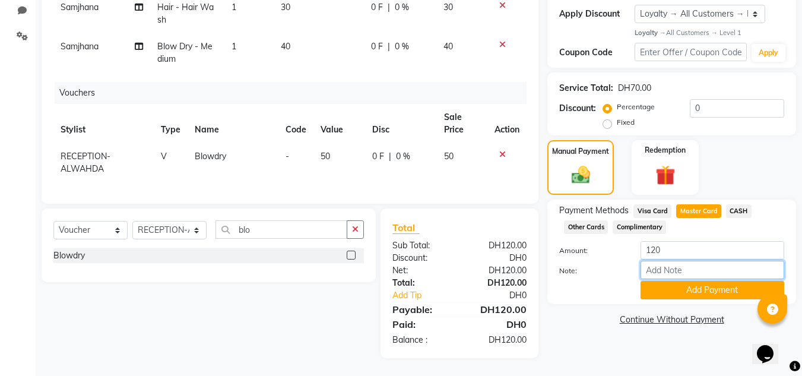
click at [680, 264] on input "Note:" at bounding box center [712, 270] width 144 height 18
type input "546750---1214"
click at [702, 281] on button "Add Payment" at bounding box center [712, 290] width 144 height 18
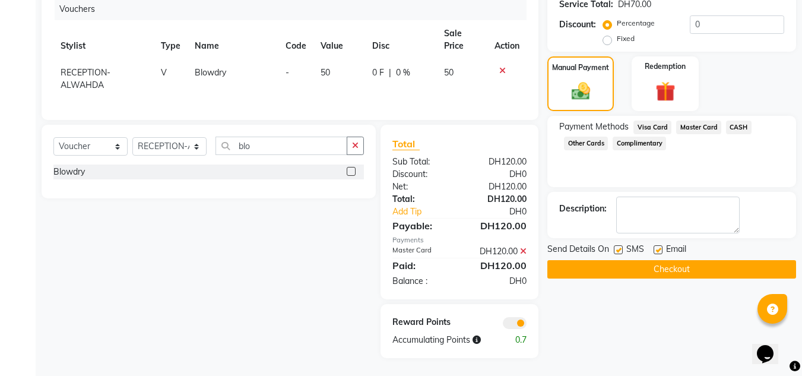
scroll to position [294, 0]
click at [683, 260] on button "Checkout" at bounding box center [671, 269] width 249 height 18
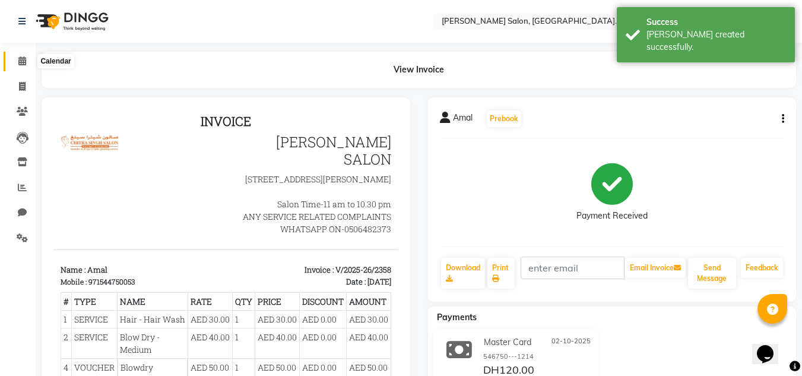
drag, startPoint x: 24, startPoint y: 55, endPoint x: 22, endPoint y: 69, distance: 14.4
click at [24, 55] on span at bounding box center [22, 62] width 21 height 14
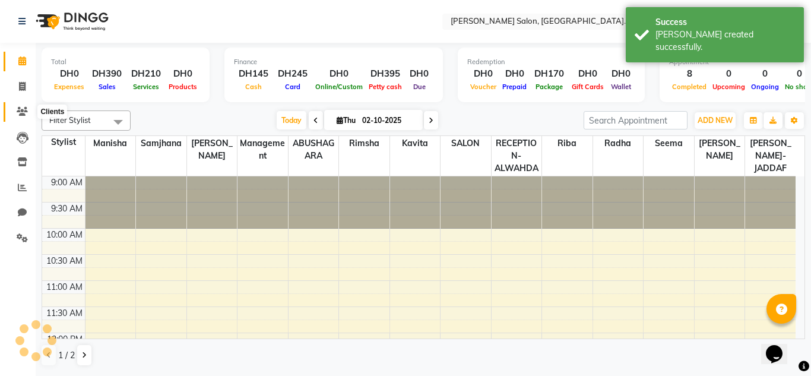
drag, startPoint x: 20, startPoint y: 112, endPoint x: 31, endPoint y: 100, distance: 16.4
click at [20, 111] on icon at bounding box center [22, 111] width 11 height 9
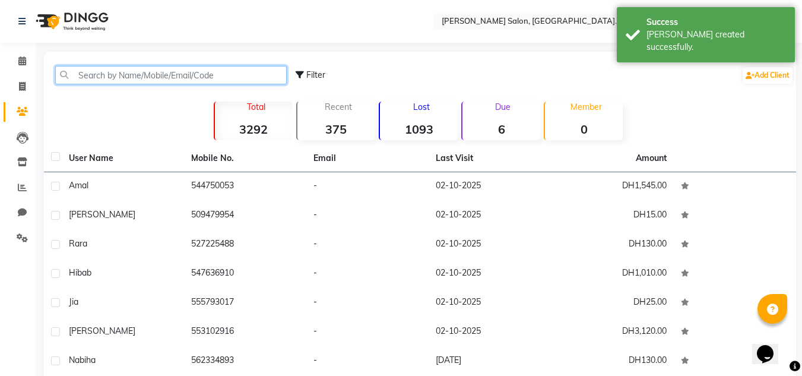
click at [112, 72] on input "text" at bounding box center [170, 75] width 231 height 18
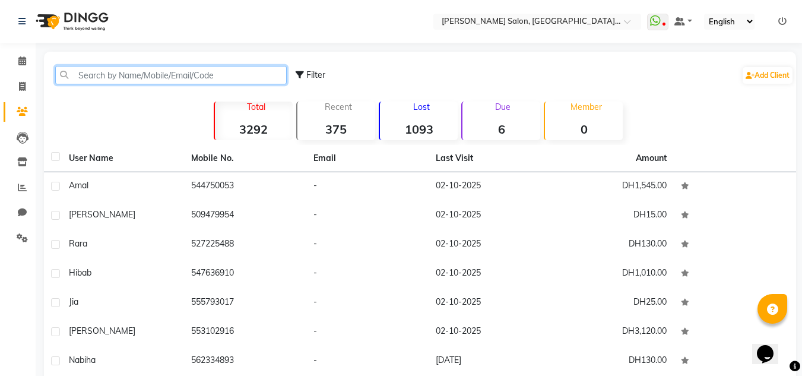
click at [91, 70] on input "text" at bounding box center [170, 75] width 231 height 18
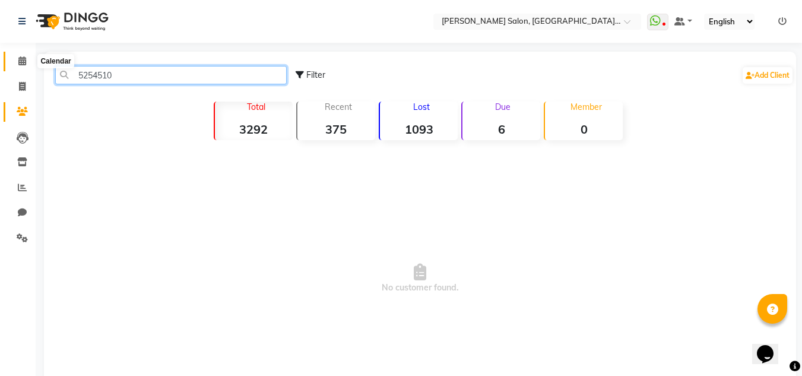
type input "5254510"
click at [20, 56] on span at bounding box center [22, 62] width 21 height 14
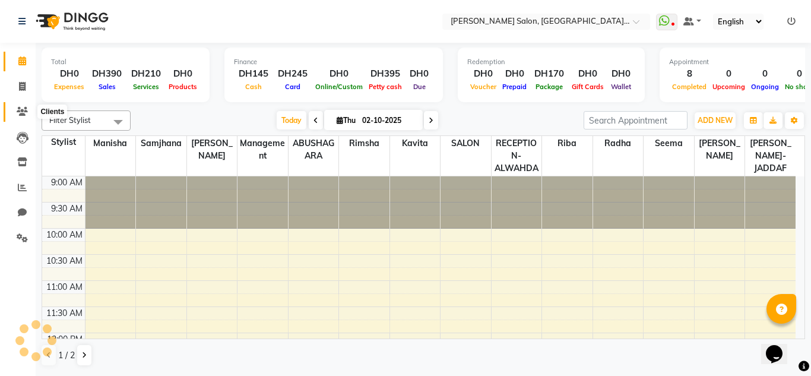
click at [26, 110] on icon at bounding box center [22, 111] width 11 height 9
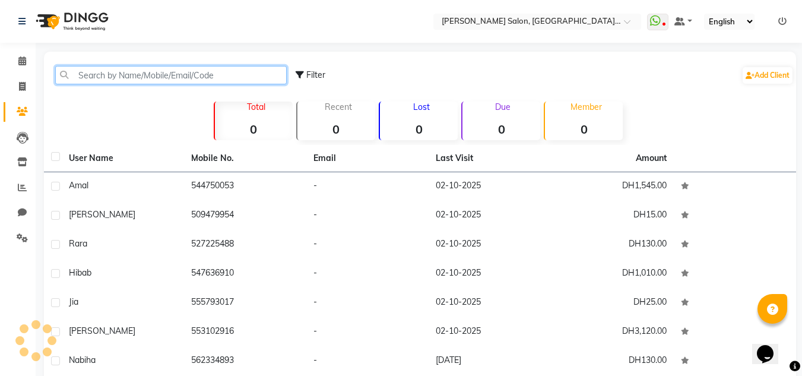
click at [91, 77] on input "text" at bounding box center [170, 75] width 231 height 18
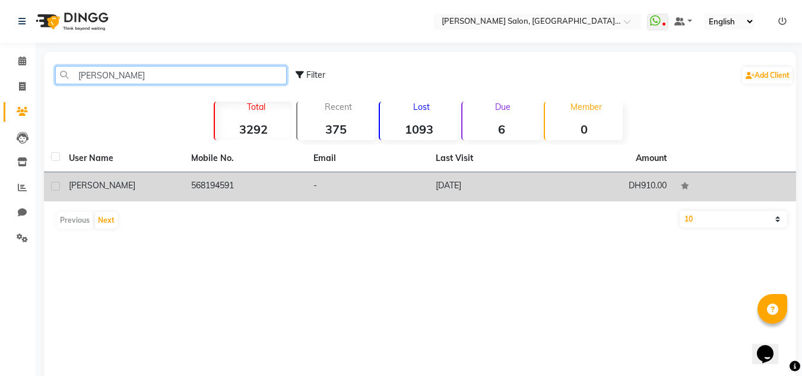
type input "[PERSON_NAME]"
click at [342, 183] on td "-" at bounding box center [367, 186] width 122 height 29
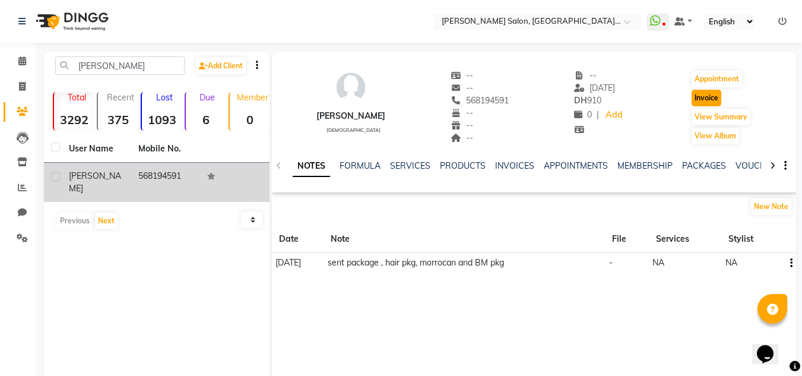
click at [699, 102] on button "Invoice" at bounding box center [706, 98] width 30 height 17
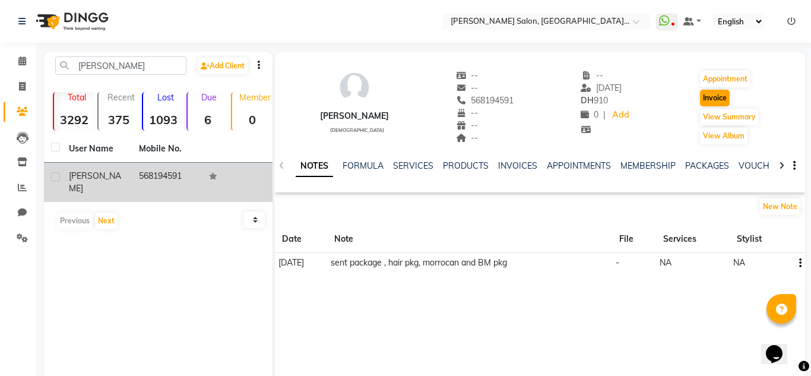
select select "4333"
select select "service"
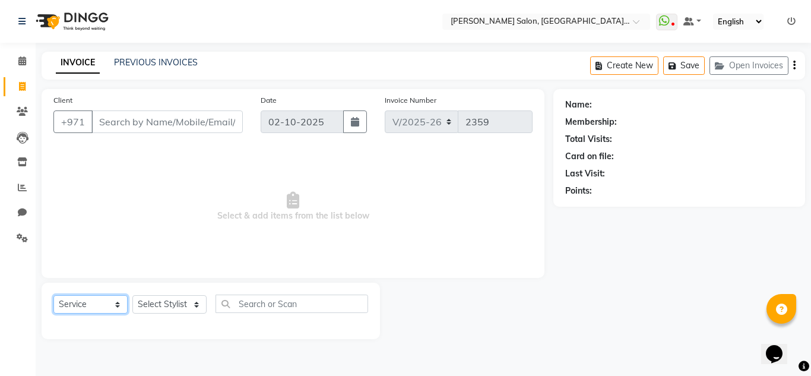
drag, startPoint x: 95, startPoint y: 303, endPoint x: 95, endPoint y: 296, distance: 6.5
click at [95, 303] on select "Select Service Product Membership Package Voucher Prepaid Gift Card" at bounding box center [90, 304] width 74 height 18
type input "568194591"
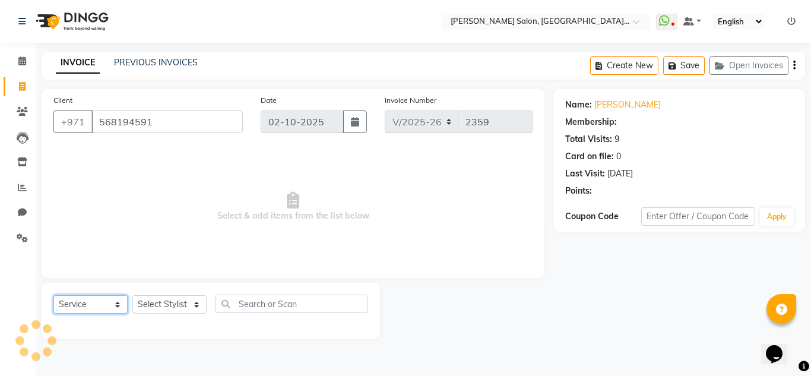
select select "1: Object"
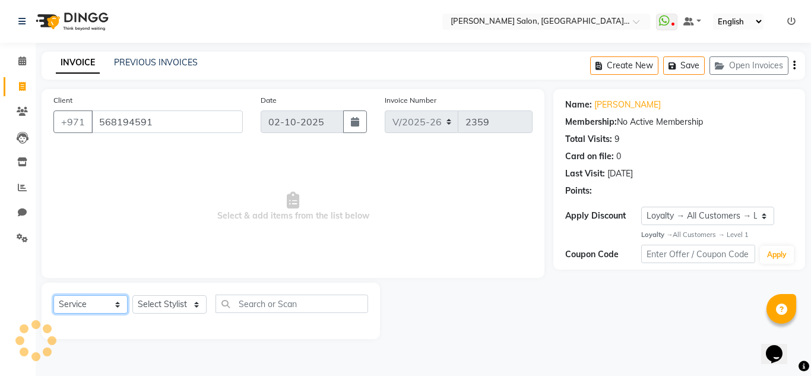
select select "package"
click at [53, 295] on select "Select Service Product Membership Package Voucher Prepaid Gift Card" at bounding box center [90, 304] width 74 height 18
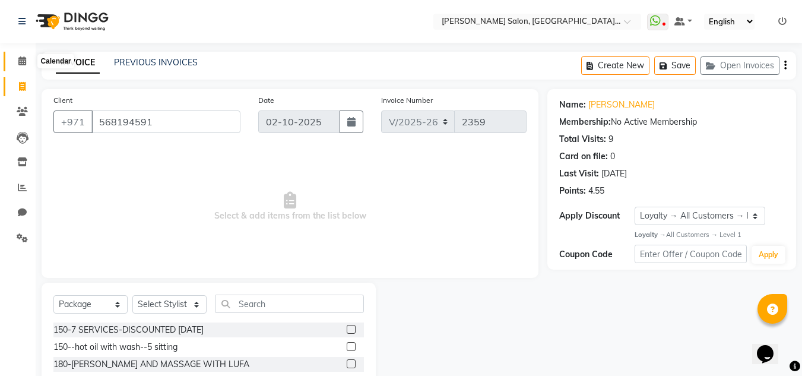
click at [17, 57] on span at bounding box center [22, 62] width 21 height 14
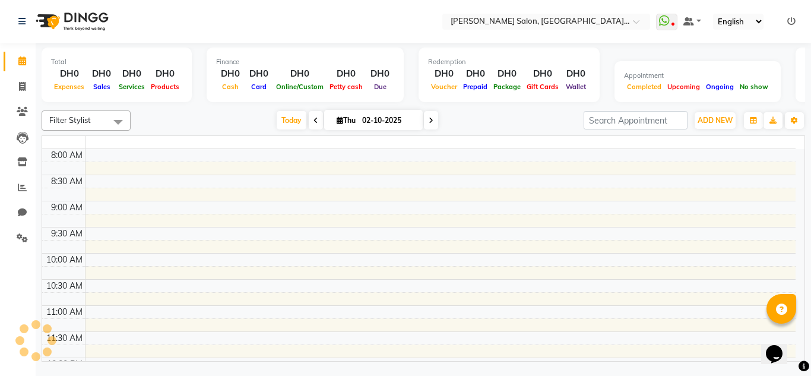
scroll to position [366, 0]
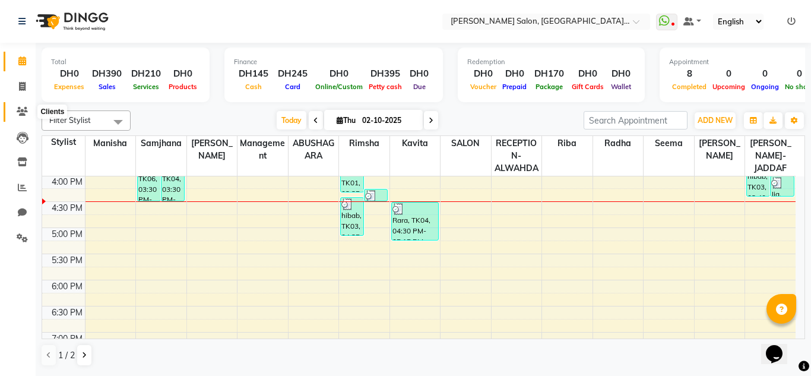
click at [17, 110] on icon at bounding box center [22, 111] width 11 height 9
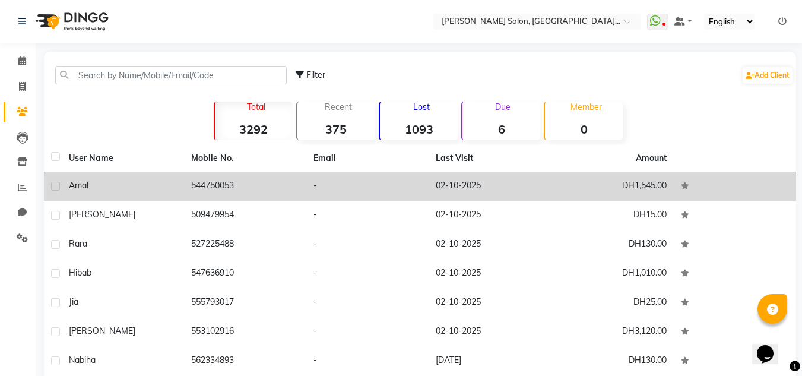
drag, startPoint x: 160, startPoint y: 188, endPoint x: 185, endPoint y: 188, distance: 24.9
click at [161, 189] on div "Amal" at bounding box center [123, 185] width 108 height 12
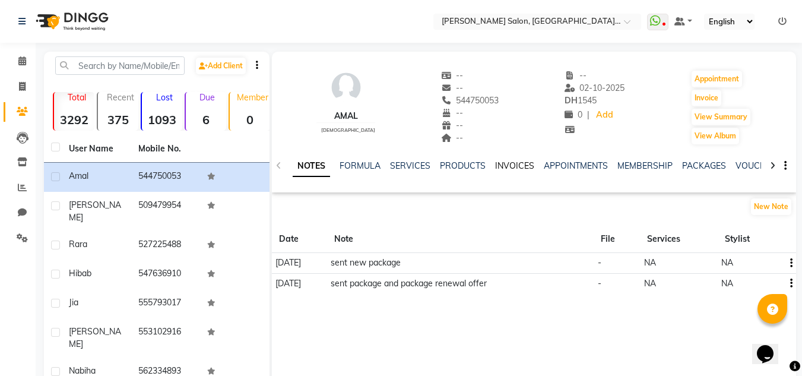
click at [513, 164] on link "INVOICES" at bounding box center [514, 165] width 39 height 11
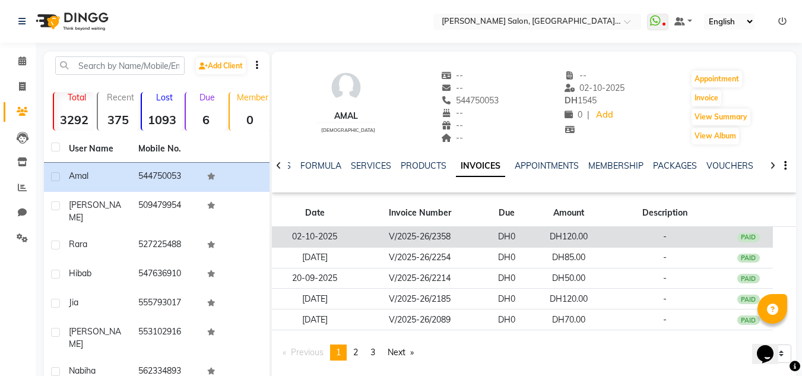
click at [565, 236] on td "DH120.00" at bounding box center [568, 237] width 74 height 21
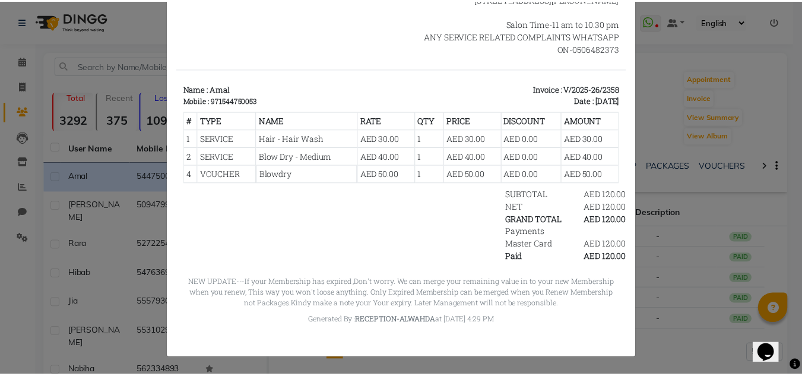
scroll to position [135, 0]
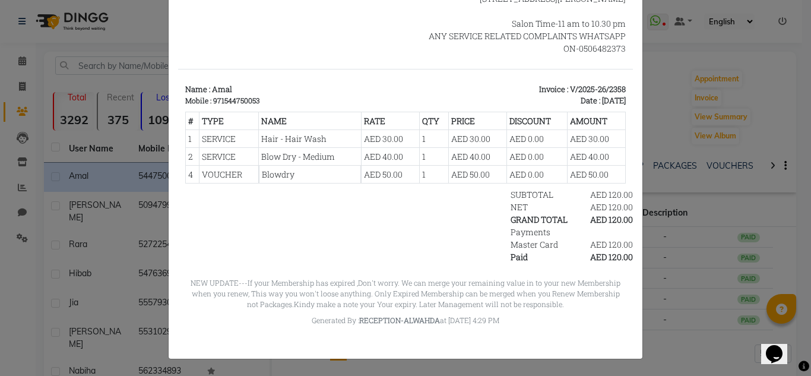
click at [138, 36] on ngb-modal-window "INVOICE View Invoice Close" at bounding box center [405, 188] width 811 height 376
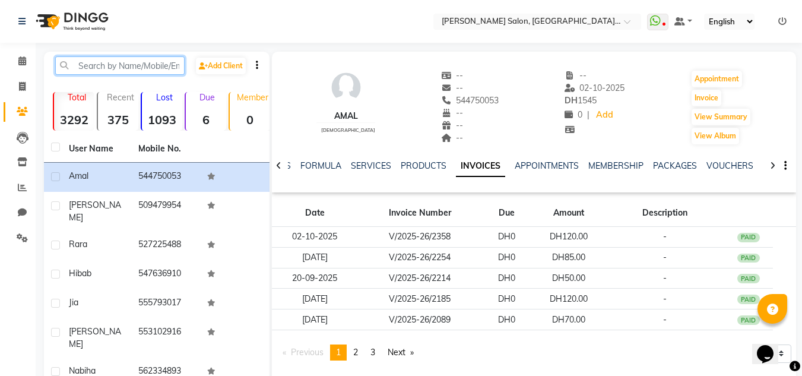
click at [87, 68] on input "text" at bounding box center [119, 65] width 129 height 18
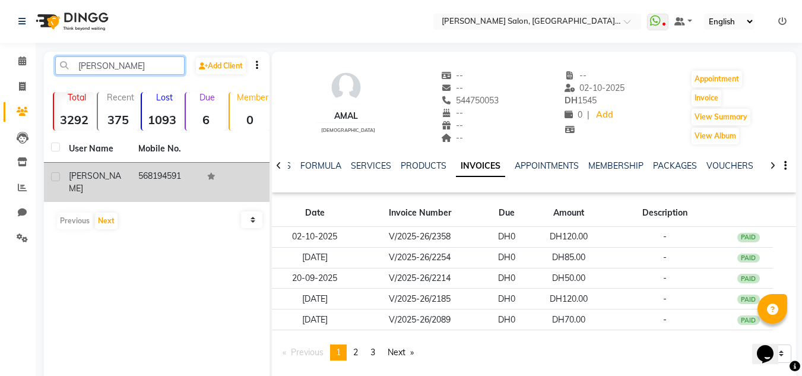
type input "[PERSON_NAME]"
click at [169, 179] on td "568194591" at bounding box center [165, 182] width 69 height 39
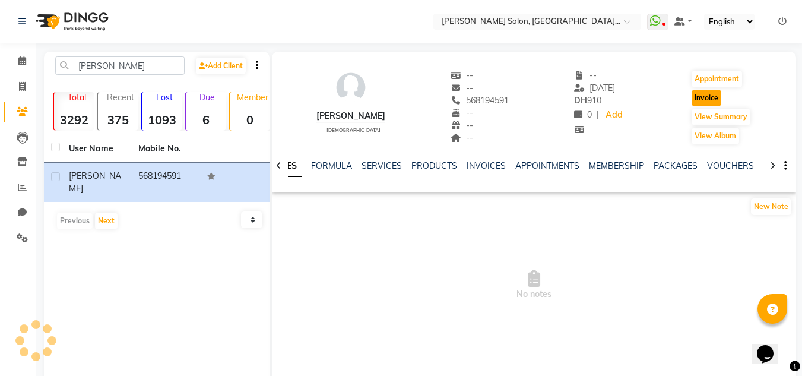
click at [710, 98] on button "Invoice" at bounding box center [706, 98] width 30 height 17
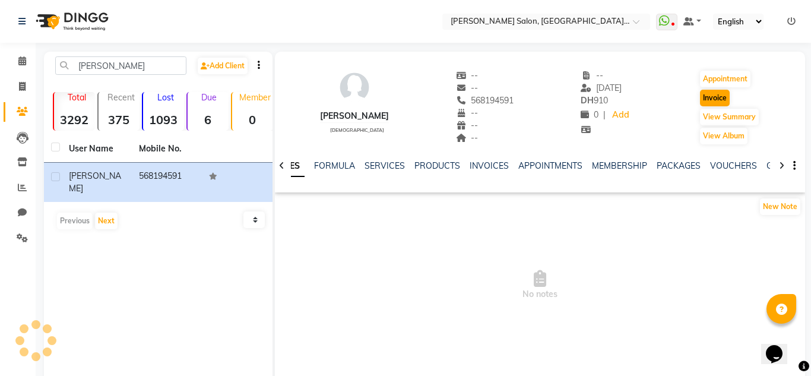
select select "4333"
select select "service"
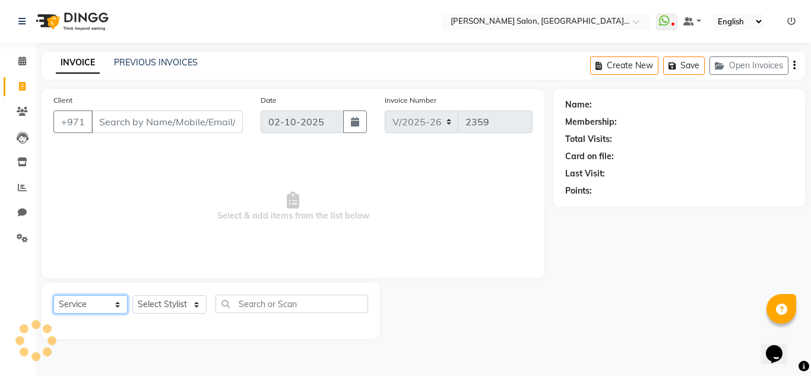
click at [87, 304] on select "Select Service Product Membership Package Voucher Prepaid Gift Card" at bounding box center [90, 304] width 74 height 18
type input "568194591"
select select "1: Object"
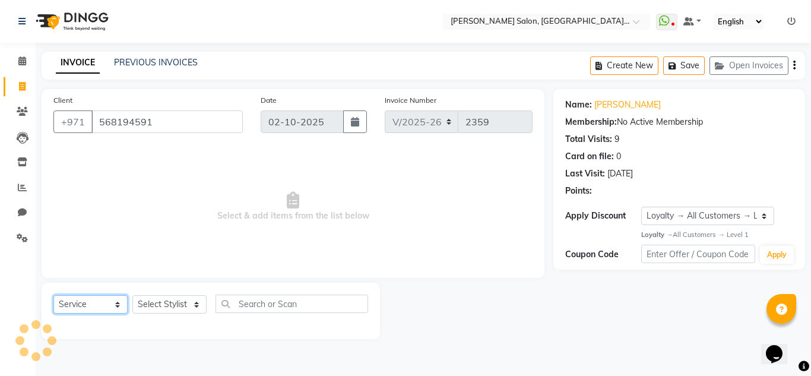
select select "package"
click at [53, 295] on select "Select Service Product Membership Package Voucher Prepaid Gift Card" at bounding box center [90, 304] width 74 height 18
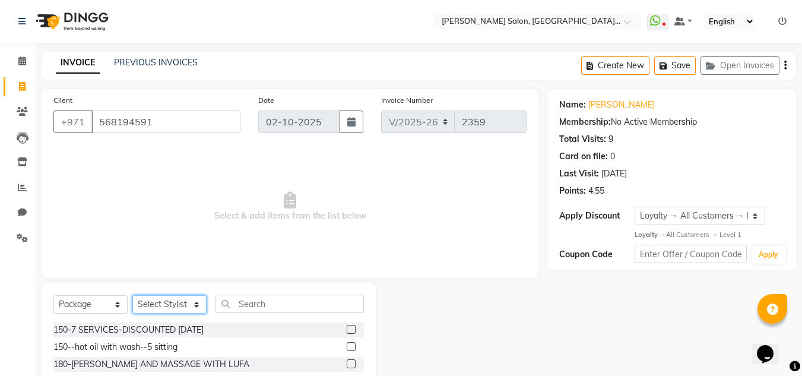
click at [166, 306] on select "Select Stylist ABUSHAGARA HOME SERVICE STAFF [PERSON_NAME]-[GEOGRAPHIC_DATA] Ka…" at bounding box center [169, 304] width 74 height 18
select select "76471"
click at [132, 295] on select "Select Stylist ABUSHAGARA HOME SERVICE STAFF [PERSON_NAME]-[GEOGRAPHIC_DATA] Ka…" at bounding box center [169, 304] width 74 height 18
click at [242, 302] on input "text" at bounding box center [289, 303] width 148 height 18
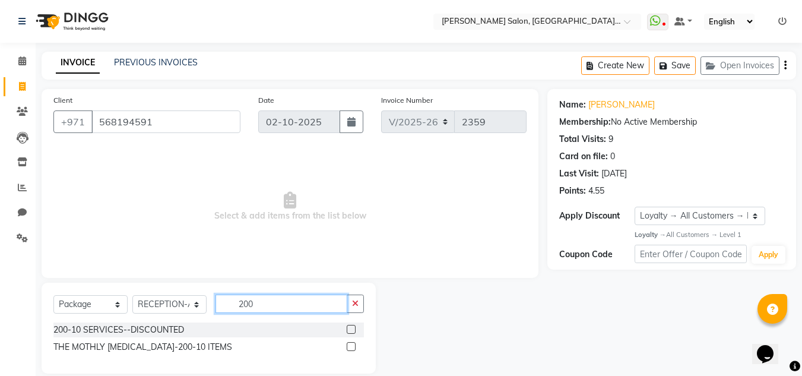
type input "200"
click at [354, 343] on label at bounding box center [351, 346] width 9 height 9
click at [354, 343] on input "checkbox" at bounding box center [351, 347] width 8 height 8
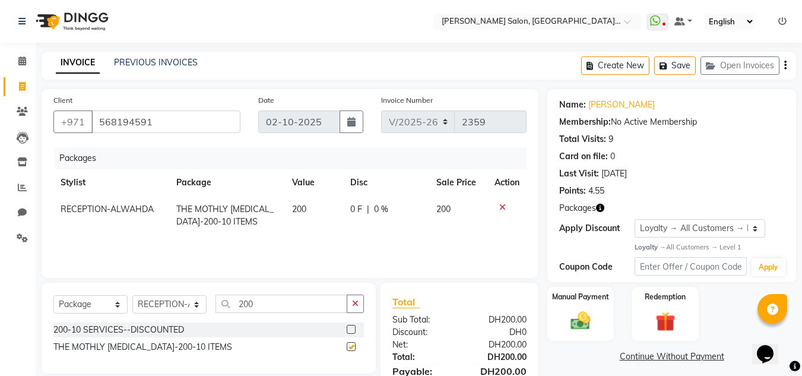
checkbox input "false"
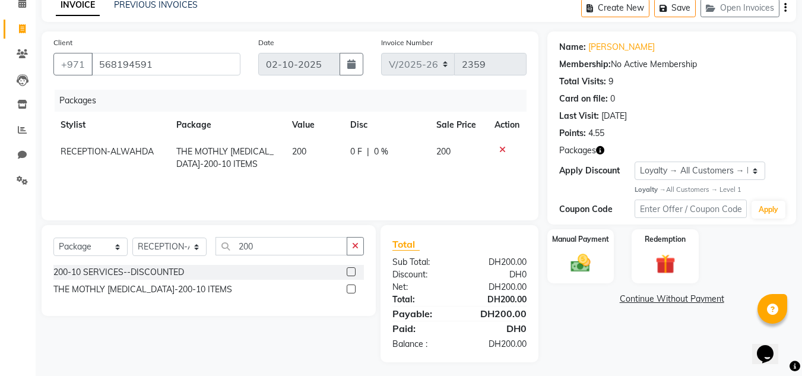
scroll to position [62, 0]
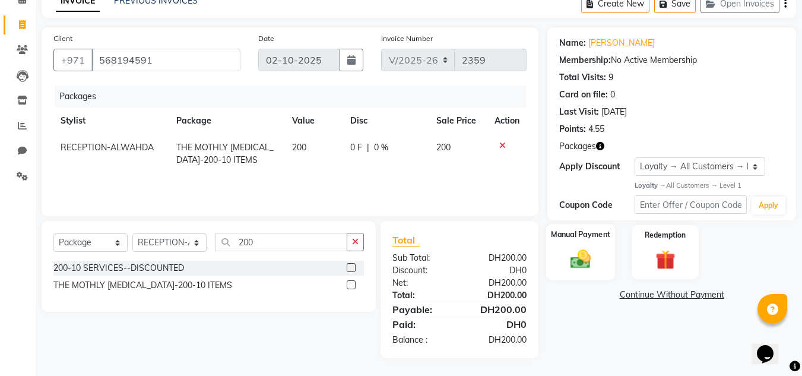
click at [585, 257] on img at bounding box center [580, 259] width 33 height 24
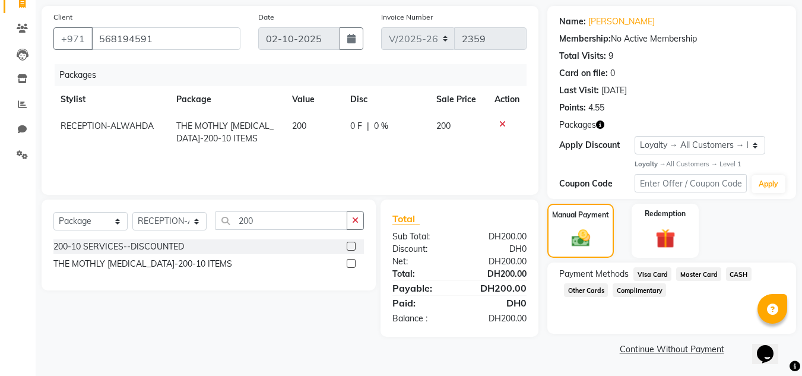
click at [732, 273] on span "CASH" at bounding box center [739, 274] width 26 height 14
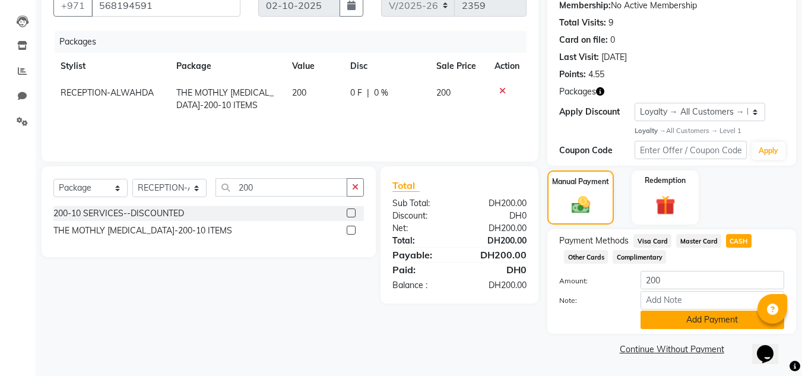
click at [697, 319] on button "Add Payment" at bounding box center [712, 319] width 144 height 18
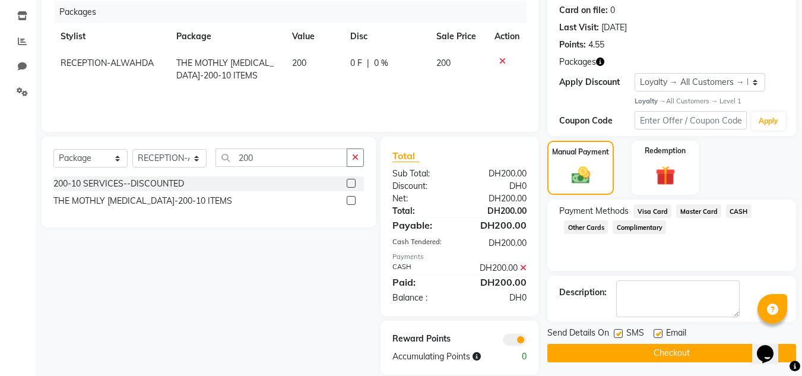
scroll to position [163, 0]
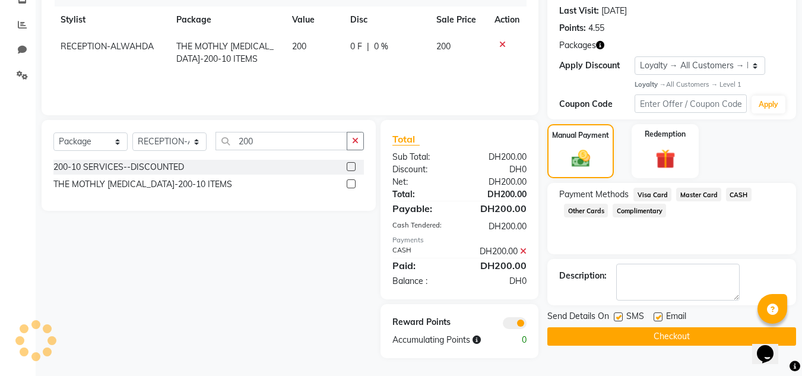
click at [669, 335] on button "Checkout" at bounding box center [671, 336] width 249 height 18
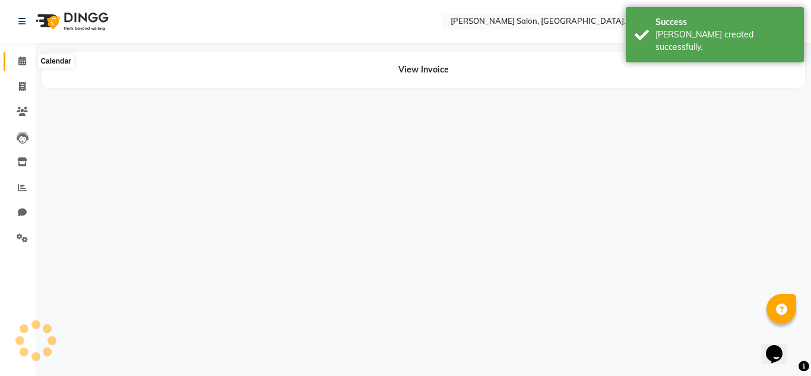
click at [20, 56] on span at bounding box center [22, 62] width 21 height 14
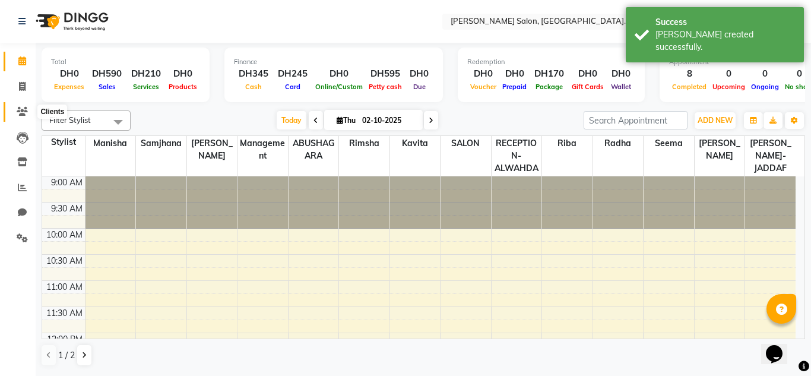
click at [24, 109] on icon at bounding box center [22, 111] width 11 height 9
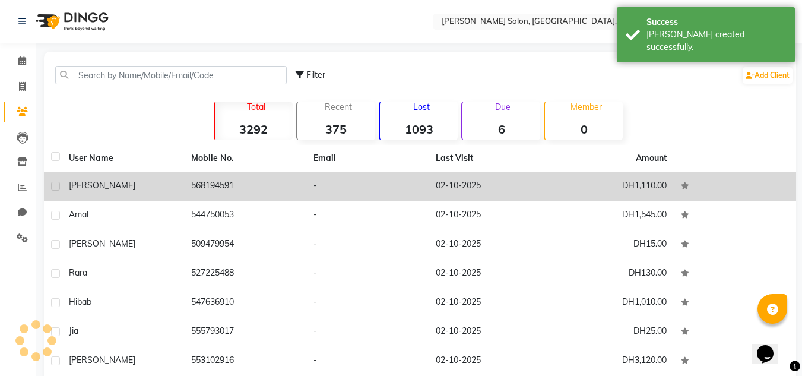
drag, startPoint x: 150, startPoint y: 191, endPoint x: 231, endPoint y: 180, distance: 82.6
click at [150, 191] on div "[PERSON_NAME]" at bounding box center [123, 185] width 108 height 12
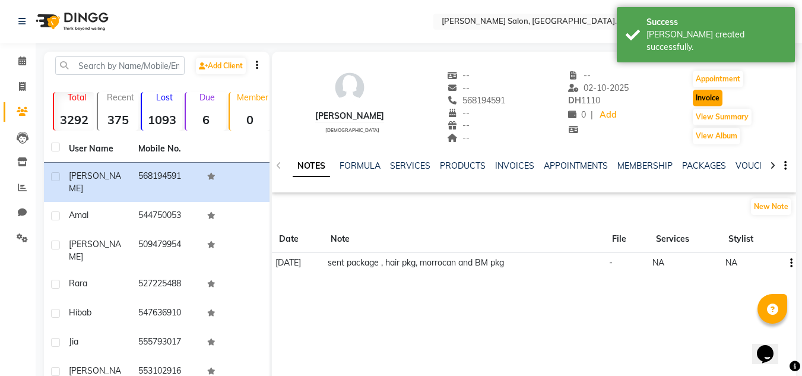
click at [715, 98] on button "Invoice" at bounding box center [708, 98] width 30 height 17
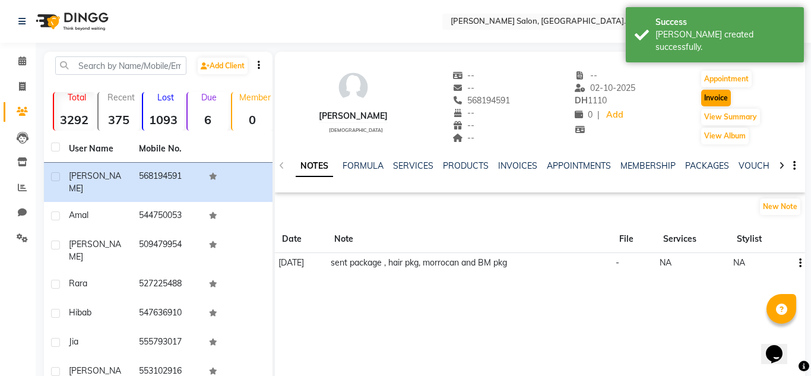
select select "4333"
select select "service"
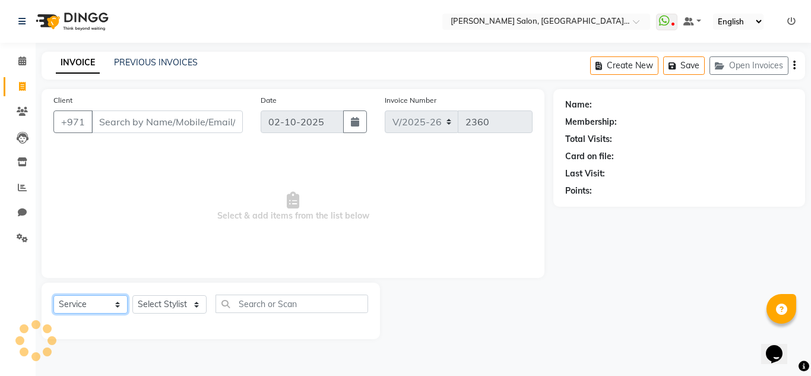
type input "568194591"
drag, startPoint x: 98, startPoint y: 309, endPoint x: 103, endPoint y: 296, distance: 13.6
click at [103, 296] on select "Select Service Product Membership Package Voucher Prepaid Gift Card" at bounding box center [90, 304] width 74 height 18
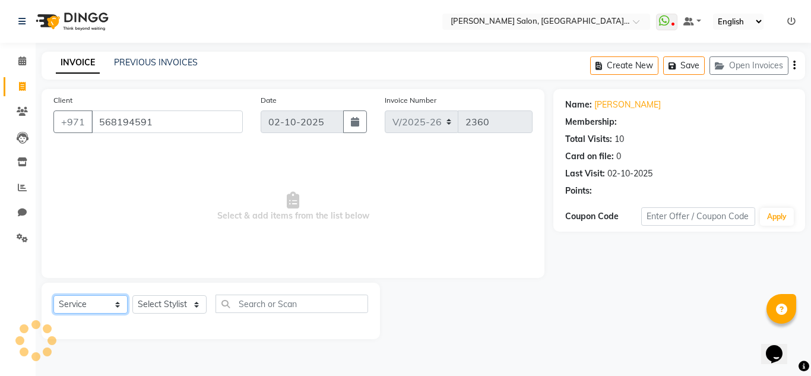
select select "1: Object"
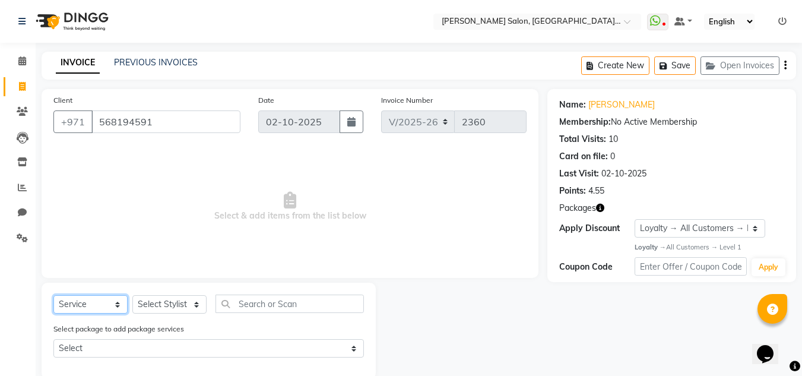
click at [53, 295] on select "Select Service Product Membership Package Voucher Prepaid Gift Card" at bounding box center [90, 304] width 74 height 18
click at [176, 300] on select "Select Stylist ABUSHAGARA HOME SERVICE STAFF [PERSON_NAME]-[GEOGRAPHIC_DATA] Ka…" at bounding box center [169, 304] width 74 height 18
select select "70354"
click at [132, 295] on select "Select Stylist ABUSHAGARA HOME SERVICE STAFF [PERSON_NAME]-[GEOGRAPHIC_DATA] Ka…" at bounding box center [169, 304] width 74 height 18
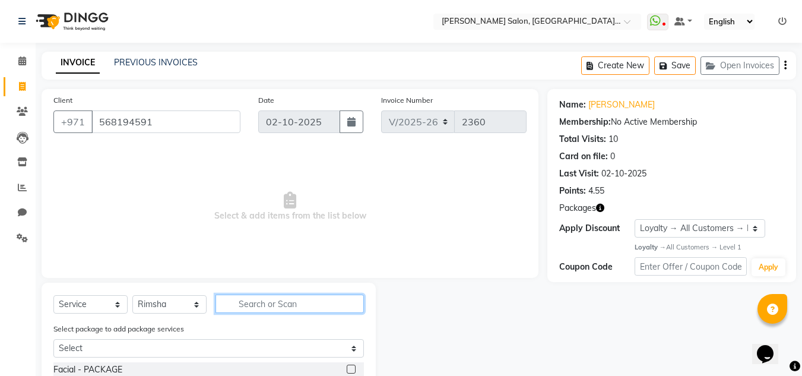
click at [255, 304] on input "text" at bounding box center [289, 303] width 148 height 18
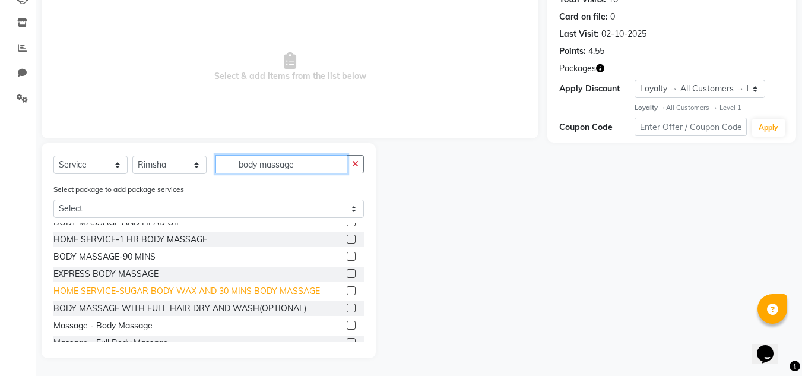
scroll to position [71, 0]
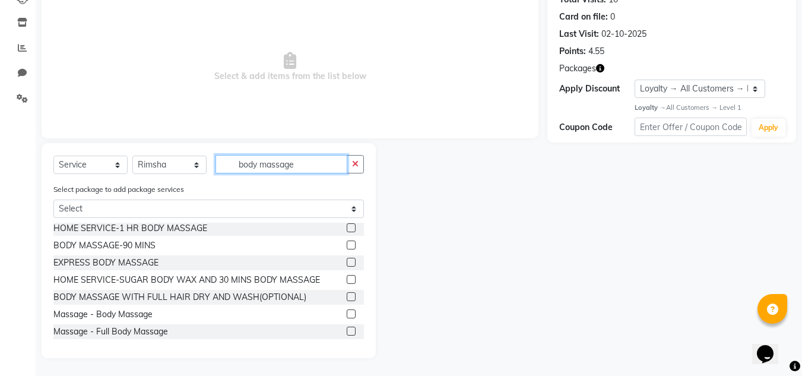
type input "body massage"
click at [347, 313] on label at bounding box center [351, 313] width 9 height 9
click at [347, 313] on input "checkbox" at bounding box center [351, 314] width 8 height 8
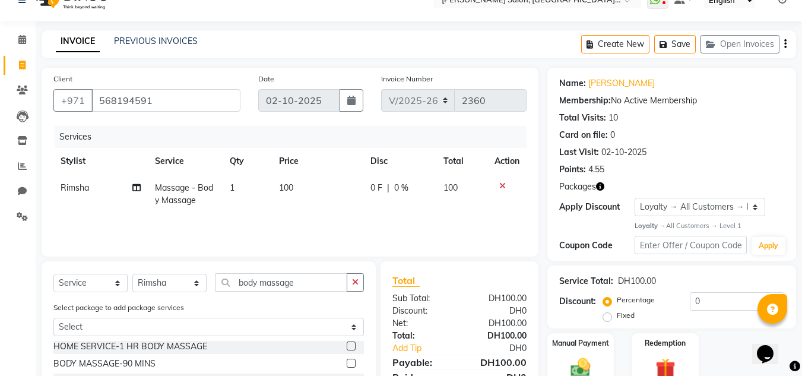
checkbox input "false"
click at [240, 187] on td "1" at bounding box center [247, 194] width 49 height 39
select select "70354"
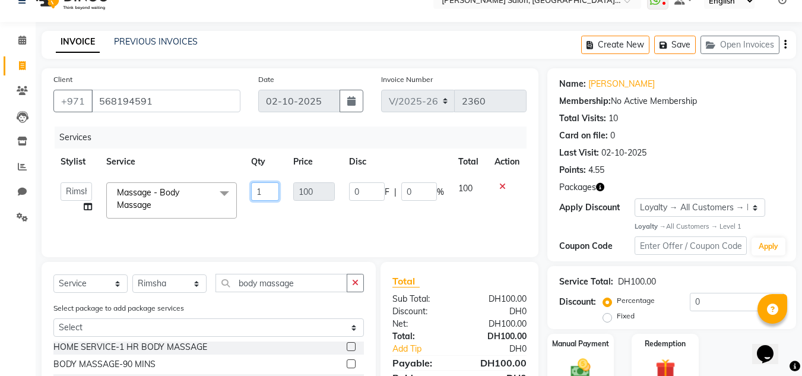
click at [268, 191] on input "1" at bounding box center [265, 191] width 28 height 18
type input "5"
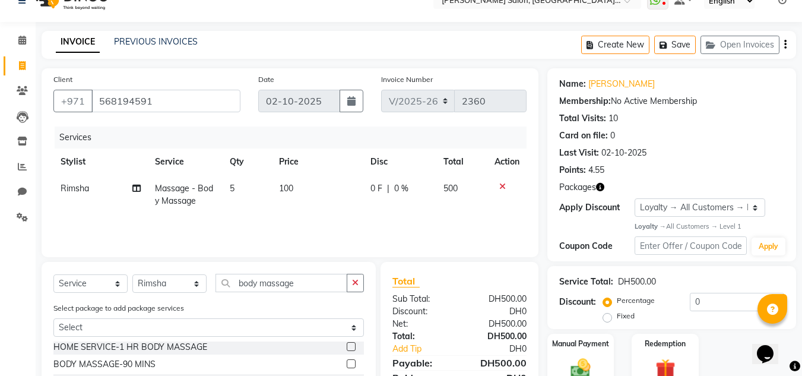
click at [293, 212] on td "100" at bounding box center [317, 194] width 91 height 39
select select "70354"
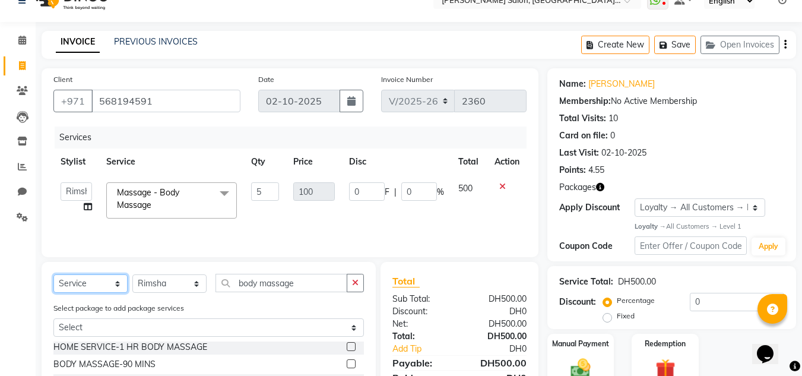
click at [70, 284] on select "Select Service Product Membership Package Voucher Prepaid Gift Card" at bounding box center [90, 283] width 74 height 18
select select "product"
click at [53, 274] on select "Select Service Product Membership Package Voucher Prepaid Gift Card" at bounding box center [90, 283] width 74 height 18
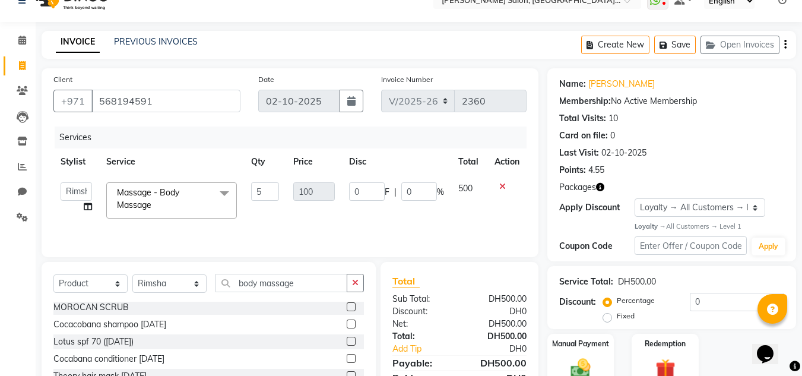
drag, startPoint x: 345, startPoint y: 282, endPoint x: 158, endPoint y: 276, distance: 187.1
click at [160, 278] on div "Select Service Product Membership Package Voucher Prepaid Gift Card Select Styl…" at bounding box center [208, 288] width 310 height 28
drag, startPoint x: 304, startPoint y: 285, endPoint x: 191, endPoint y: 283, distance: 112.8
click at [193, 285] on div "Select Service Product Membership Package Voucher Prepaid Gift Card Select Styl…" at bounding box center [208, 288] width 310 height 28
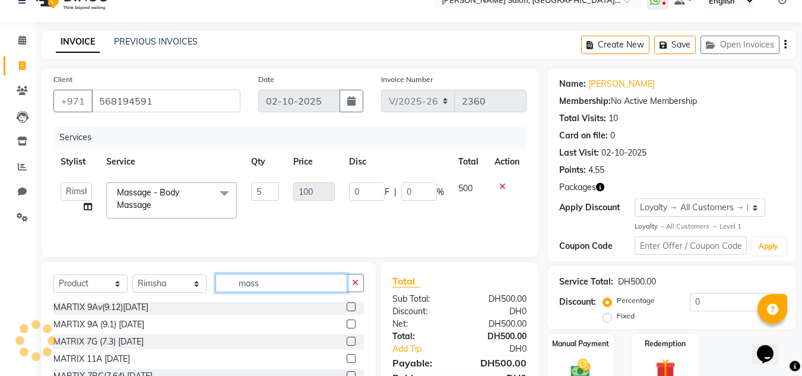
scroll to position [0, 0]
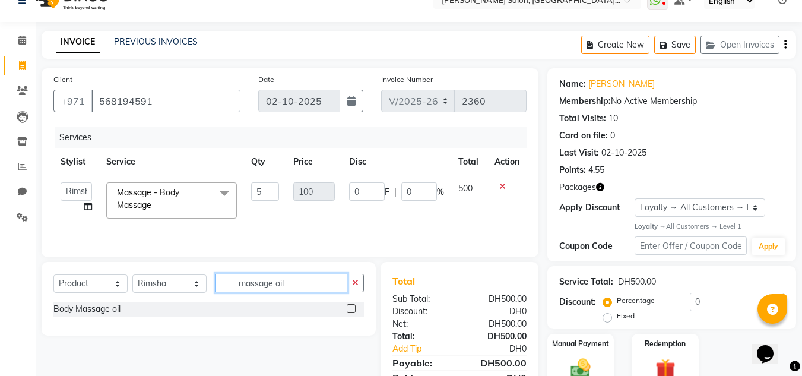
type input "massage oil"
click at [350, 310] on label at bounding box center [351, 308] width 9 height 9
click at [350, 310] on input "checkbox" at bounding box center [351, 309] width 8 height 8
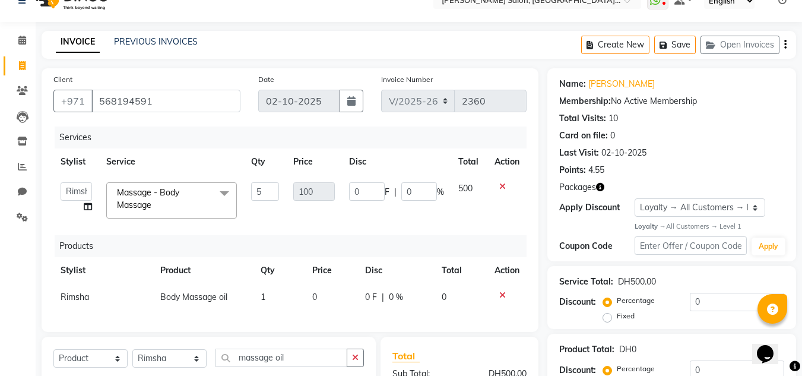
checkbox input "false"
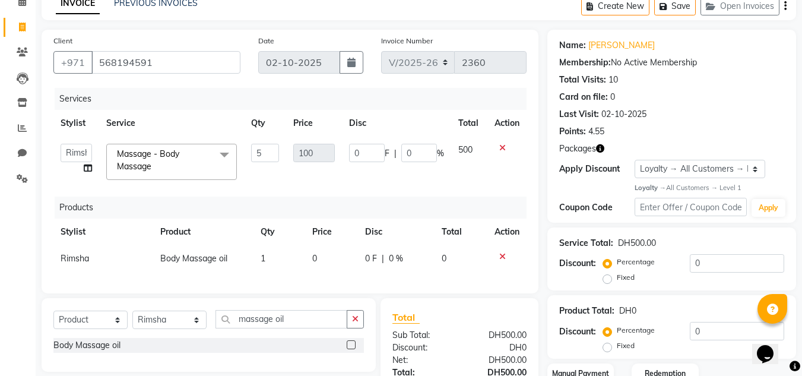
scroll to position [80, 0]
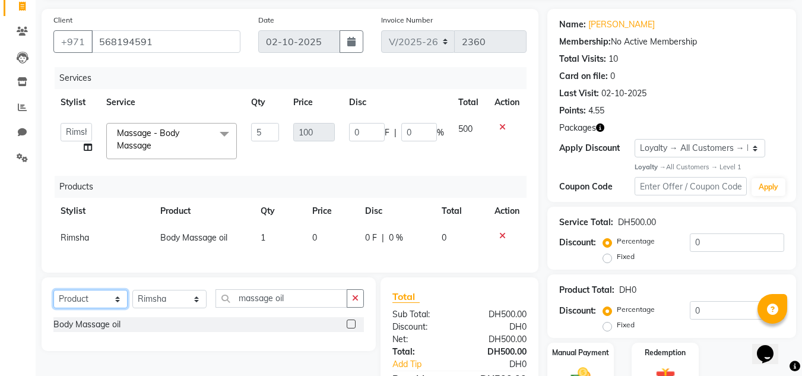
click at [72, 308] on select "Select Service Product Membership Package Voucher Prepaid Gift Card" at bounding box center [90, 299] width 74 height 18
select select "service"
click at [53, 299] on select "Select Service Product Membership Package Voucher Prepaid Gift Card" at bounding box center [90, 299] width 74 height 18
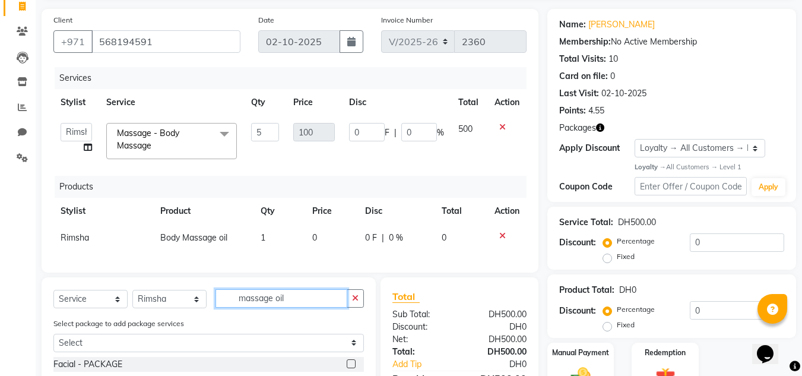
drag, startPoint x: 233, startPoint y: 314, endPoint x: 208, endPoint y: 316, distance: 24.5
click at [208, 316] on div "Select Service Product Membership Package Voucher Prepaid Gift Card Select Styl…" at bounding box center [208, 303] width 310 height 28
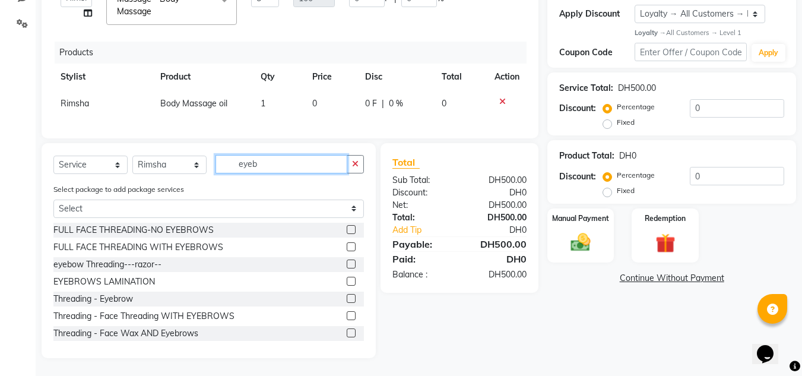
type input "eyeb"
click at [347, 294] on label at bounding box center [351, 298] width 9 height 9
click at [347, 295] on input "checkbox" at bounding box center [351, 299] width 8 height 8
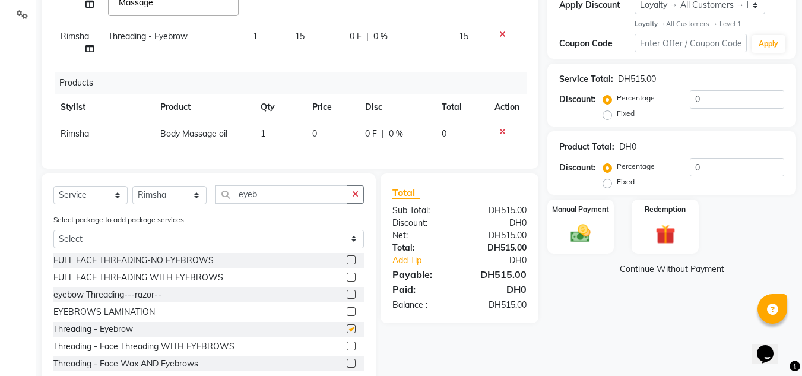
checkbox input "false"
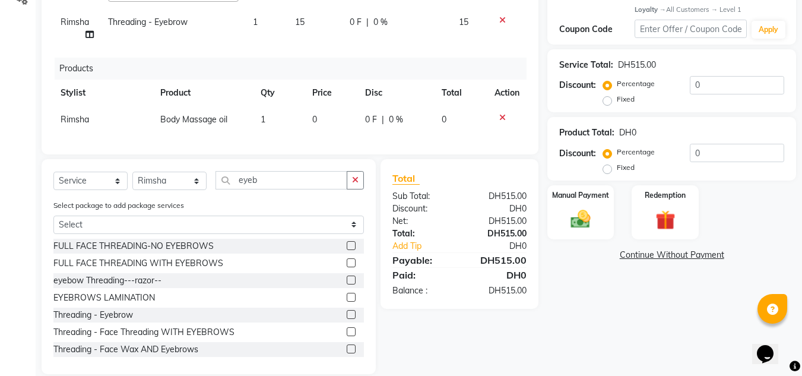
scroll to position [262, 0]
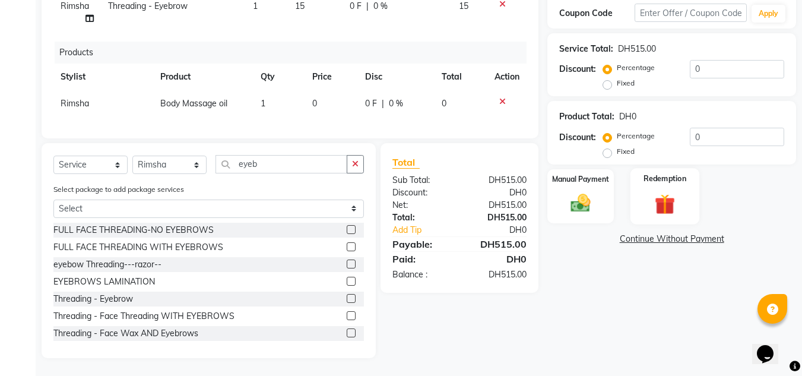
click at [665, 197] on img at bounding box center [664, 204] width 33 height 26
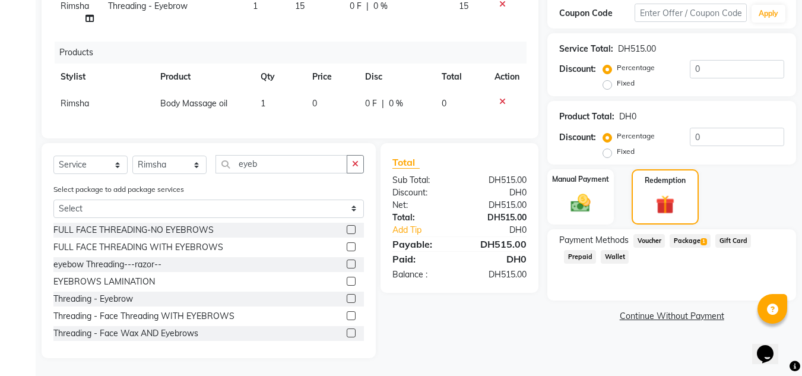
click at [689, 234] on span "Package 1" at bounding box center [689, 241] width 41 height 14
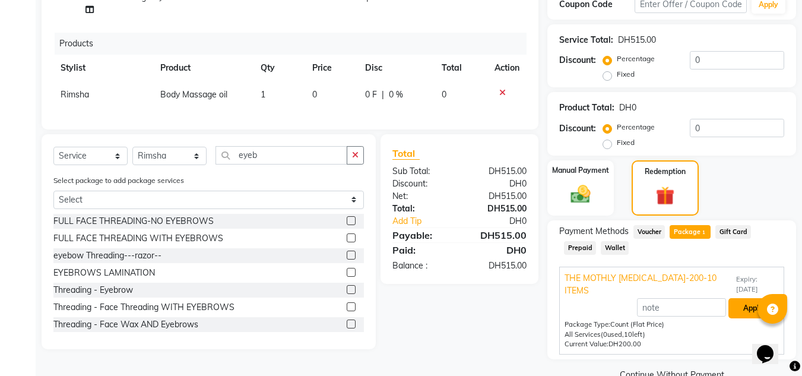
click at [749, 298] on button "Apply" at bounding box center [752, 308] width 49 height 20
type input "400"
type input "80"
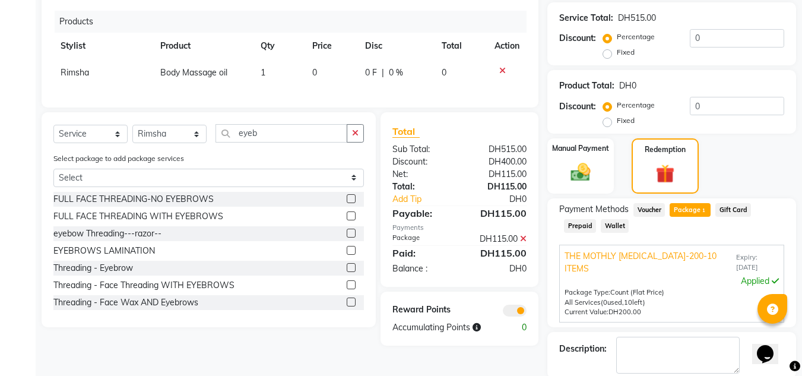
scroll to position [332, 0]
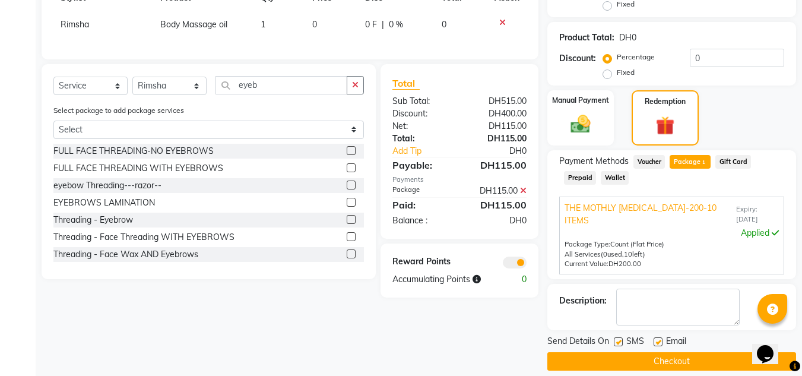
click at [653, 352] on button "Checkout" at bounding box center [671, 361] width 249 height 18
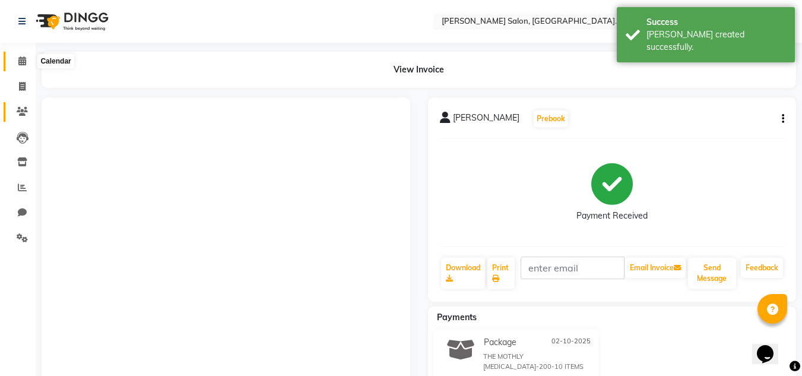
drag, startPoint x: 19, startPoint y: 58, endPoint x: 19, endPoint y: 103, distance: 44.5
click at [20, 59] on icon at bounding box center [22, 60] width 8 height 9
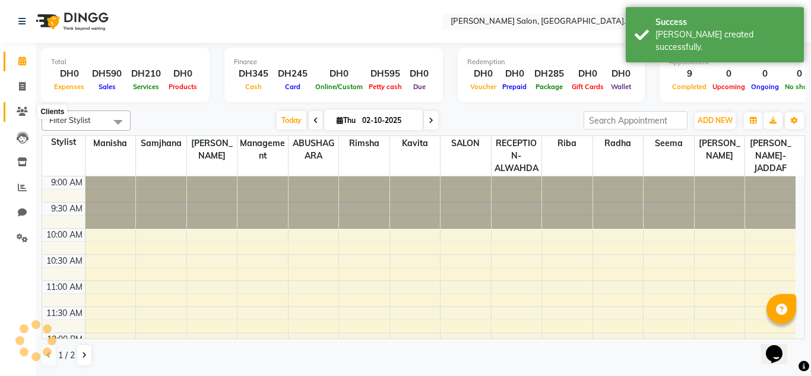
click at [23, 107] on icon at bounding box center [22, 111] width 11 height 9
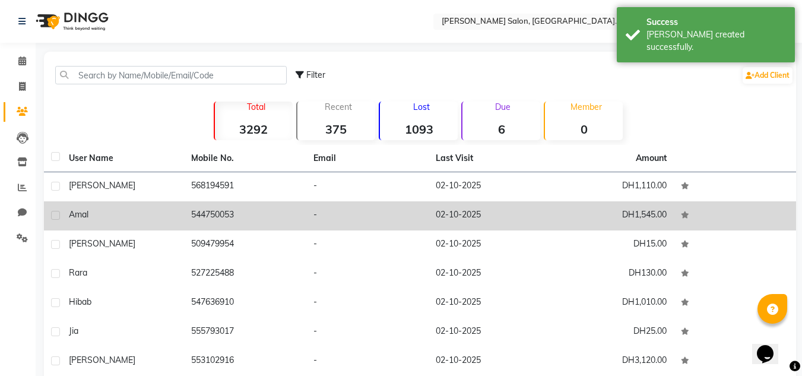
click at [212, 192] on td "568194591" at bounding box center [245, 186] width 122 height 29
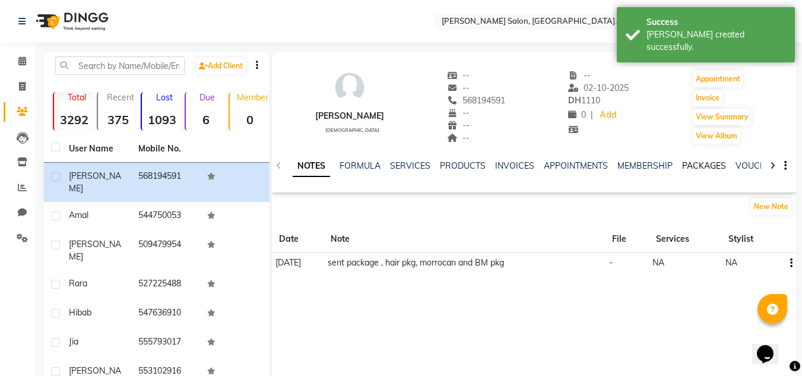
click at [698, 167] on link "PACKAGES" at bounding box center [704, 165] width 44 height 11
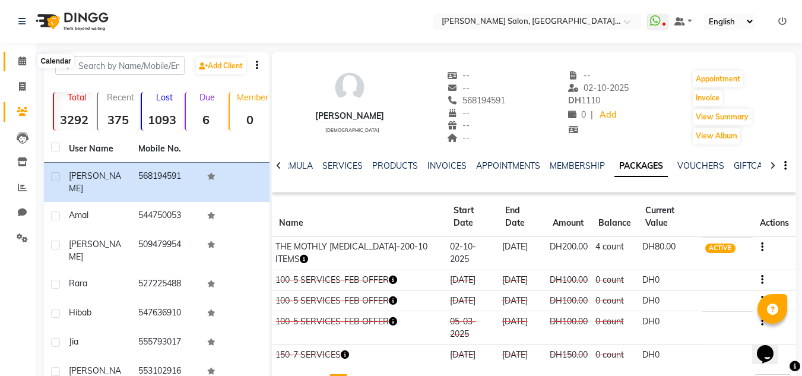
click at [26, 61] on icon at bounding box center [22, 60] width 8 height 9
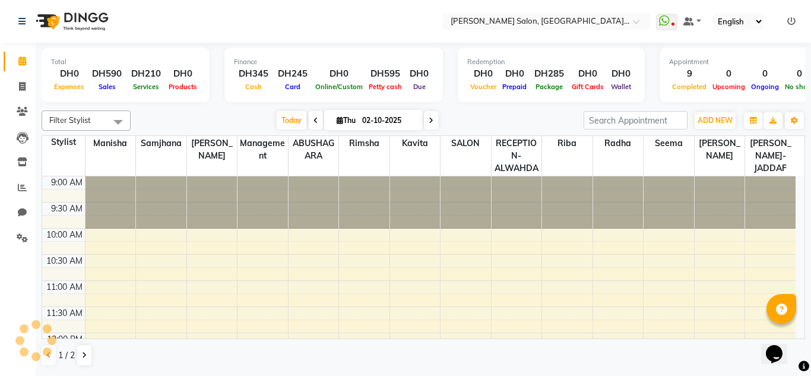
scroll to position [366, 0]
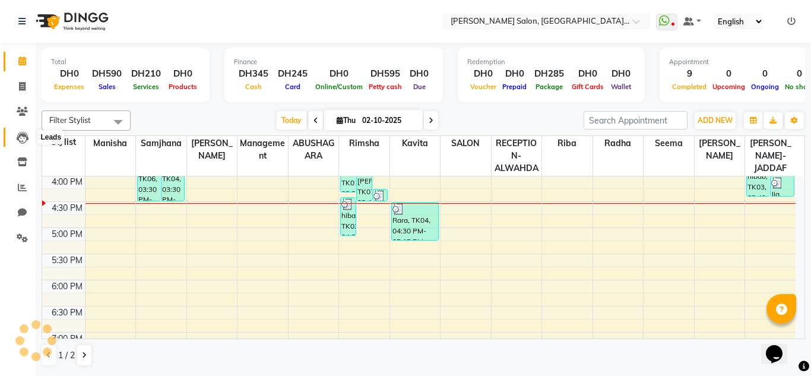
click at [18, 136] on icon at bounding box center [23, 138] width 12 height 12
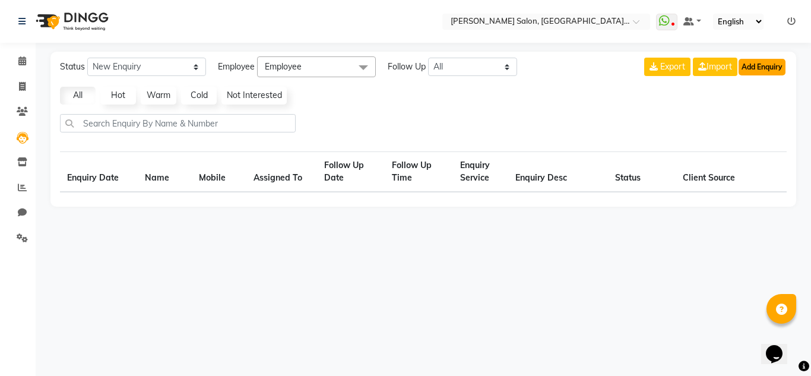
click at [769, 67] on button "Add Enquiry" at bounding box center [761, 67] width 47 height 17
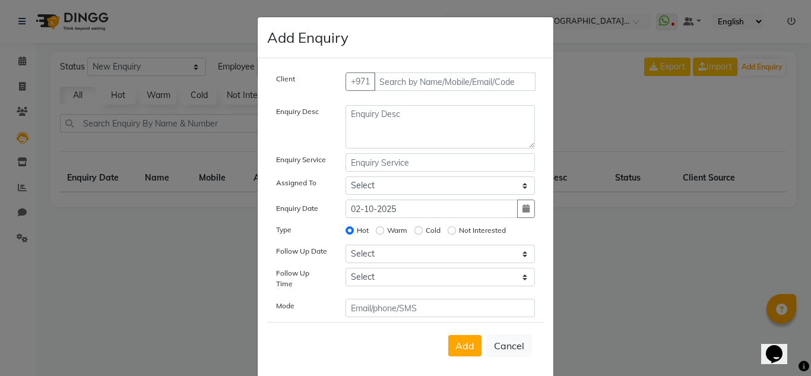
select select "10"
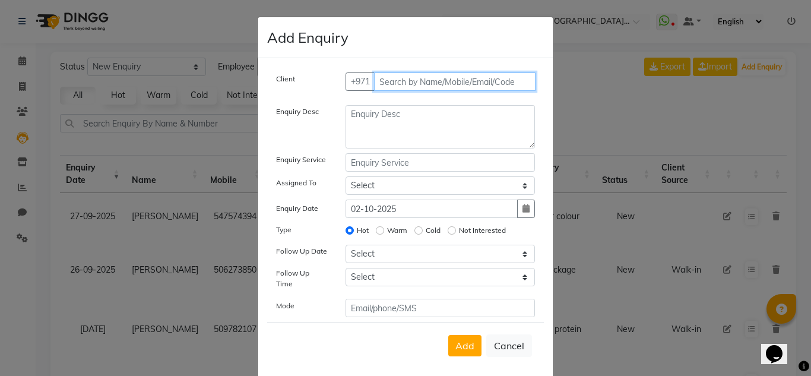
click at [422, 84] on input "text" at bounding box center [455, 81] width 162 height 18
type input "558147124"
click at [502, 81] on span "Add Client" at bounding box center [510, 81] width 40 height 11
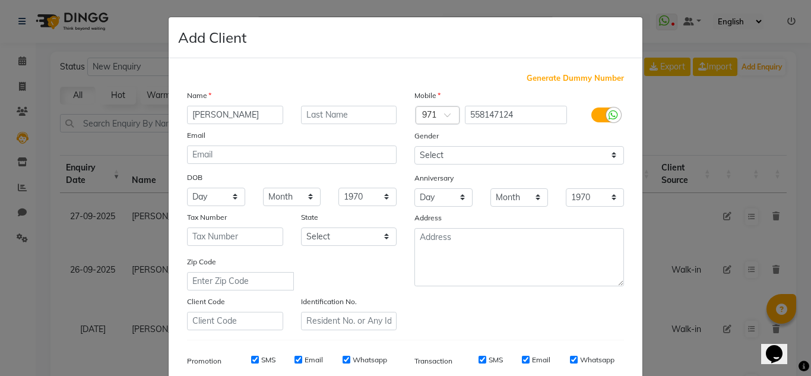
type input "[PERSON_NAME]"
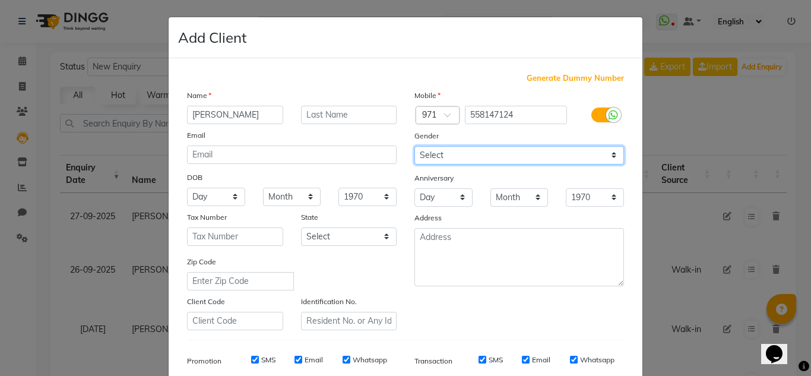
click at [445, 154] on select "Select [DEMOGRAPHIC_DATA] [DEMOGRAPHIC_DATA] Other Prefer Not To Say" at bounding box center [519, 155] width 210 height 18
select select "[DEMOGRAPHIC_DATA]"
click at [414, 146] on select "Select [DEMOGRAPHIC_DATA] [DEMOGRAPHIC_DATA] Other Prefer Not To Say" at bounding box center [519, 155] width 210 height 18
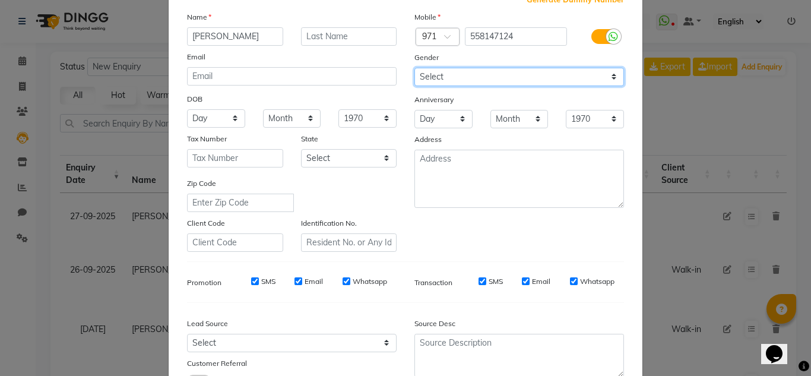
scroll to position [172, 0]
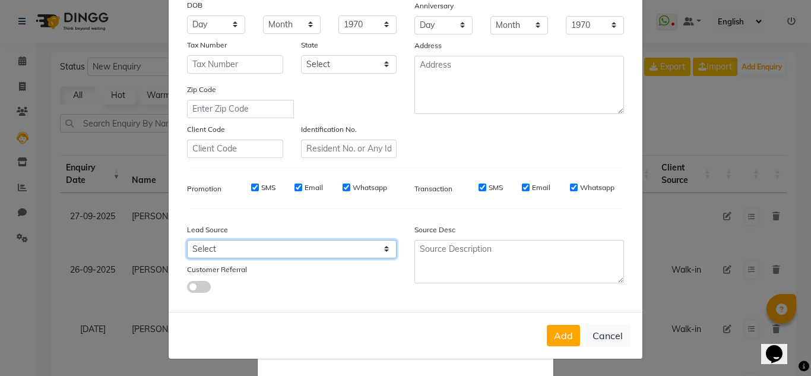
click at [204, 250] on select "Select Walk-in Referral Internet Friend Word of Mouth Advertisement Facebook Ju…" at bounding box center [292, 249] width 210 height 18
select select "29916"
click at [187, 240] on select "Select Walk-in Referral Internet Friend Word of Mouth Advertisement Facebook Ju…" at bounding box center [292, 249] width 210 height 18
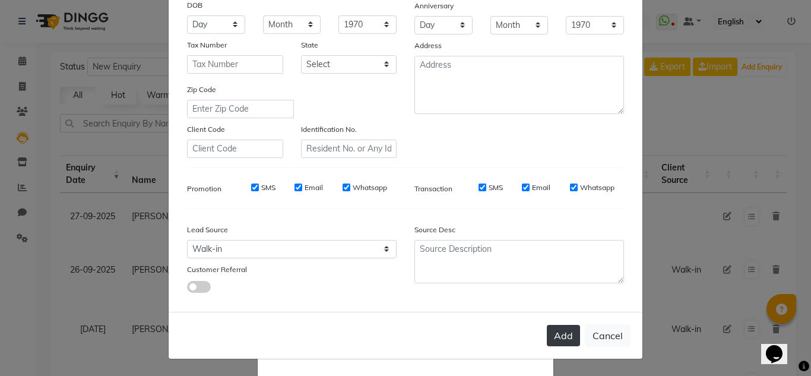
click at [551, 331] on button "Add" at bounding box center [563, 335] width 33 height 21
select select
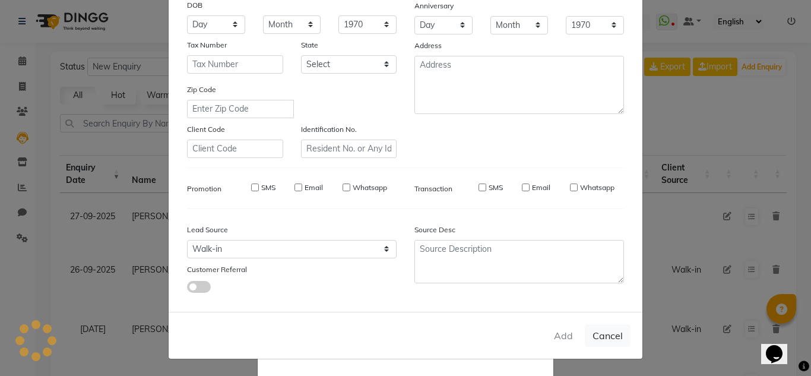
select select
checkbox input "false"
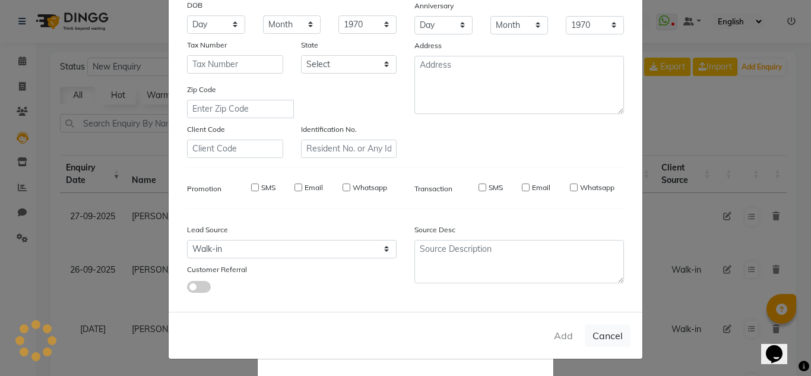
checkbox input "false"
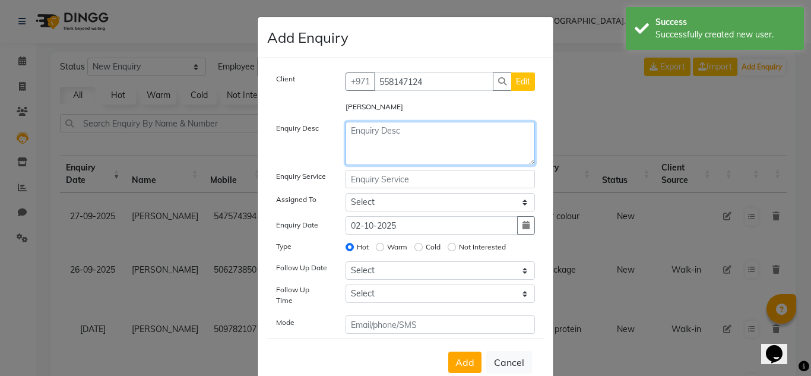
click at [375, 137] on textarea at bounding box center [440, 143] width 190 height 43
type textarea "g"
type textarea "nail extension"
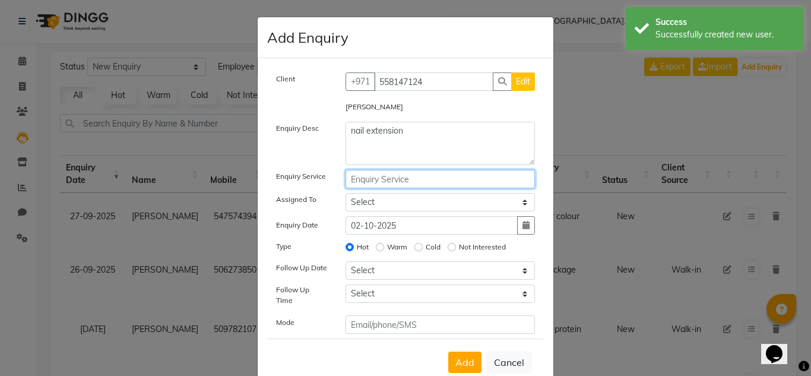
click at [388, 177] on input "text" at bounding box center [440, 179] width 190 height 18
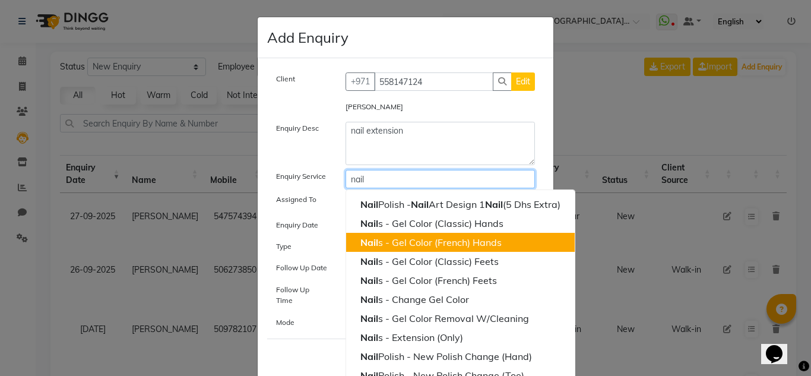
scroll to position [28, 0]
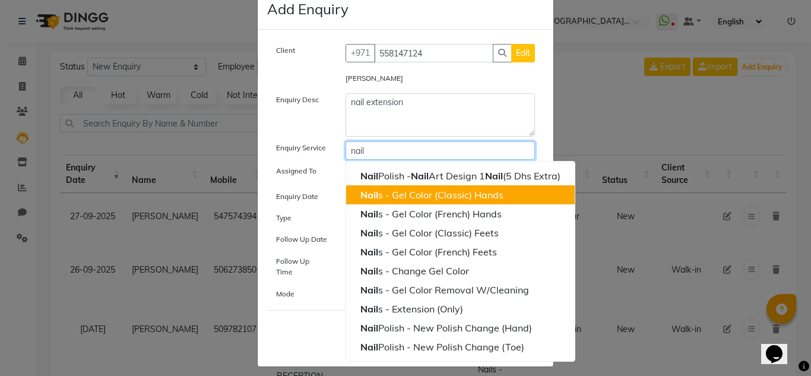
click at [441, 195] on ngb-highlight "Nail s - Gel Color (Classic) Hands" at bounding box center [431, 195] width 143 height 12
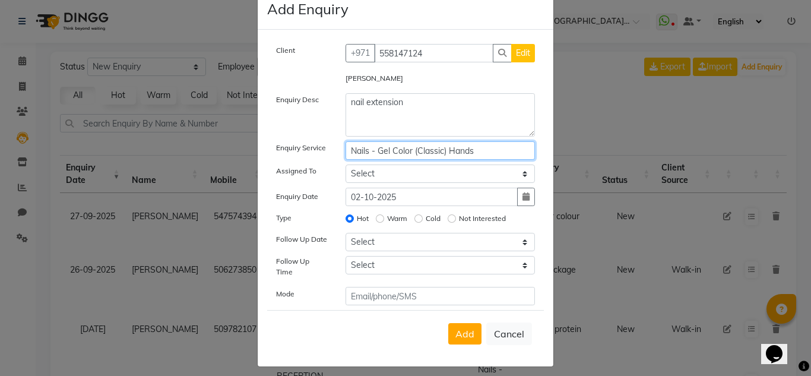
type input "Nails - Gel Color (Classic) Hands"
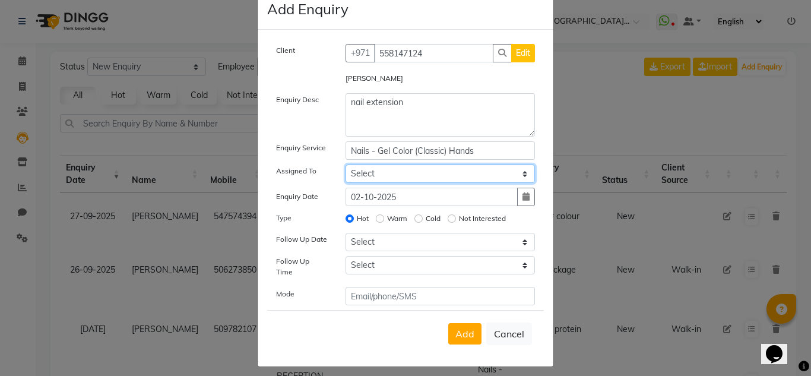
click at [367, 170] on select "Select ABUSHAGARA HOME SERVICE STAFF [PERSON_NAME]-[GEOGRAPHIC_DATA][PERSON_NAM…" at bounding box center [440, 173] width 190 height 18
select select "76471"
click at [345, 164] on select "Select ABUSHAGARA HOME SERVICE STAFF [PERSON_NAME]-[GEOGRAPHIC_DATA][PERSON_NAM…" at bounding box center [440, 173] width 190 height 18
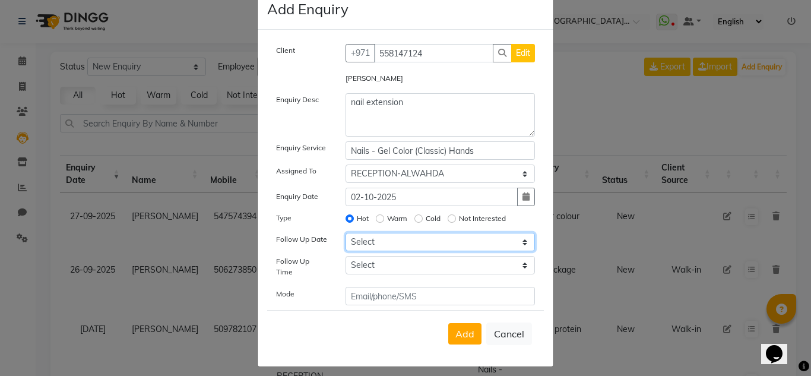
click at [374, 242] on select "Select [DATE] [DATE] [DATE] ([DATE]) [DATE] ([DATE]) [DATE] ([DATE]) [DATE] ([D…" at bounding box center [440, 242] width 190 height 18
select select "[DATE]"
click at [345, 233] on select "Select [DATE] [DATE] [DATE] ([DATE]) [DATE] ([DATE]) [DATE] ([DATE]) [DATE] ([D…" at bounding box center [440, 242] width 190 height 18
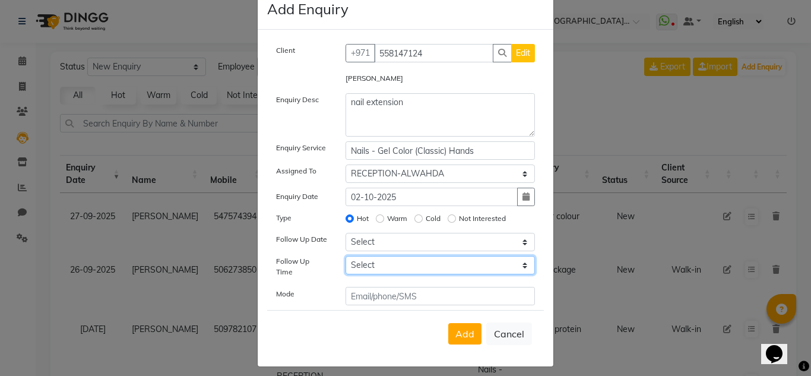
click at [364, 269] on select "Select 07:00 AM 07:15 AM 07:30 AM 07:45 AM 08:00 AM 08:15 AM 08:30 AM 08:45 AM …" at bounding box center [440, 265] width 190 height 18
select select "840"
click at [345, 256] on select "Select 07:00 AM 07:15 AM 07:30 AM 07:45 AM 08:00 AM 08:15 AM 08:30 AM 08:45 AM …" at bounding box center [440, 265] width 190 height 18
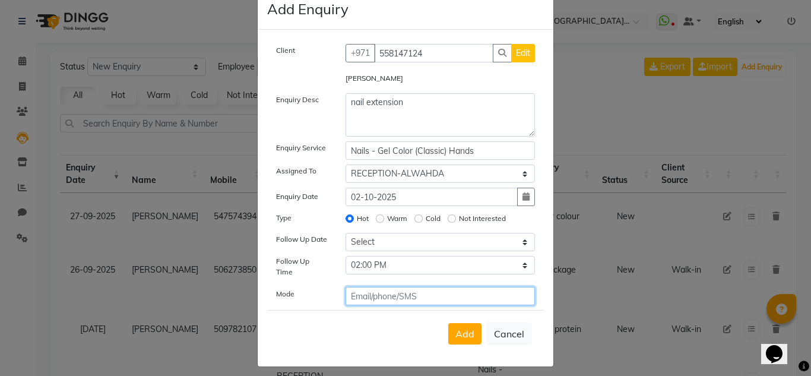
click at [399, 290] on input "text" at bounding box center [440, 296] width 190 height 18
type input "sms"
click at [455, 328] on span "Add" at bounding box center [464, 334] width 19 height 12
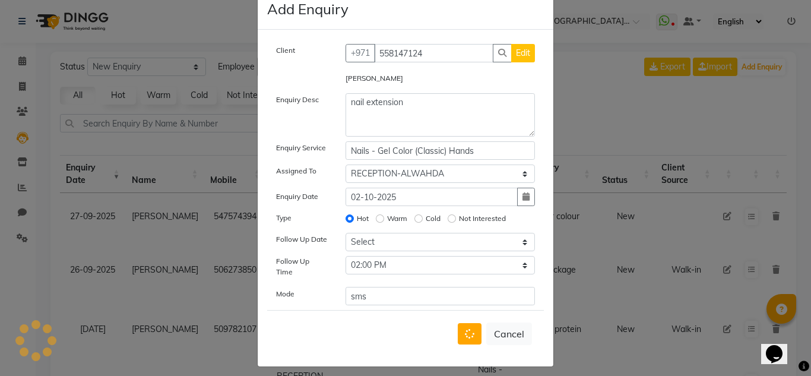
select select
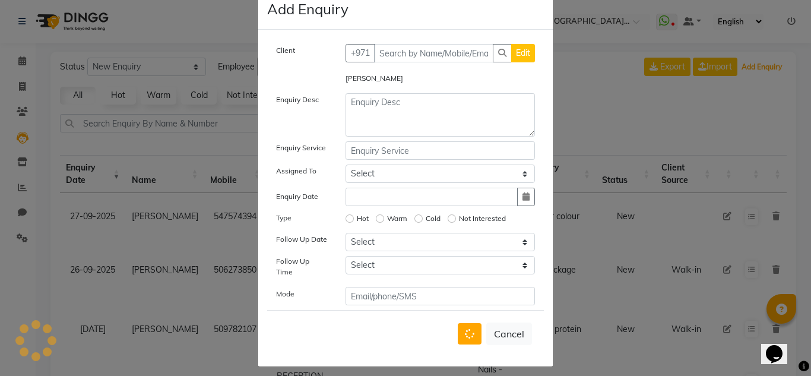
scroll to position [12, 0]
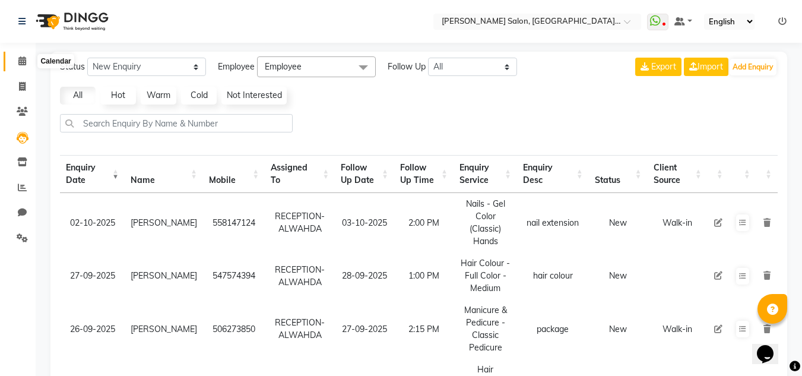
click at [22, 57] on icon at bounding box center [22, 60] width 8 height 9
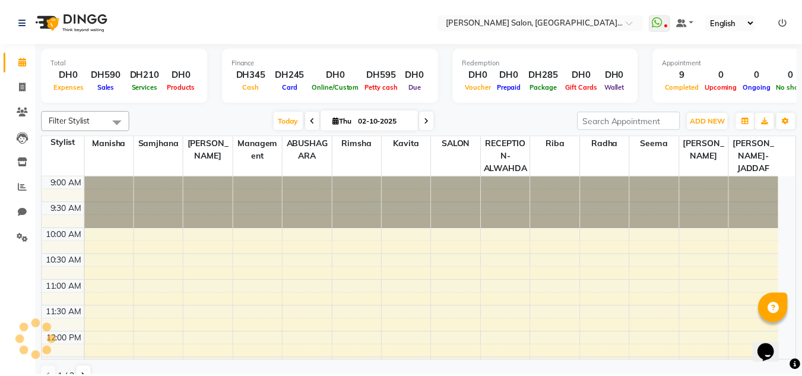
scroll to position [366, 0]
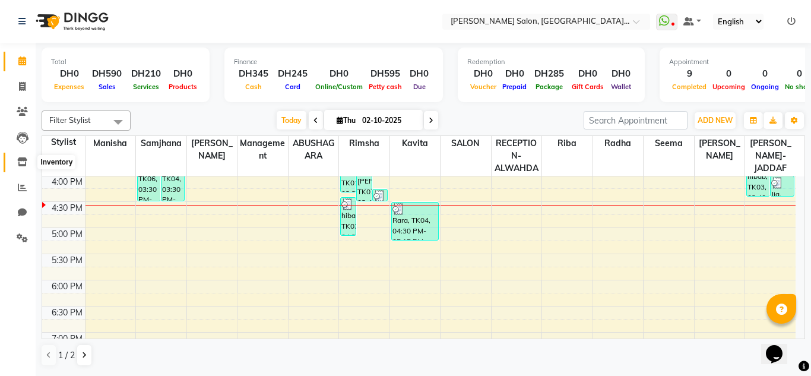
click at [23, 167] on span at bounding box center [22, 163] width 21 height 14
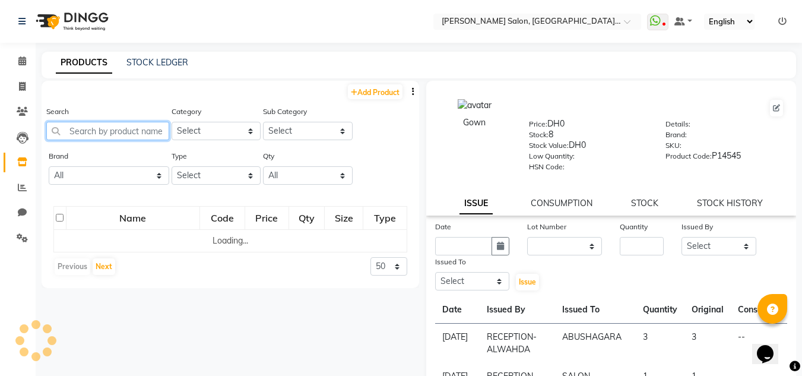
drag, startPoint x: 91, startPoint y: 137, endPoint x: 96, endPoint y: 122, distance: 15.4
click at [91, 137] on input "text" at bounding box center [107, 131] width 123 height 18
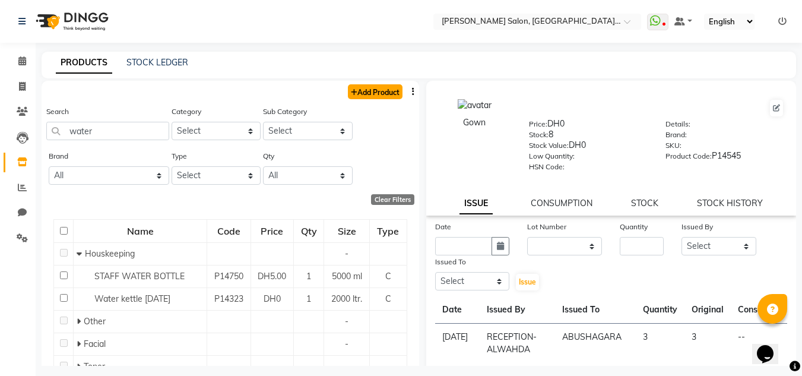
click at [363, 93] on link "Add Product" at bounding box center [375, 91] width 55 height 15
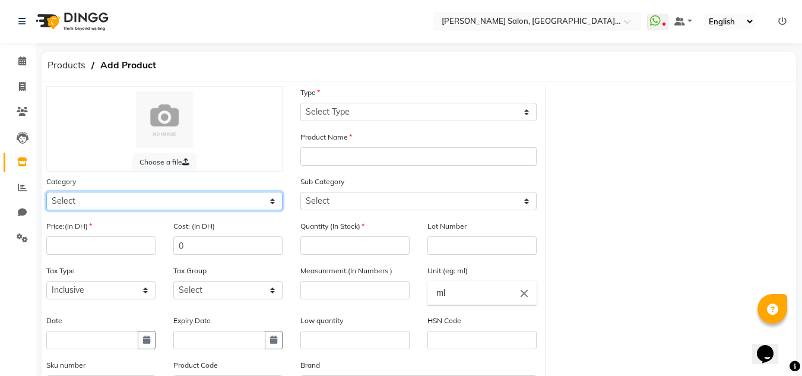
click at [71, 201] on select "Select Hair Skin Makeup Personal Care Appliances [PERSON_NAME] Waxing Disposabl…" at bounding box center [164, 201] width 236 height 18
click at [46, 192] on select "Select Hair Skin Makeup Personal Care Appliances [PERSON_NAME] Waxing Disposabl…" at bounding box center [164, 201] width 236 height 18
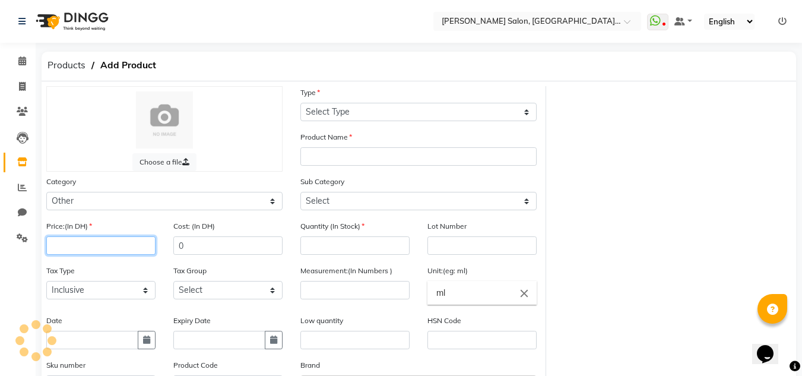
click at [98, 249] on input "number" at bounding box center [100, 245] width 109 height 18
click at [147, 340] on icon "button" at bounding box center [146, 339] width 7 height 8
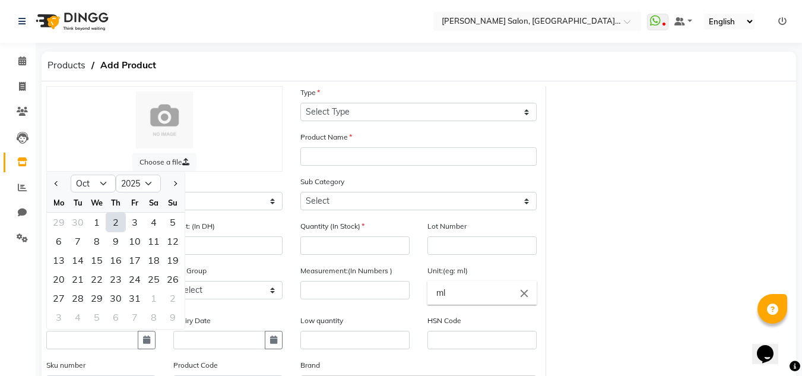
click at [114, 223] on div "2" at bounding box center [115, 221] width 19 height 19
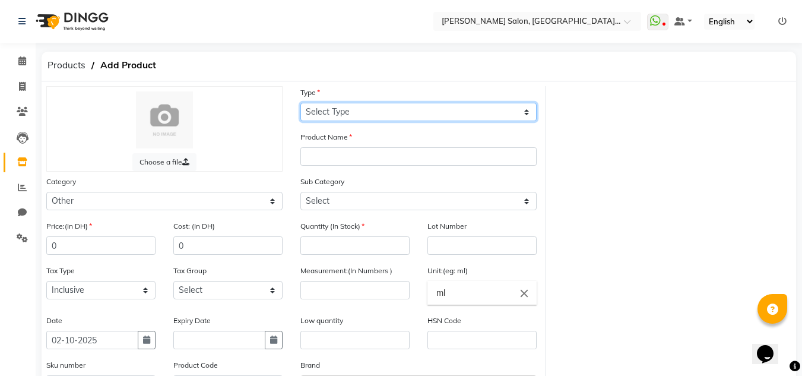
drag, startPoint x: 360, startPoint y: 109, endPoint x: 365, endPoint y: 118, distance: 10.4
click at [361, 109] on select "Select Type Both Retail Consumable" at bounding box center [418, 112] width 236 height 18
click at [300, 103] on select "Select Type Both Retail Consumable" at bounding box center [418, 112] width 236 height 18
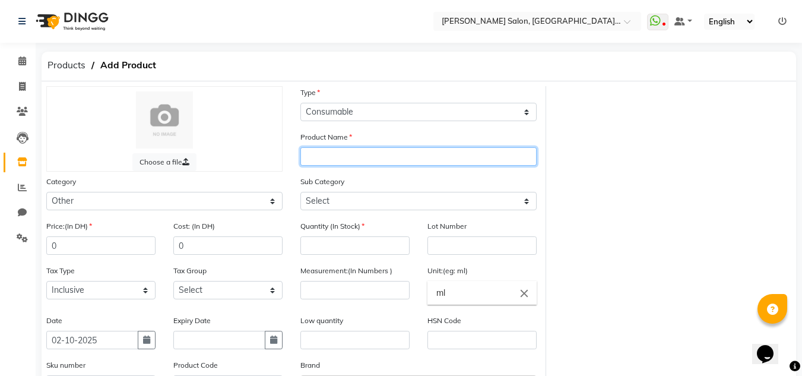
click at [338, 162] on input "text" at bounding box center [418, 156] width 236 height 18
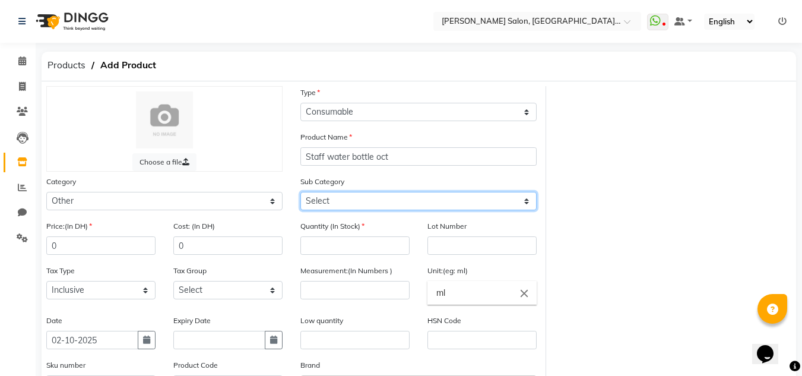
click at [310, 199] on select "Select Houskeeping Other" at bounding box center [418, 201] width 236 height 18
click at [300, 192] on select "Select Houskeeping Other" at bounding box center [418, 201] width 236 height 18
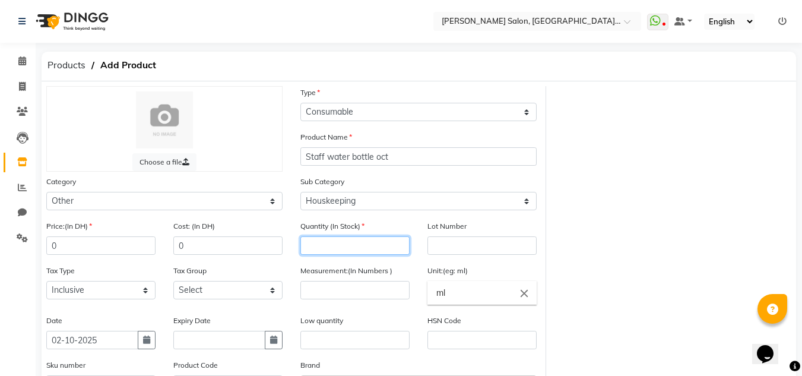
click at [328, 249] on input "number" at bounding box center [354, 245] width 109 height 18
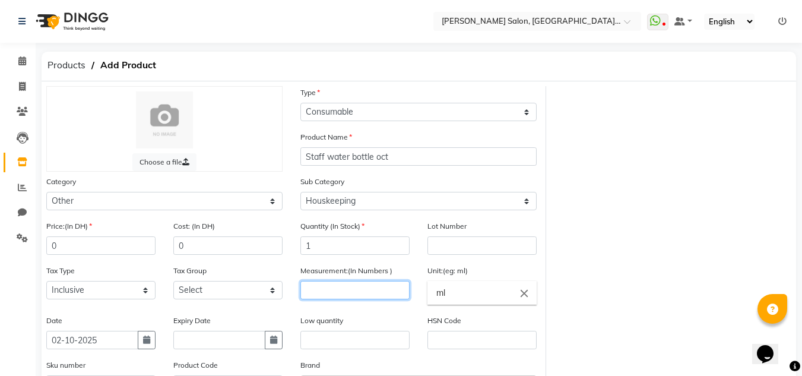
click at [332, 284] on input "number" at bounding box center [354, 290] width 109 height 18
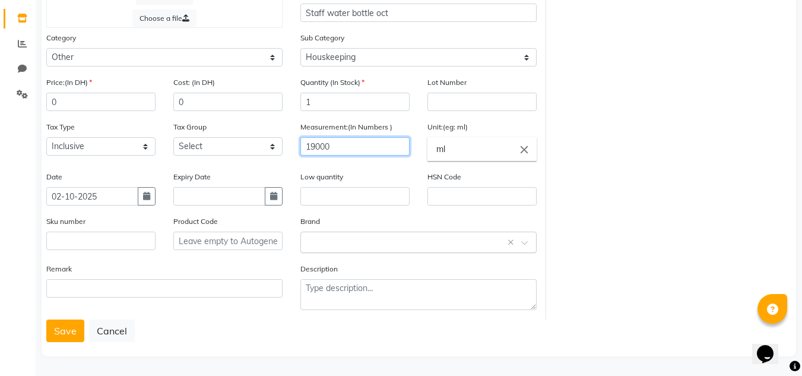
scroll to position [144, 0]
click at [61, 332] on button "Save" at bounding box center [65, 330] width 38 height 23
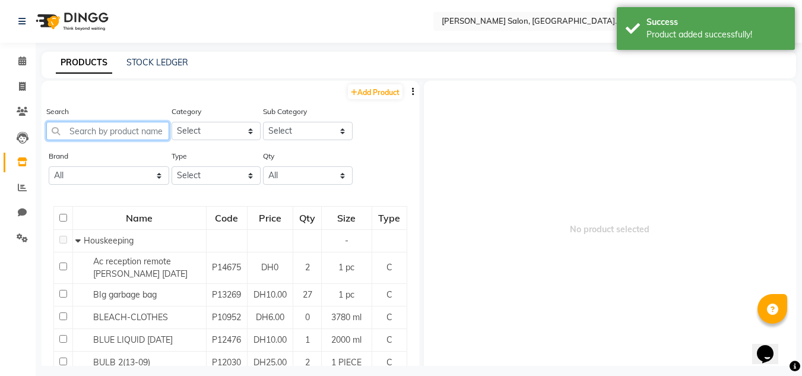
click at [99, 126] on input "text" at bounding box center [107, 131] width 123 height 18
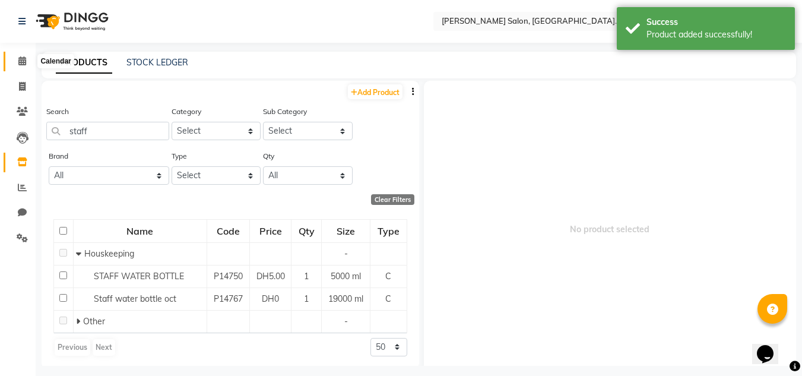
click at [17, 62] on span at bounding box center [22, 62] width 21 height 14
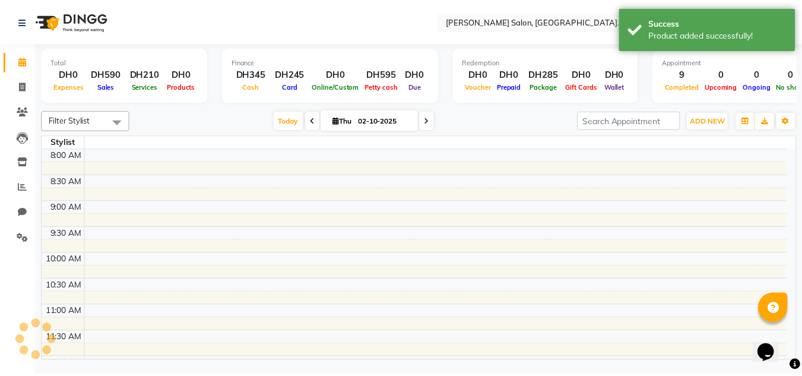
scroll to position [366, 0]
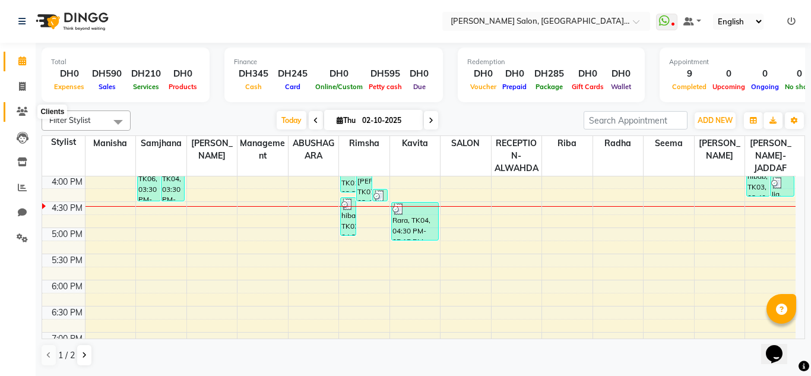
click at [20, 114] on icon at bounding box center [22, 111] width 11 height 9
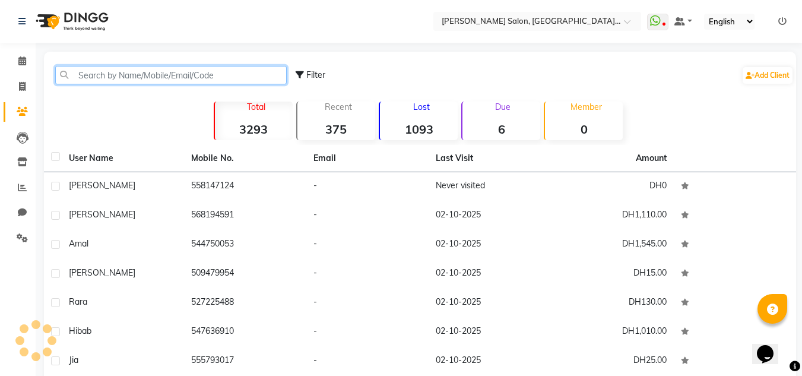
click at [115, 74] on input "text" at bounding box center [170, 75] width 231 height 18
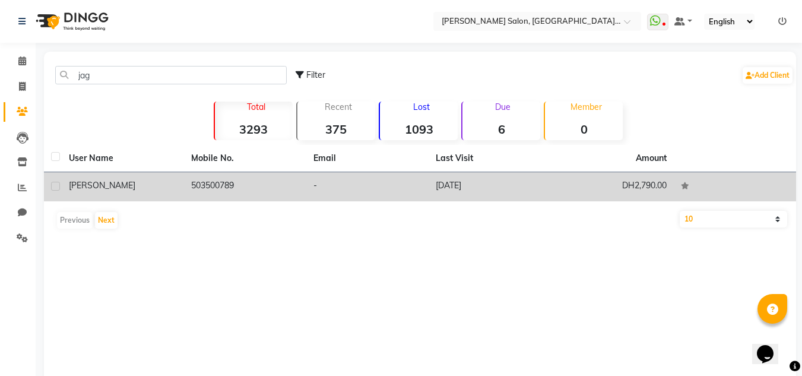
click at [339, 192] on td "-" at bounding box center [367, 186] width 122 height 29
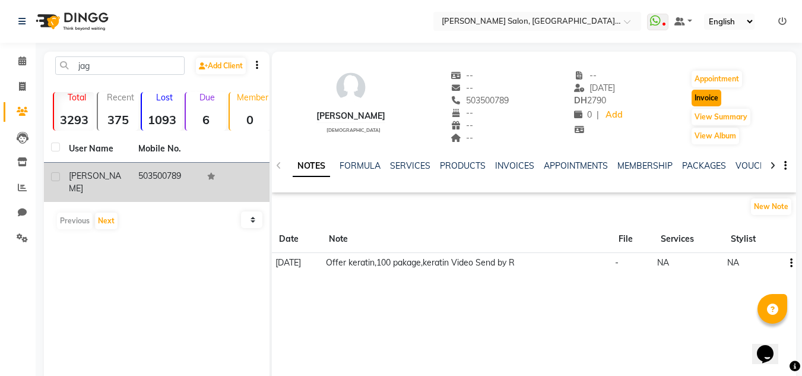
click at [696, 91] on button "Invoice" at bounding box center [706, 98] width 30 height 17
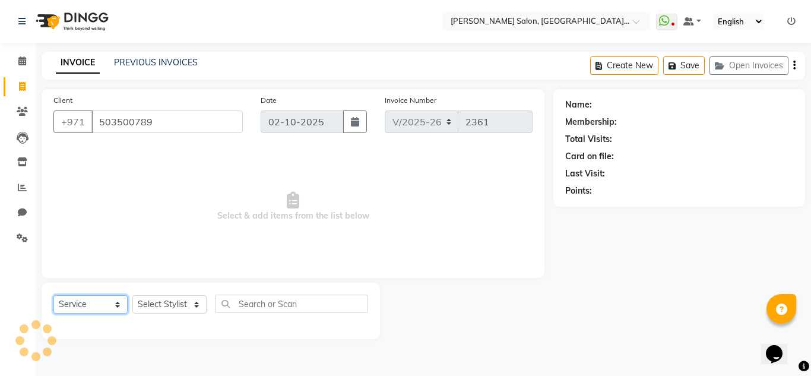
drag, startPoint x: 86, startPoint y: 303, endPoint x: 88, endPoint y: 296, distance: 6.8
click at [86, 303] on select "Select Service Product Membership Package Voucher Prepaid Gift Card" at bounding box center [90, 304] width 74 height 18
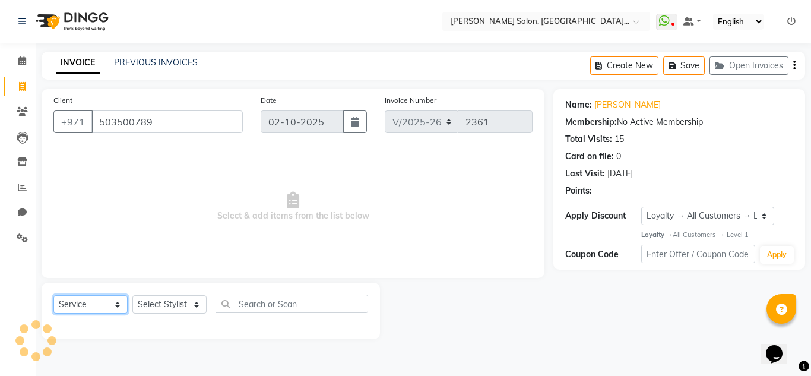
click at [53, 295] on select "Select Service Product Membership Package Voucher Prepaid Gift Card" at bounding box center [90, 304] width 74 height 18
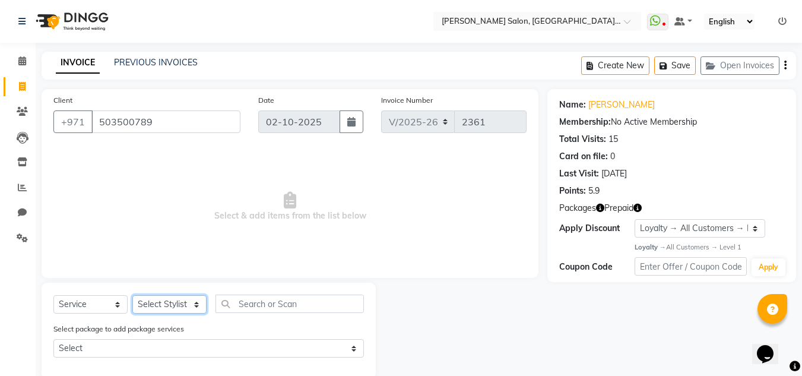
click at [158, 300] on select "Select Stylist ABUSHAGARA HOME SERVICE STAFF [PERSON_NAME]-[GEOGRAPHIC_DATA] Ka…" at bounding box center [169, 304] width 74 height 18
click at [132, 295] on select "Select Stylist ABUSHAGARA HOME SERVICE STAFF [PERSON_NAME]-[GEOGRAPHIC_DATA] Ka…" at bounding box center [169, 304] width 74 height 18
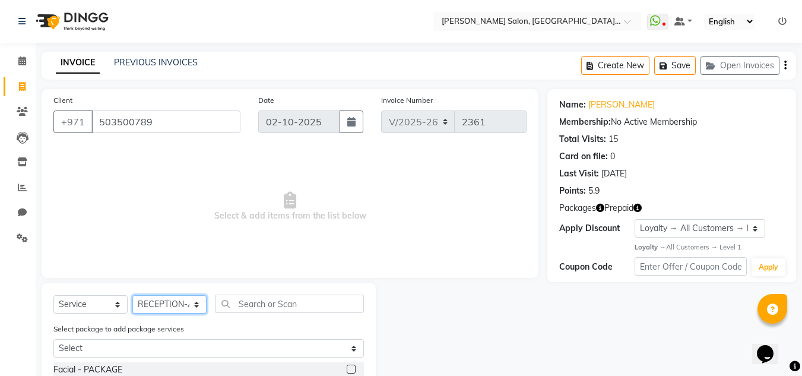
drag, startPoint x: 159, startPoint y: 303, endPoint x: 161, endPoint y: 297, distance: 6.2
click at [159, 303] on select "Select Stylist ABUSHAGARA HOME SERVICE STAFF [PERSON_NAME]-[GEOGRAPHIC_DATA] Ka…" at bounding box center [169, 304] width 74 height 18
click at [132, 295] on select "Select Stylist ABUSHAGARA HOME SERVICE STAFF [PERSON_NAME]-[GEOGRAPHIC_DATA] Ka…" at bounding box center [169, 304] width 74 height 18
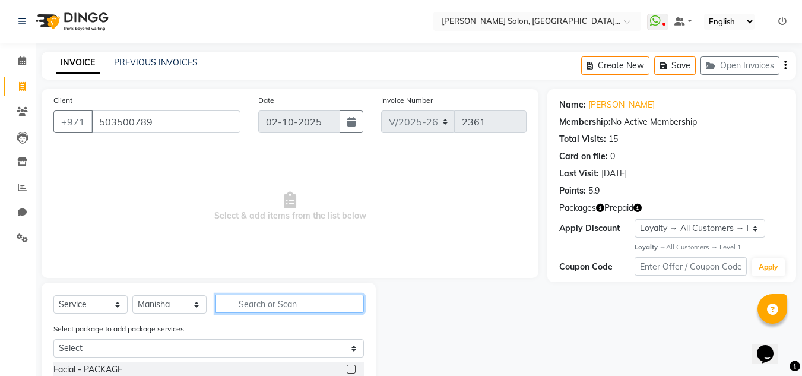
click at [247, 303] on input "text" at bounding box center [289, 303] width 148 height 18
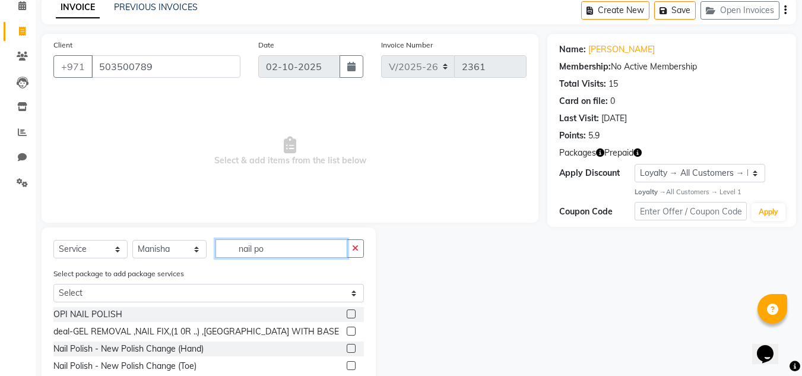
scroll to position [124, 0]
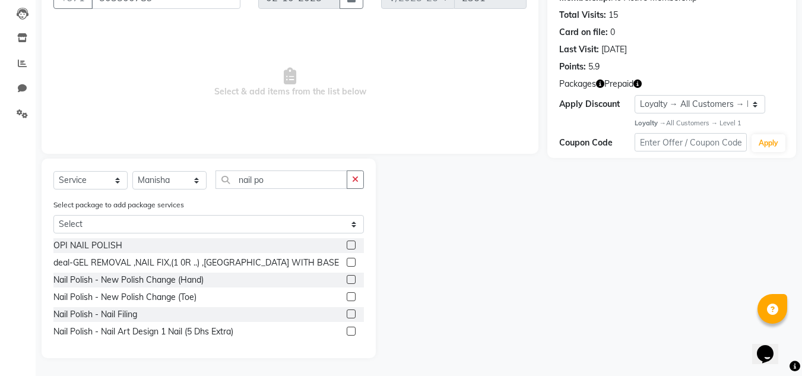
click at [349, 243] on label at bounding box center [351, 244] width 9 height 9
click at [349, 243] on input "checkbox" at bounding box center [351, 246] width 8 height 8
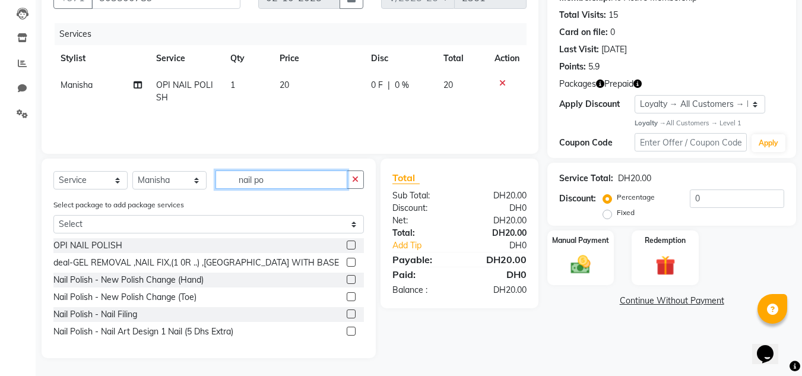
drag, startPoint x: 282, startPoint y: 181, endPoint x: 173, endPoint y: 182, distance: 108.6
click at [175, 182] on div "Select Service Product Membership Package Voucher Prepaid Gift Card Select Styl…" at bounding box center [208, 184] width 310 height 28
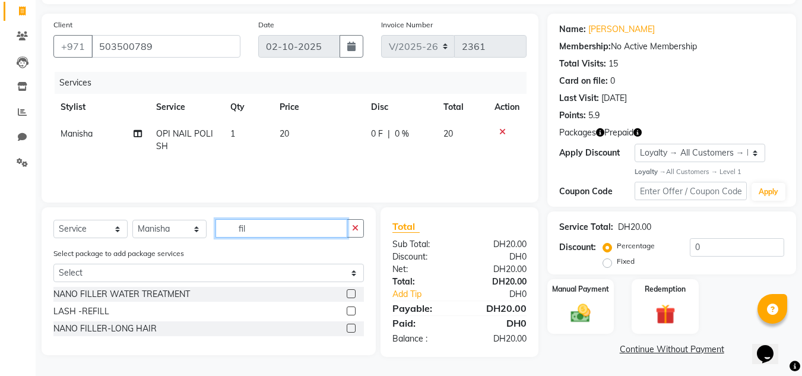
scroll to position [117, 0]
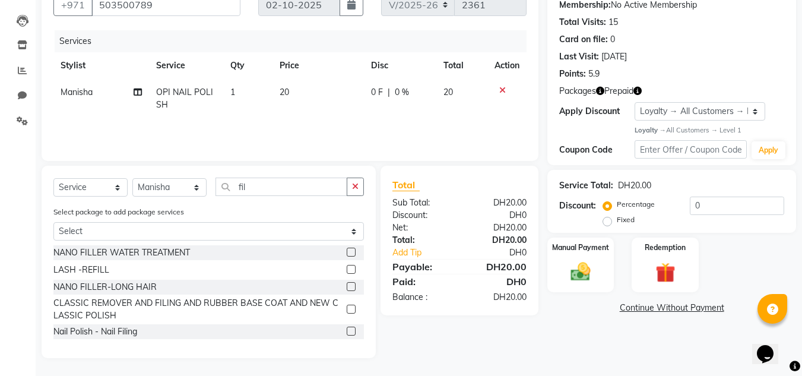
click at [352, 331] on label at bounding box center [351, 330] width 9 height 9
click at [352, 331] on input "checkbox" at bounding box center [351, 332] width 8 height 8
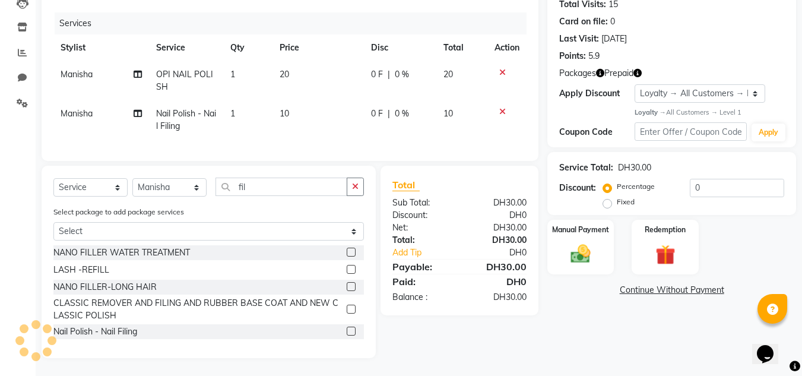
scroll to position [144, 0]
click at [651, 242] on img at bounding box center [664, 255] width 33 height 26
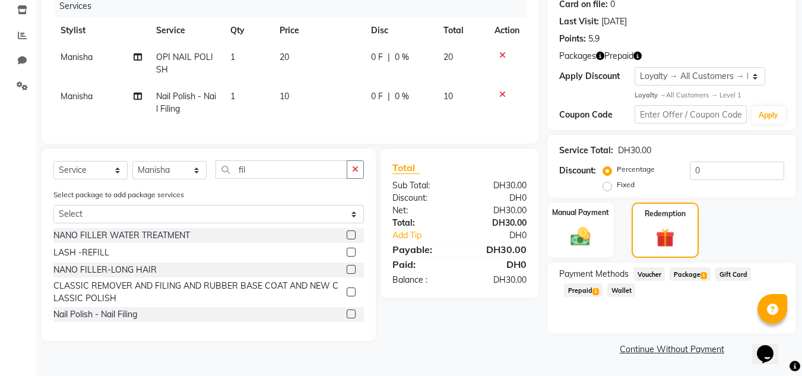
click at [575, 287] on span "Prepaid 1" at bounding box center [583, 290] width 39 height 14
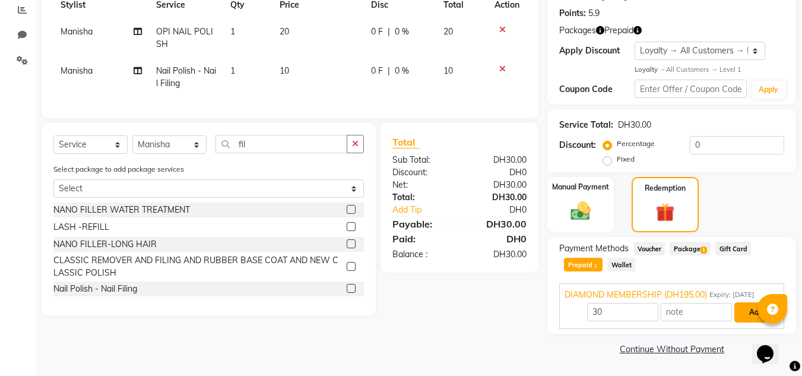
click at [746, 309] on button "Add" at bounding box center [755, 312] width 43 height 20
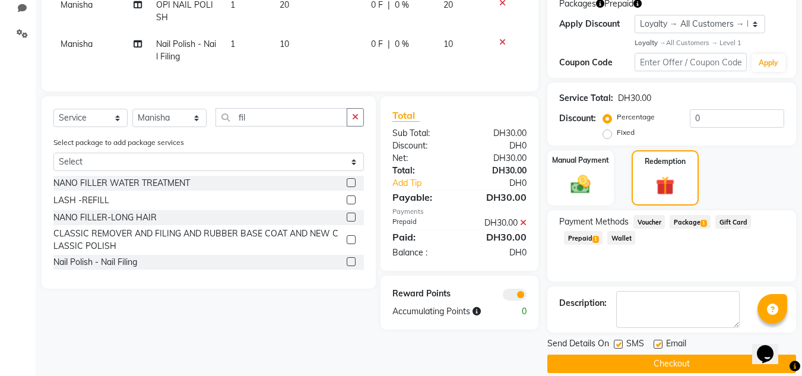
scroll to position [219, 0]
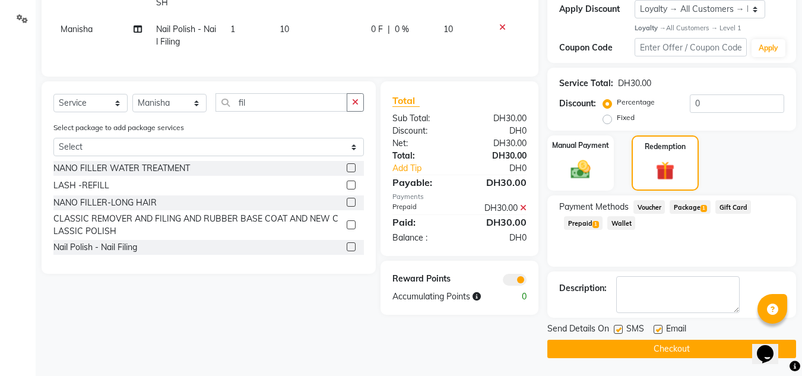
click at [672, 347] on button "Checkout" at bounding box center [671, 348] width 249 height 18
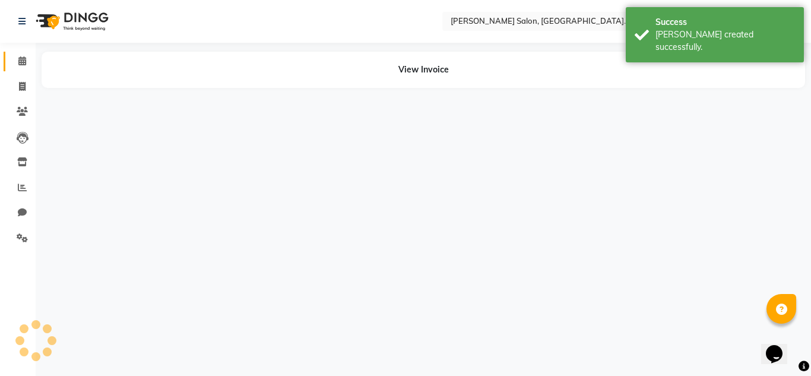
drag, startPoint x: 26, startPoint y: 55, endPoint x: 27, endPoint y: 62, distance: 7.2
click at [26, 55] on span at bounding box center [22, 62] width 21 height 14
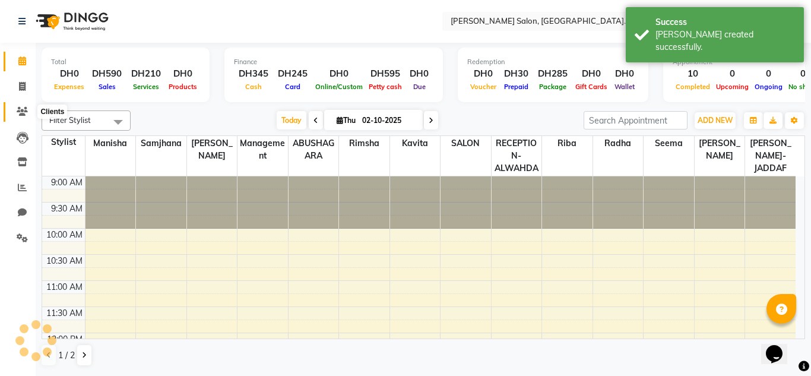
click at [22, 109] on icon at bounding box center [22, 111] width 11 height 9
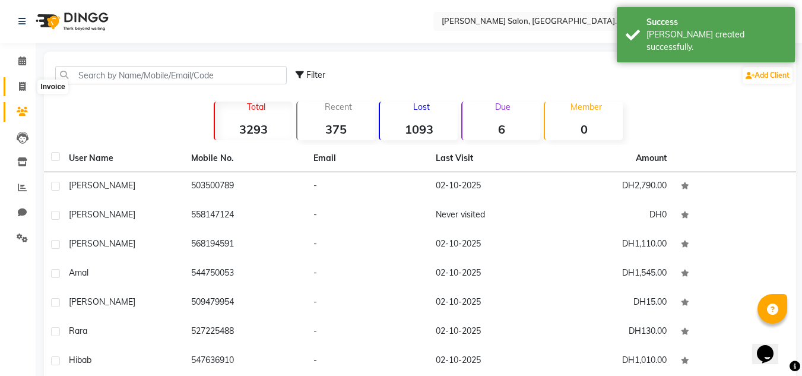
click at [25, 85] on icon at bounding box center [22, 86] width 7 height 9
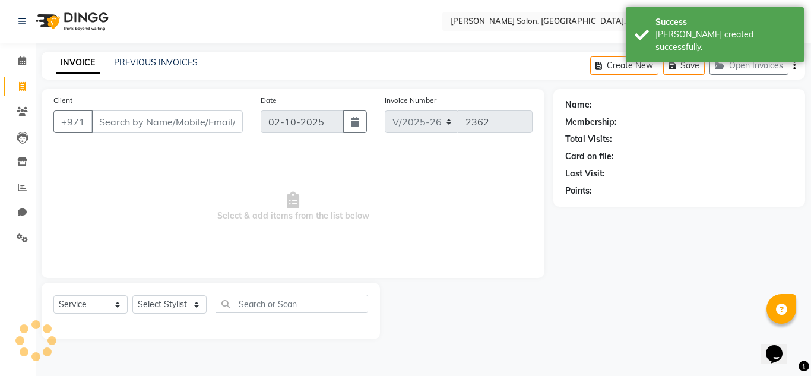
click at [112, 123] on input "Client" at bounding box center [166, 121] width 151 height 23
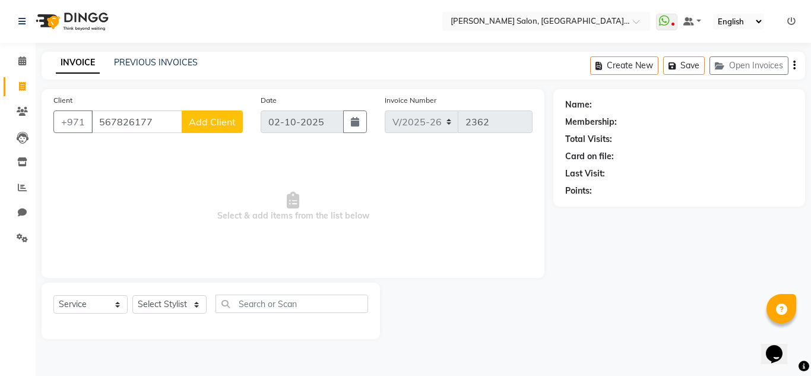
click at [217, 121] on span "Add Client" at bounding box center [212, 122] width 47 height 12
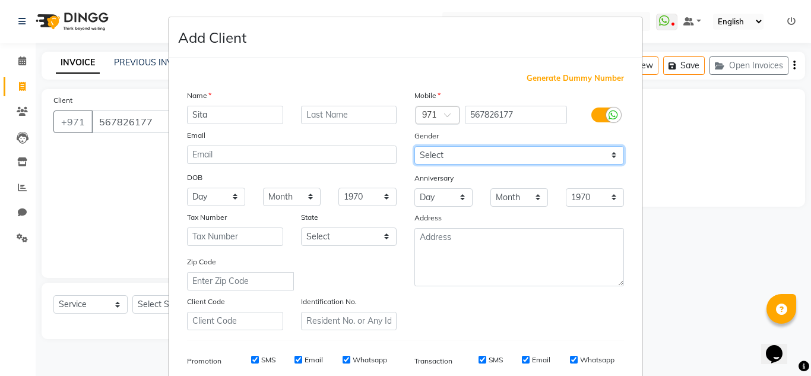
drag, startPoint x: 446, startPoint y: 155, endPoint x: 446, endPoint y: 162, distance: 7.1
click at [446, 155] on select "Select [DEMOGRAPHIC_DATA] [DEMOGRAPHIC_DATA] Other Prefer Not To Say" at bounding box center [519, 155] width 210 height 18
click at [414, 146] on select "Select [DEMOGRAPHIC_DATA] [DEMOGRAPHIC_DATA] Other Prefer Not To Say" at bounding box center [519, 155] width 210 height 18
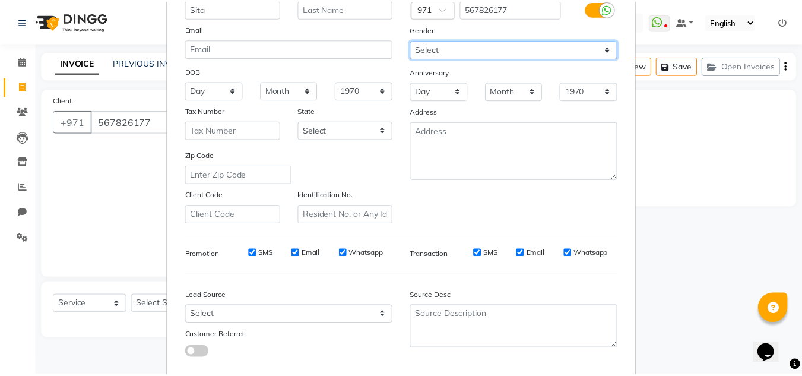
scroll to position [172, 0]
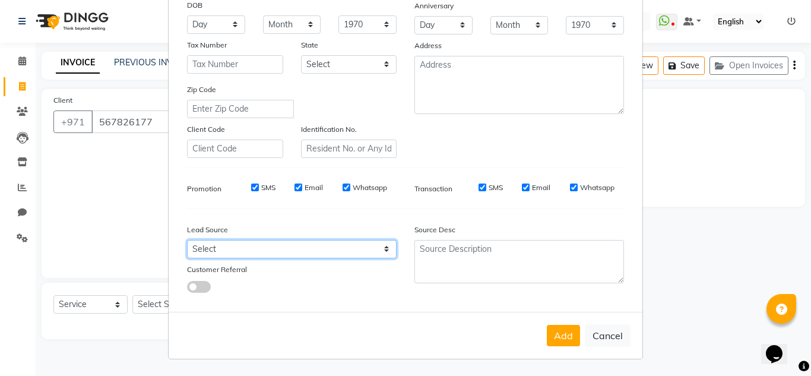
click at [199, 252] on select "Select Walk-in Referral Internet Friend Word of Mouth Advertisement Facebook Ju…" at bounding box center [292, 249] width 210 height 18
click at [187, 240] on select "Select Walk-in Referral Internet Friend Word of Mouth Advertisement Facebook Ju…" at bounding box center [292, 249] width 210 height 18
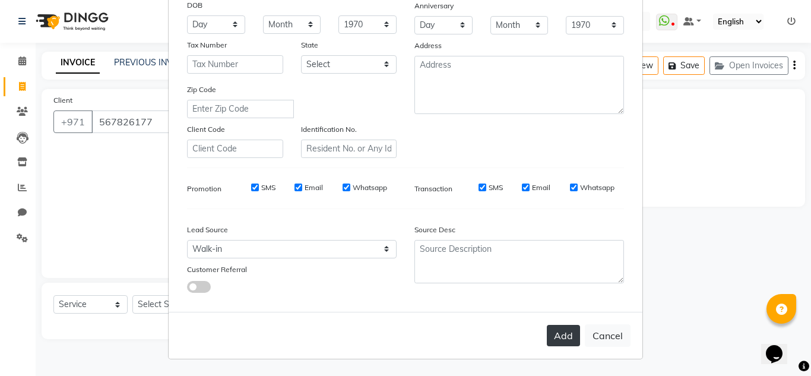
click at [558, 334] on button "Add" at bounding box center [563, 335] width 33 height 21
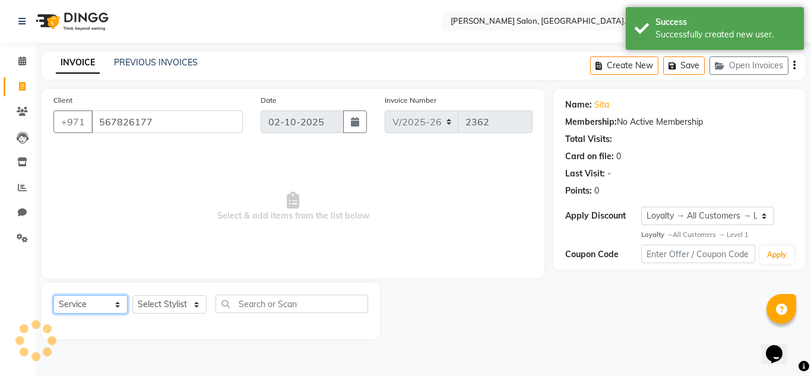
click at [77, 308] on select "Select Service Product Membership Package Voucher Prepaid Gift Card" at bounding box center [90, 304] width 74 height 18
click at [53, 295] on select "Select Service Product Membership Package Voucher Prepaid Gift Card" at bounding box center [90, 304] width 74 height 18
click at [169, 303] on select "Select Stylist ABUSHAGARA HOME SERVICE STAFF [PERSON_NAME]-[GEOGRAPHIC_DATA] Ka…" at bounding box center [169, 304] width 74 height 18
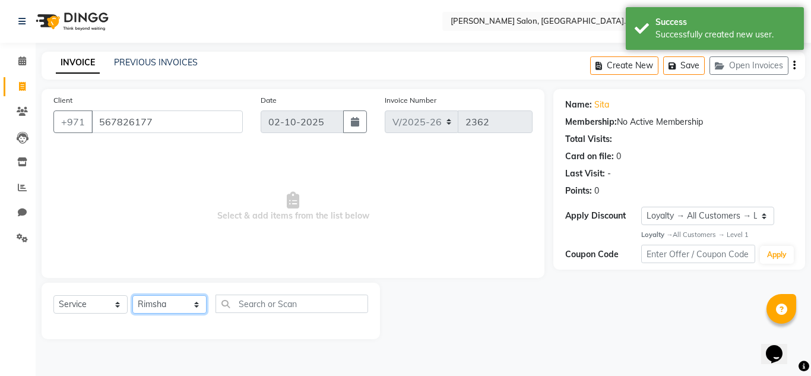
click at [132, 295] on select "Select Stylist ABUSHAGARA HOME SERVICE STAFF [PERSON_NAME]-[GEOGRAPHIC_DATA] Ka…" at bounding box center [169, 304] width 74 height 18
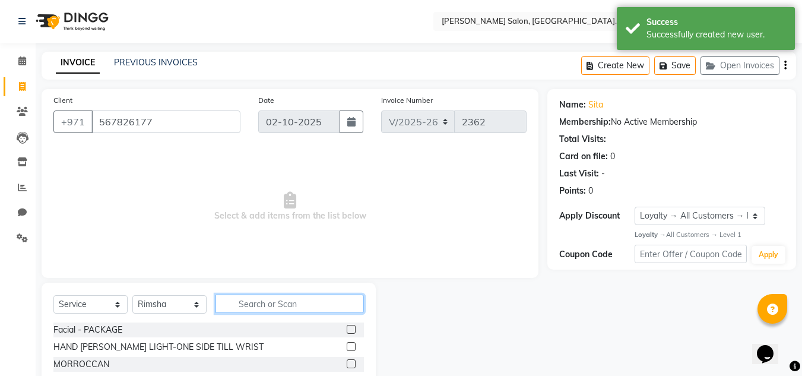
click at [261, 308] on input "text" at bounding box center [289, 303] width 148 height 18
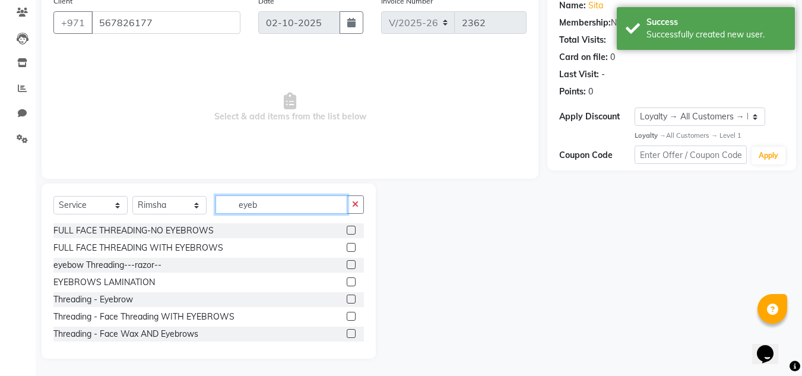
scroll to position [100, 0]
click at [347, 301] on label at bounding box center [351, 298] width 9 height 9
click at [347, 301] on input "checkbox" at bounding box center [351, 299] width 8 height 8
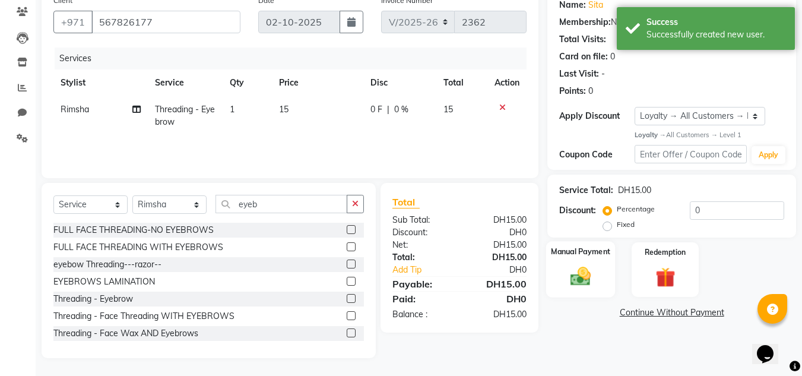
click at [577, 271] on img at bounding box center [580, 277] width 33 height 24
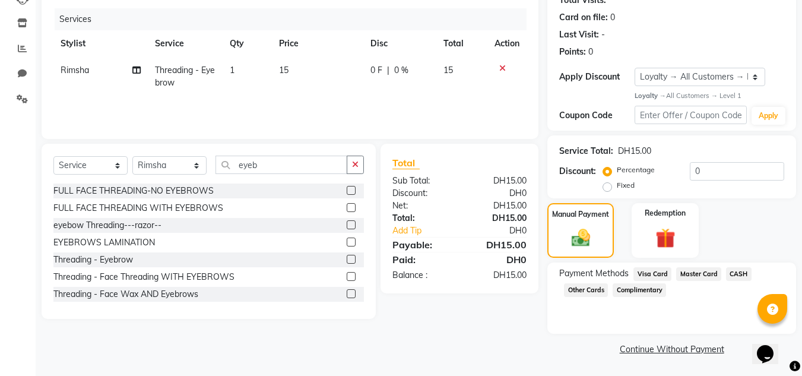
click at [744, 273] on span "CASH" at bounding box center [739, 274] width 26 height 14
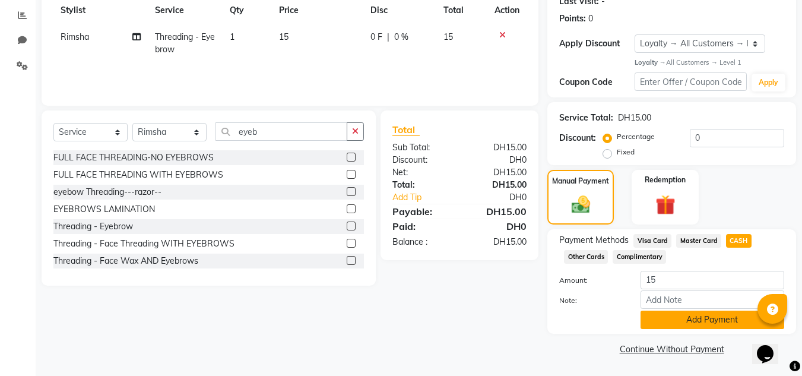
click at [683, 321] on button "Add Payment" at bounding box center [712, 319] width 144 height 18
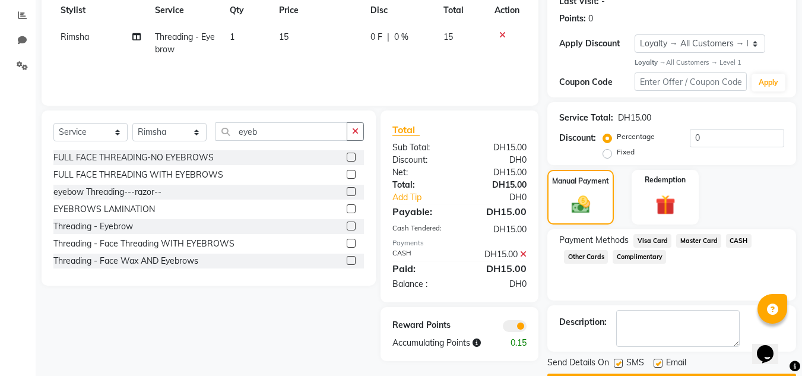
scroll to position [206, 0]
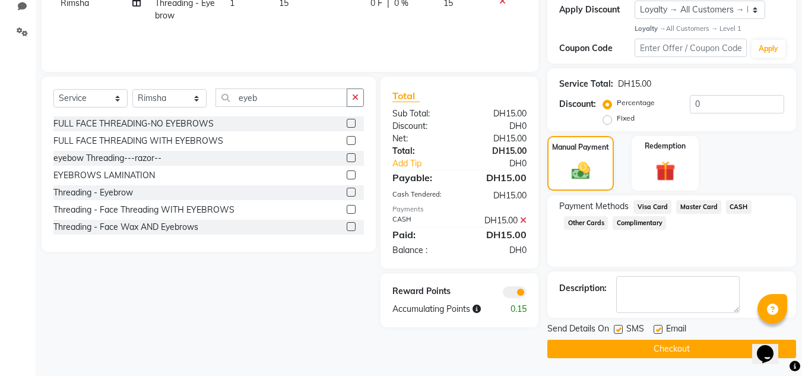
click at [675, 351] on button "Checkout" at bounding box center [671, 348] width 249 height 18
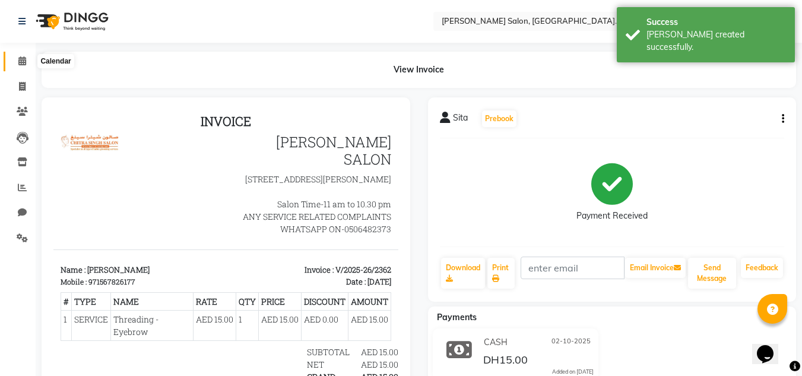
click at [18, 62] on icon at bounding box center [22, 60] width 8 height 9
